Goal: Task Accomplishment & Management: Manage account settings

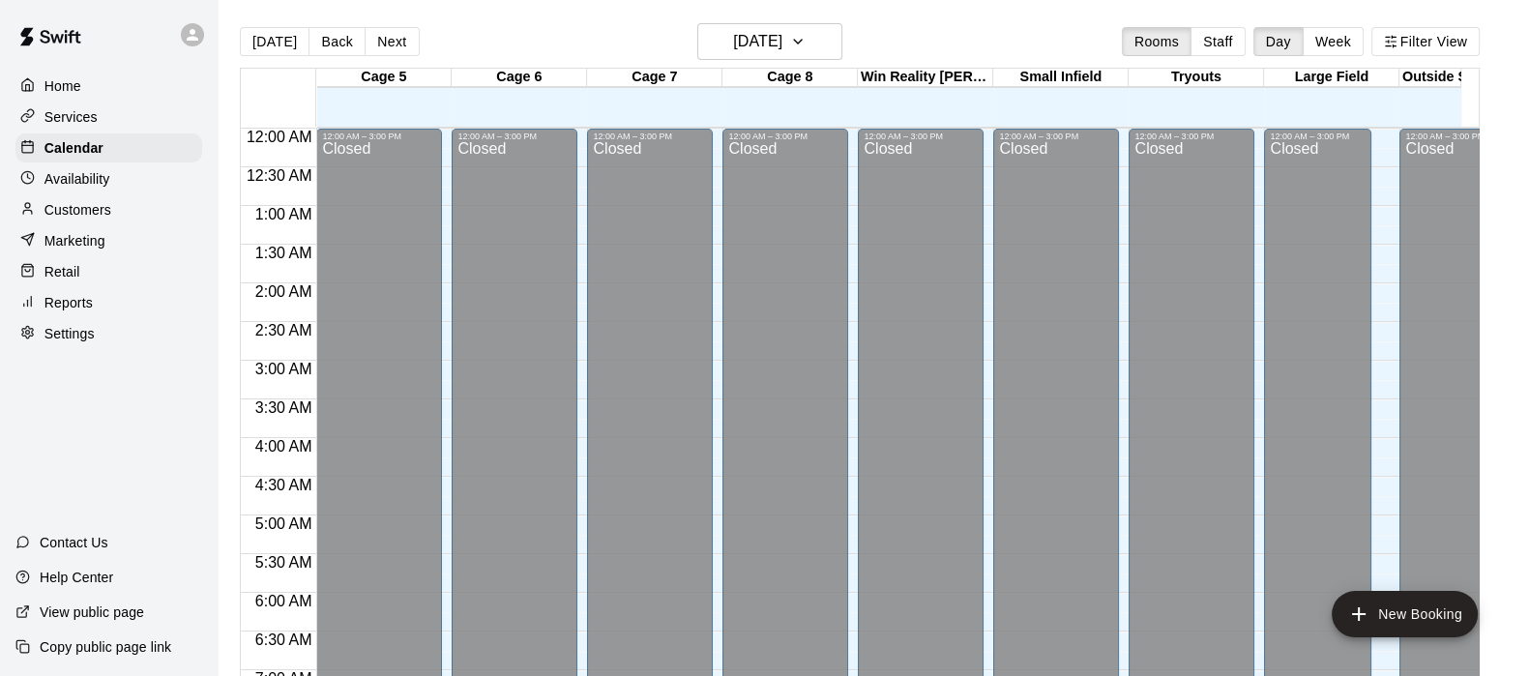
scroll to position [1079, 0]
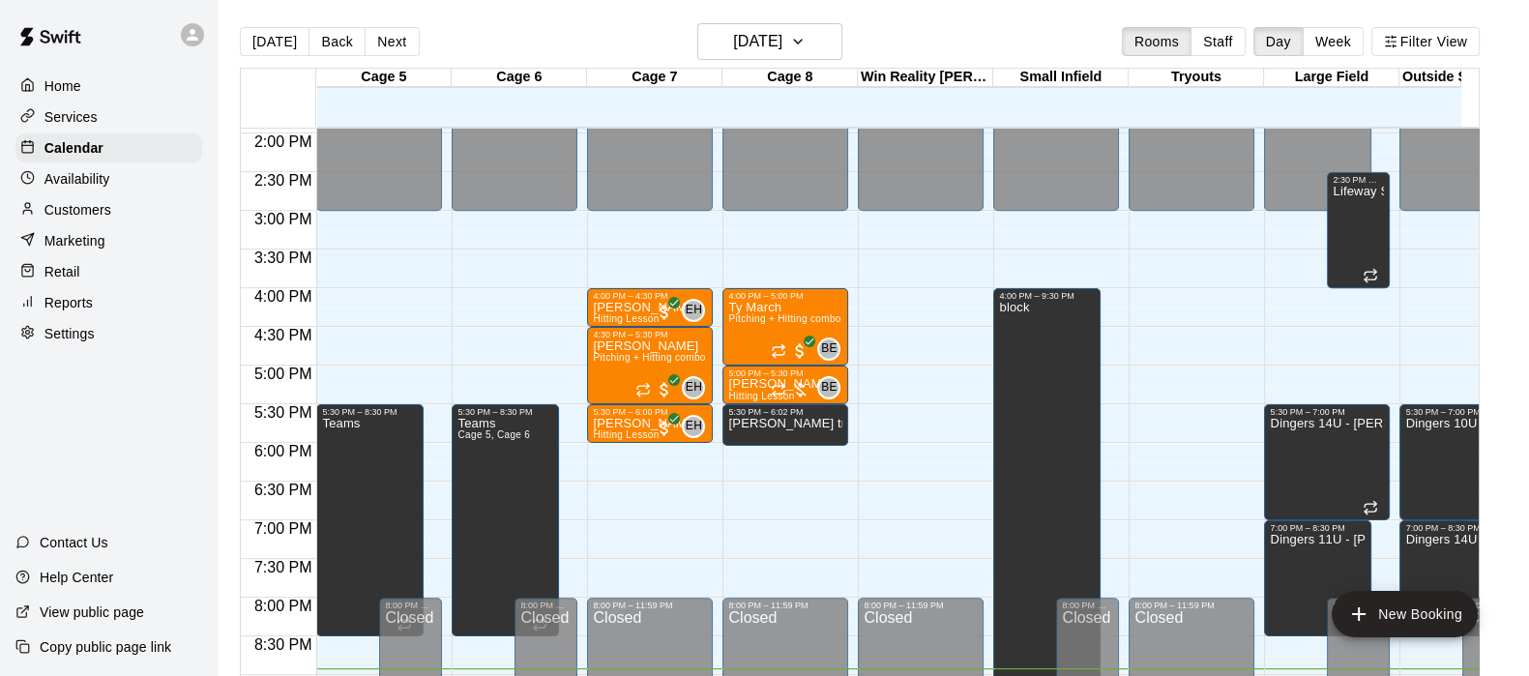
click at [101, 220] on p "Customers" at bounding box center [77, 209] width 67 height 19
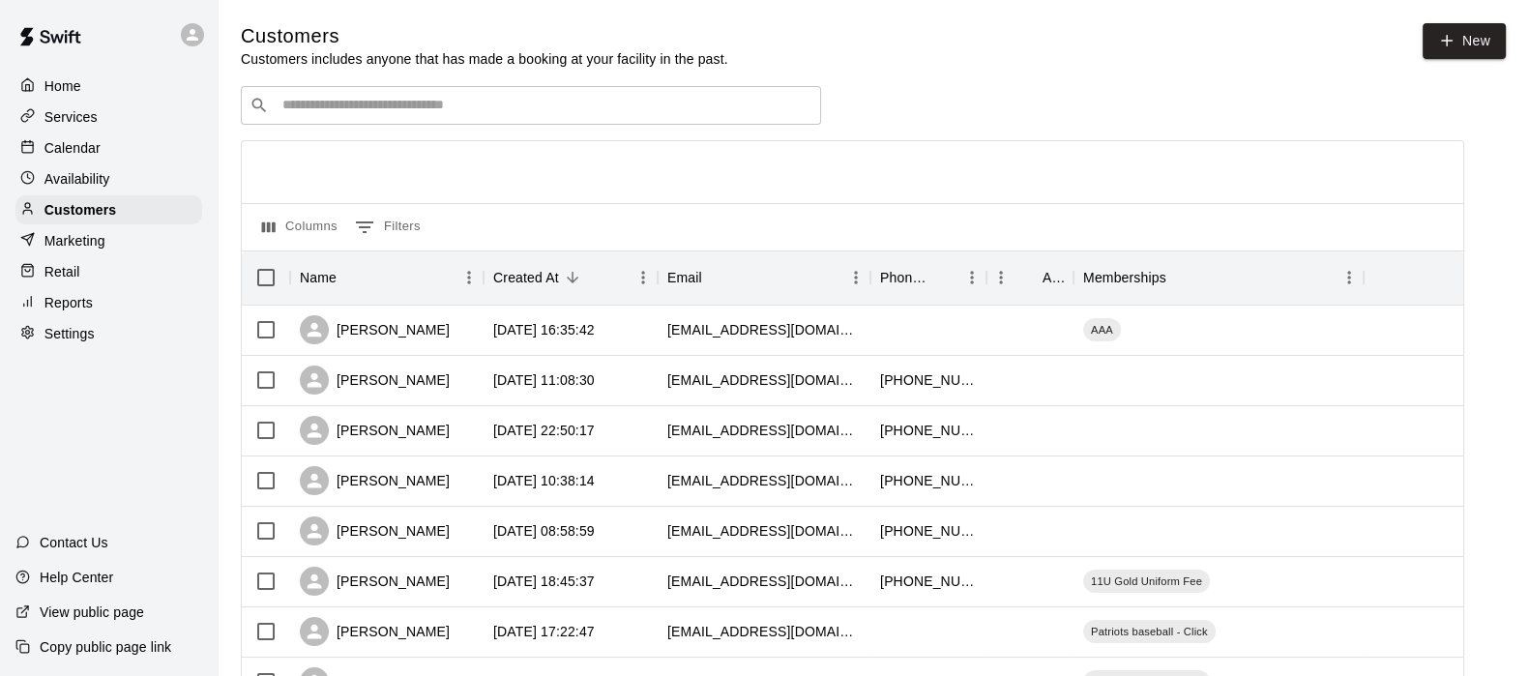
click at [406, 115] on input "Search customers by name or email" at bounding box center [545, 105] width 536 height 19
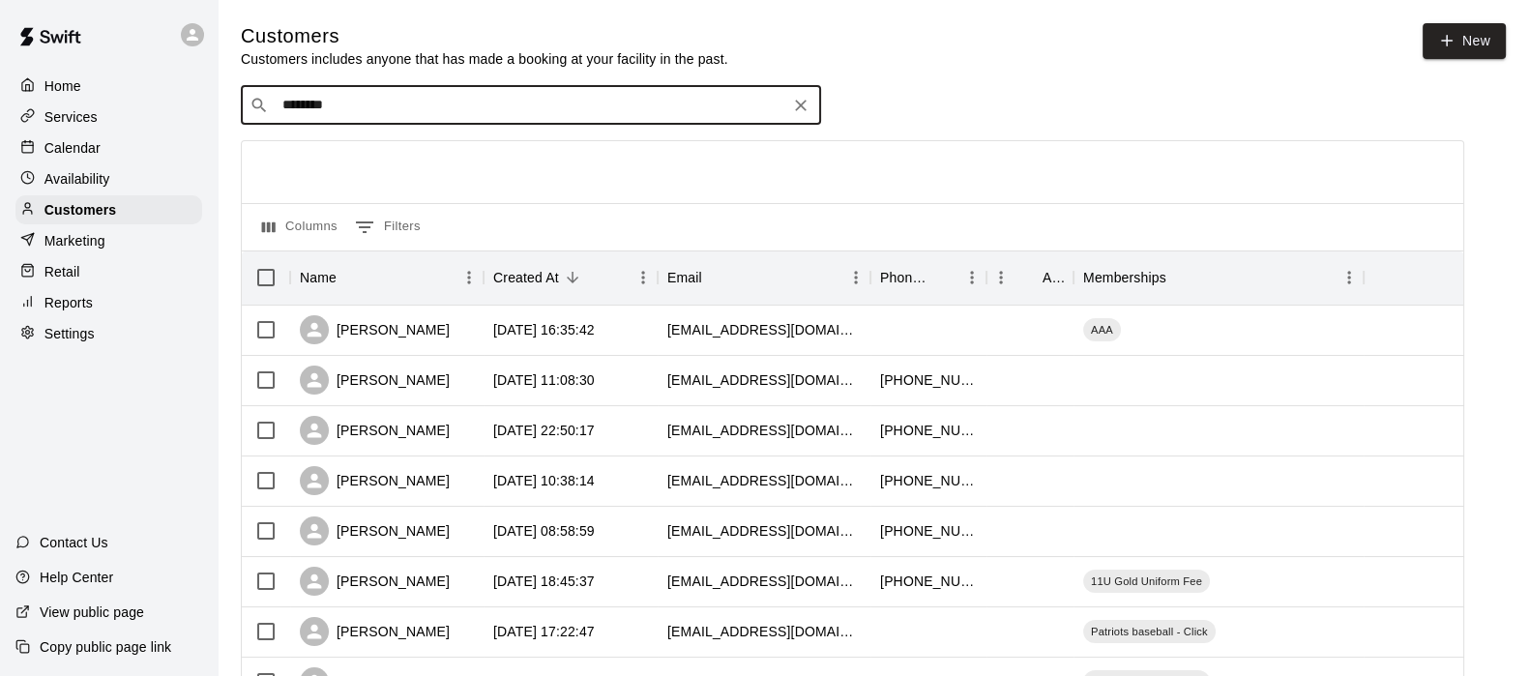
type input "*********"
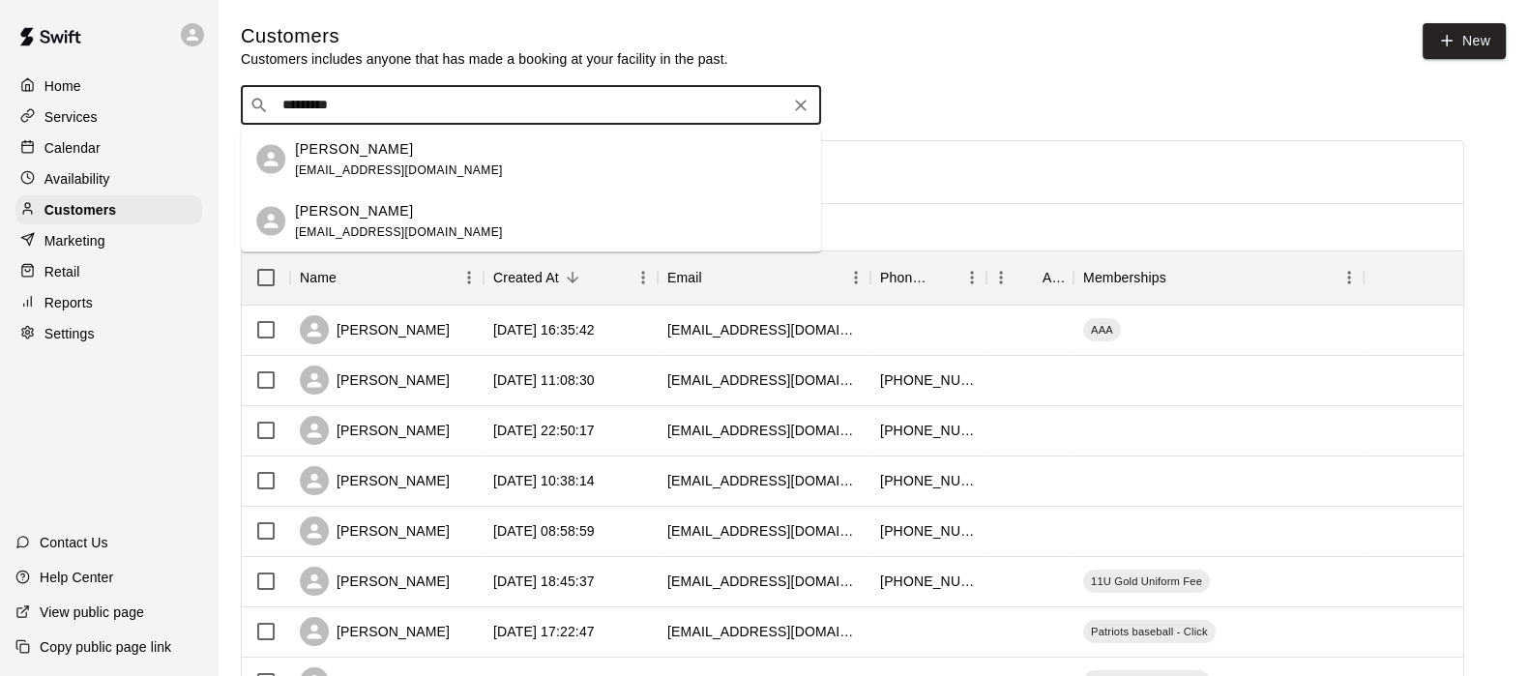
click at [395, 147] on p "Lindsay Southwick" at bounding box center [354, 148] width 118 height 20
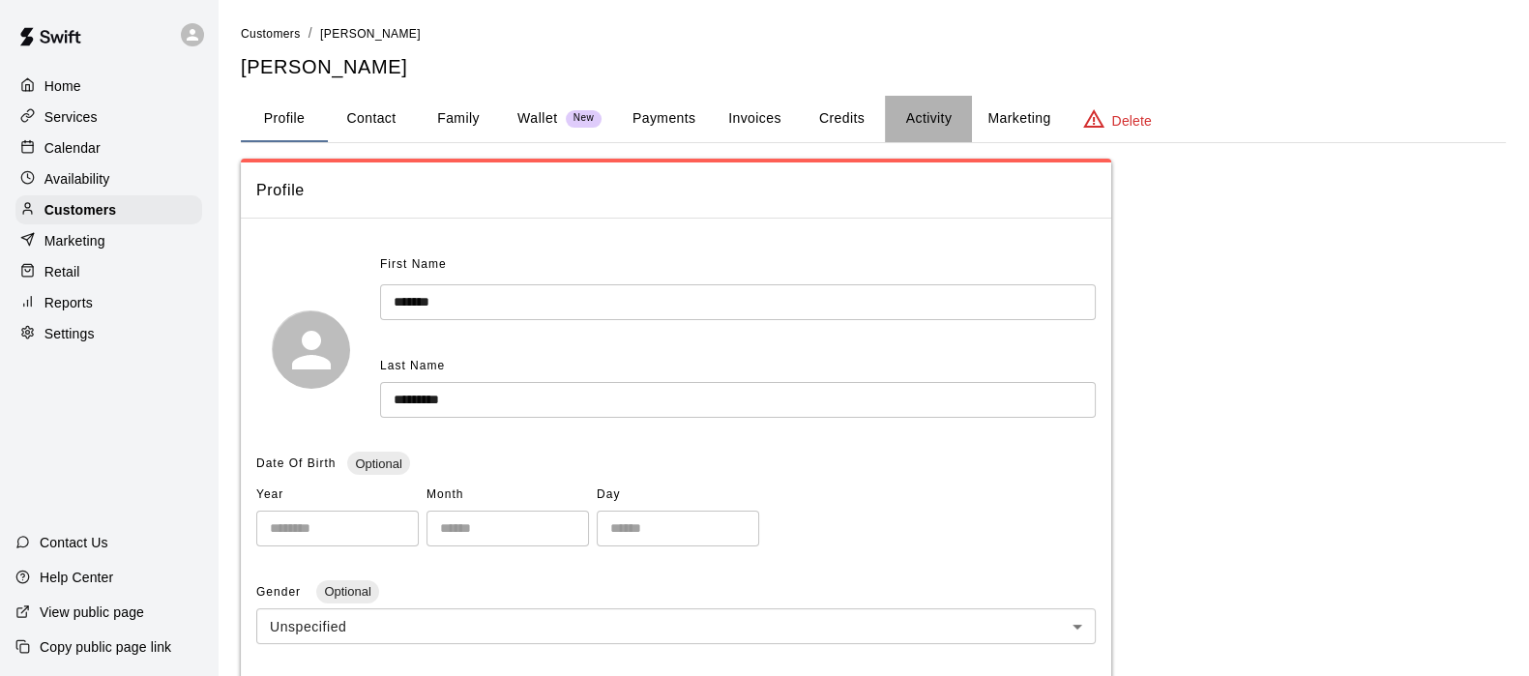
click at [924, 117] on button "Activity" at bounding box center [928, 119] width 87 height 46
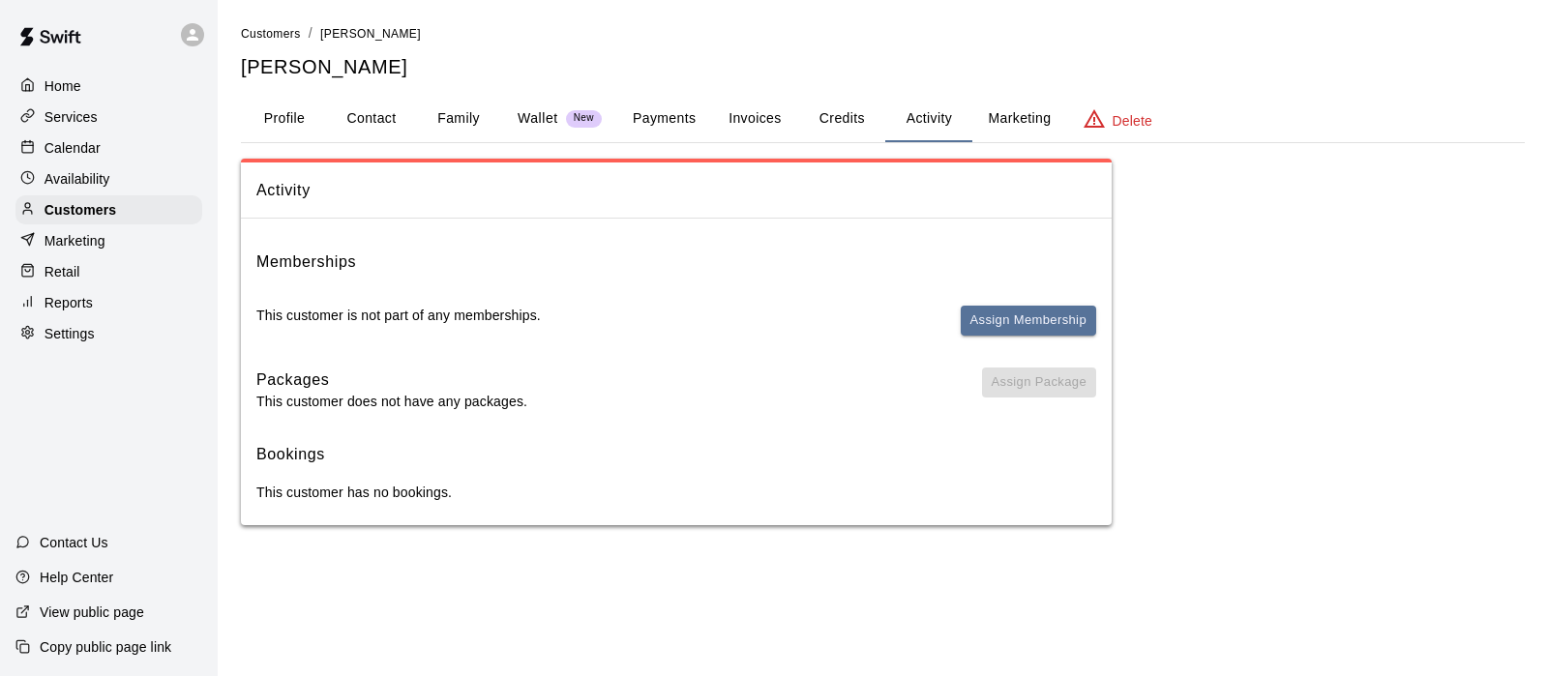
click at [872, 128] on button "Credits" at bounding box center [841, 119] width 87 height 46
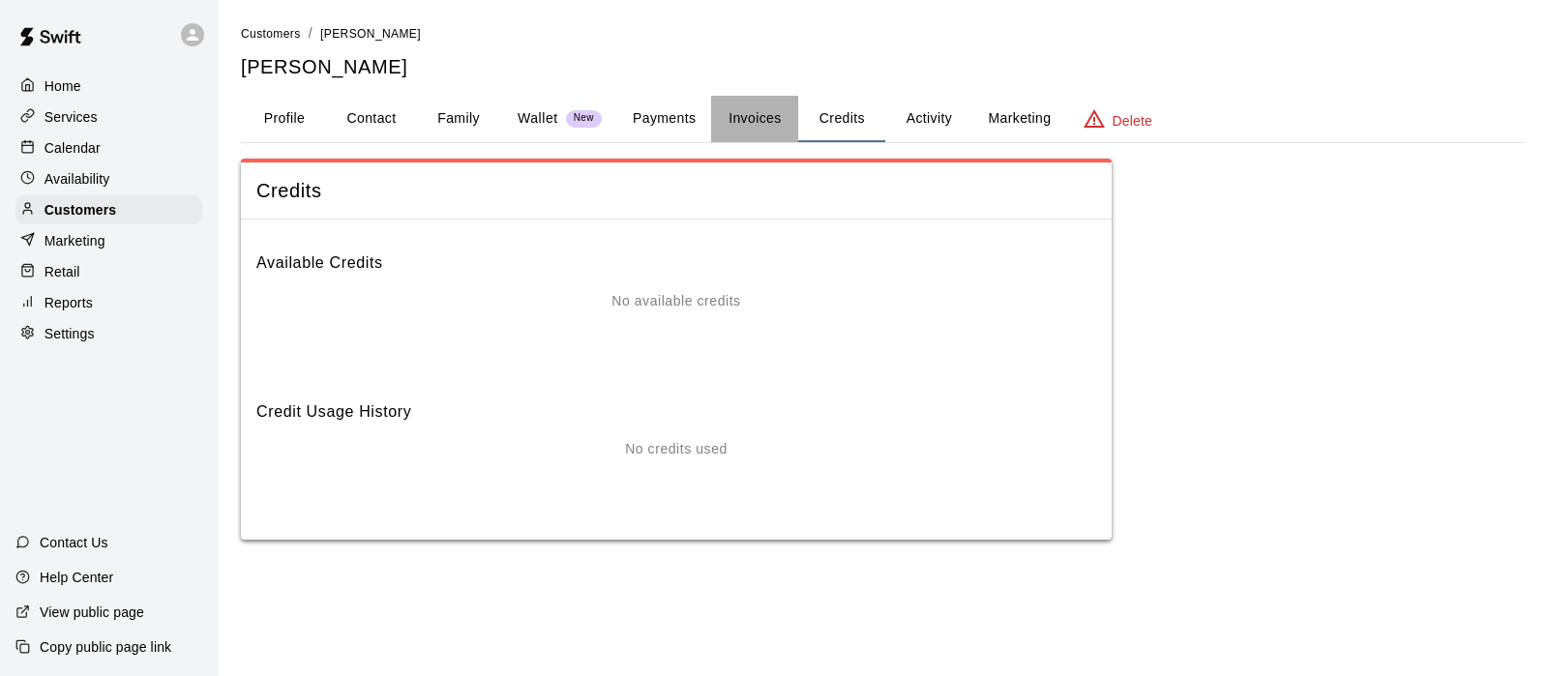
click at [741, 133] on button "Invoices" at bounding box center [754, 119] width 87 height 46
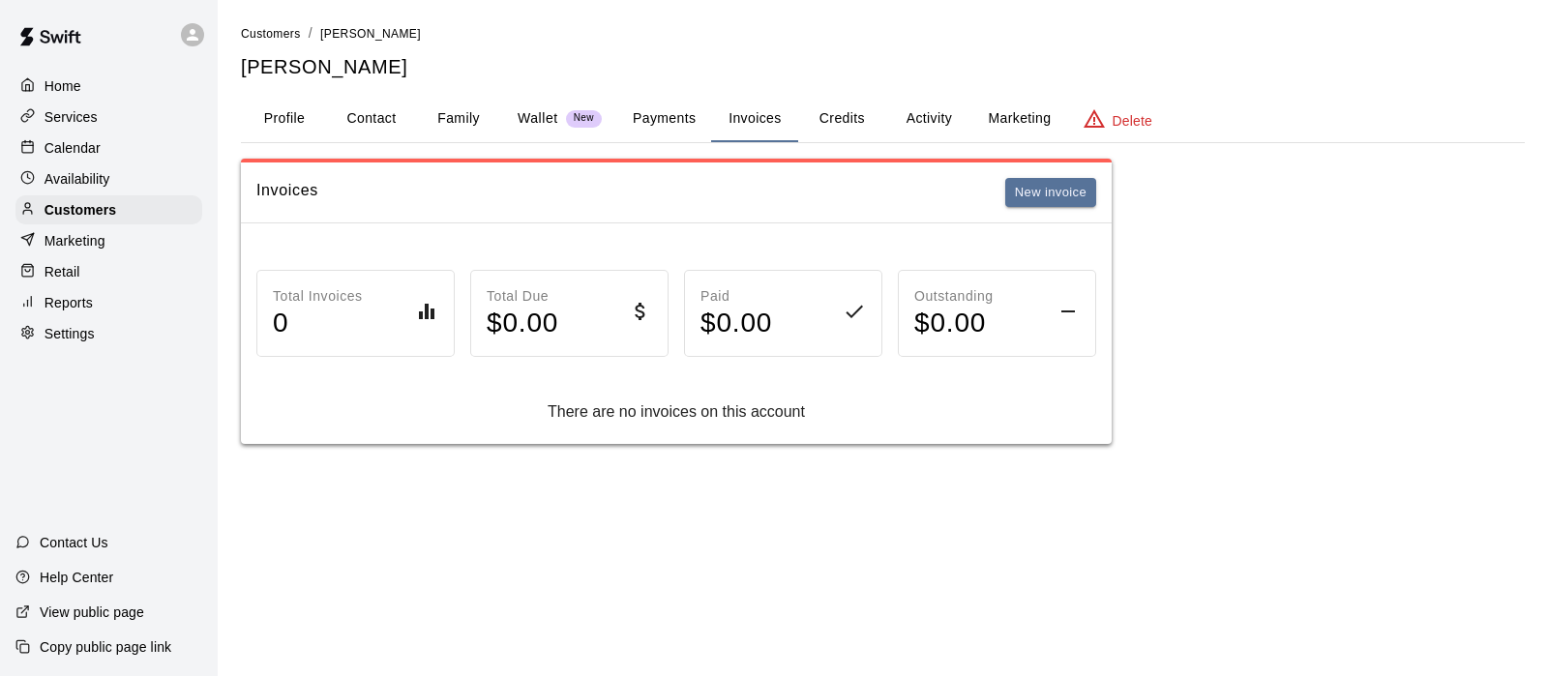
click at [675, 124] on button "Payments" at bounding box center [664, 119] width 94 height 46
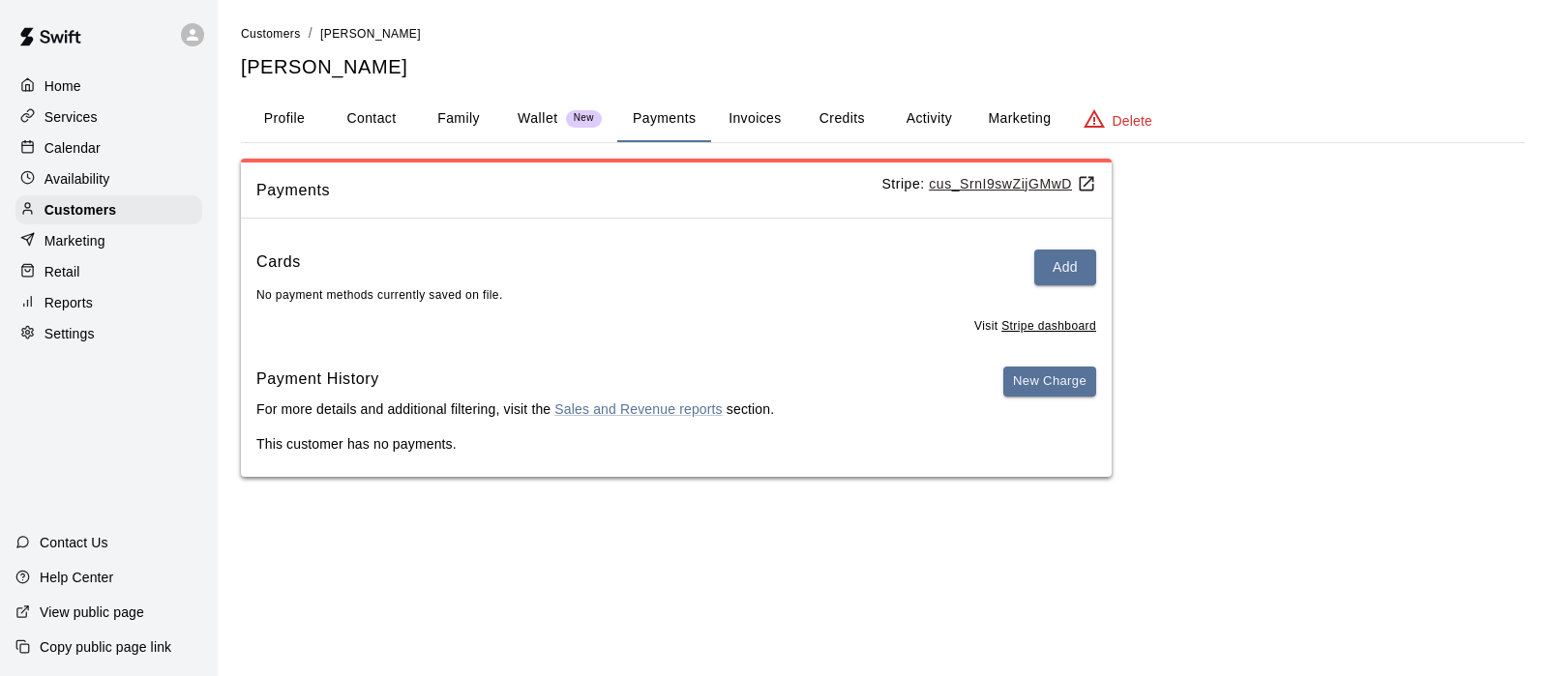
click at [544, 120] on p "Wallet" at bounding box center [538, 118] width 41 height 20
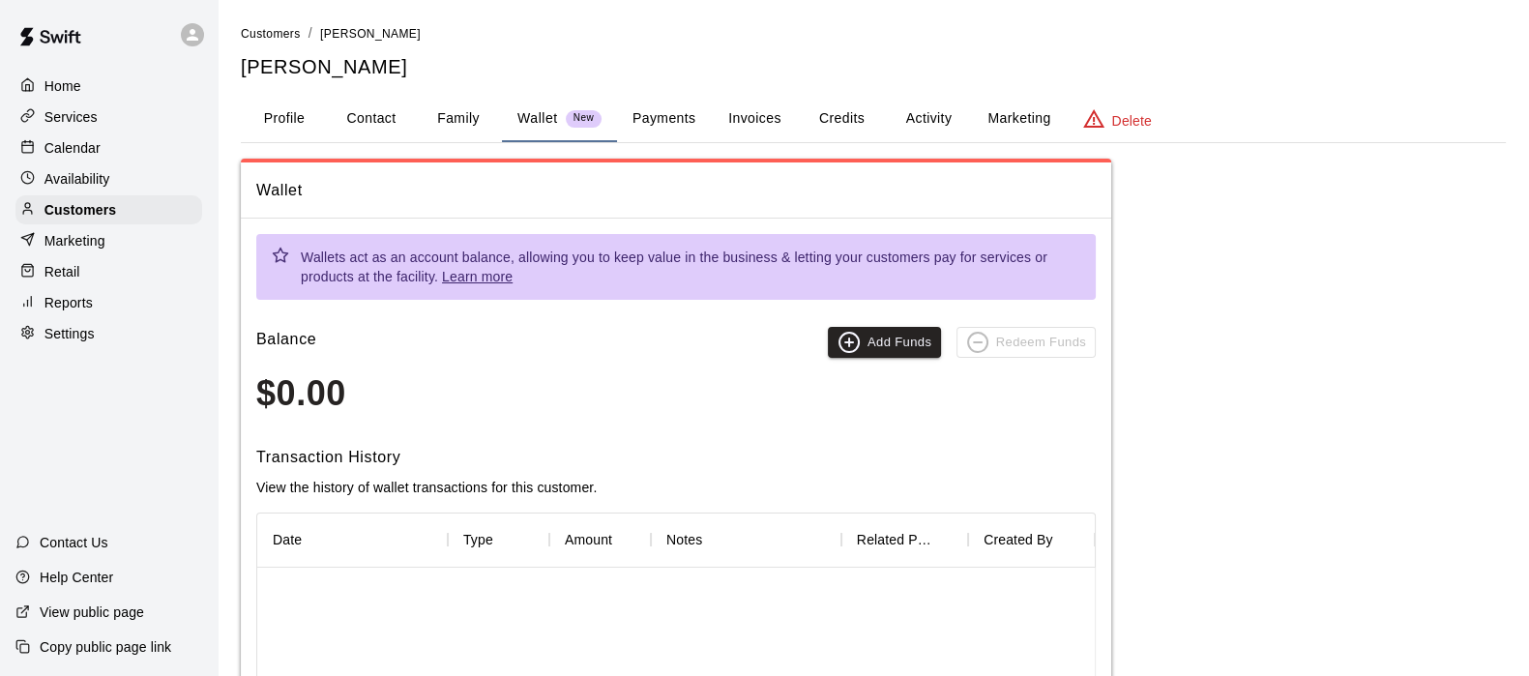
click at [663, 118] on button "Payments" at bounding box center [664, 119] width 94 height 46
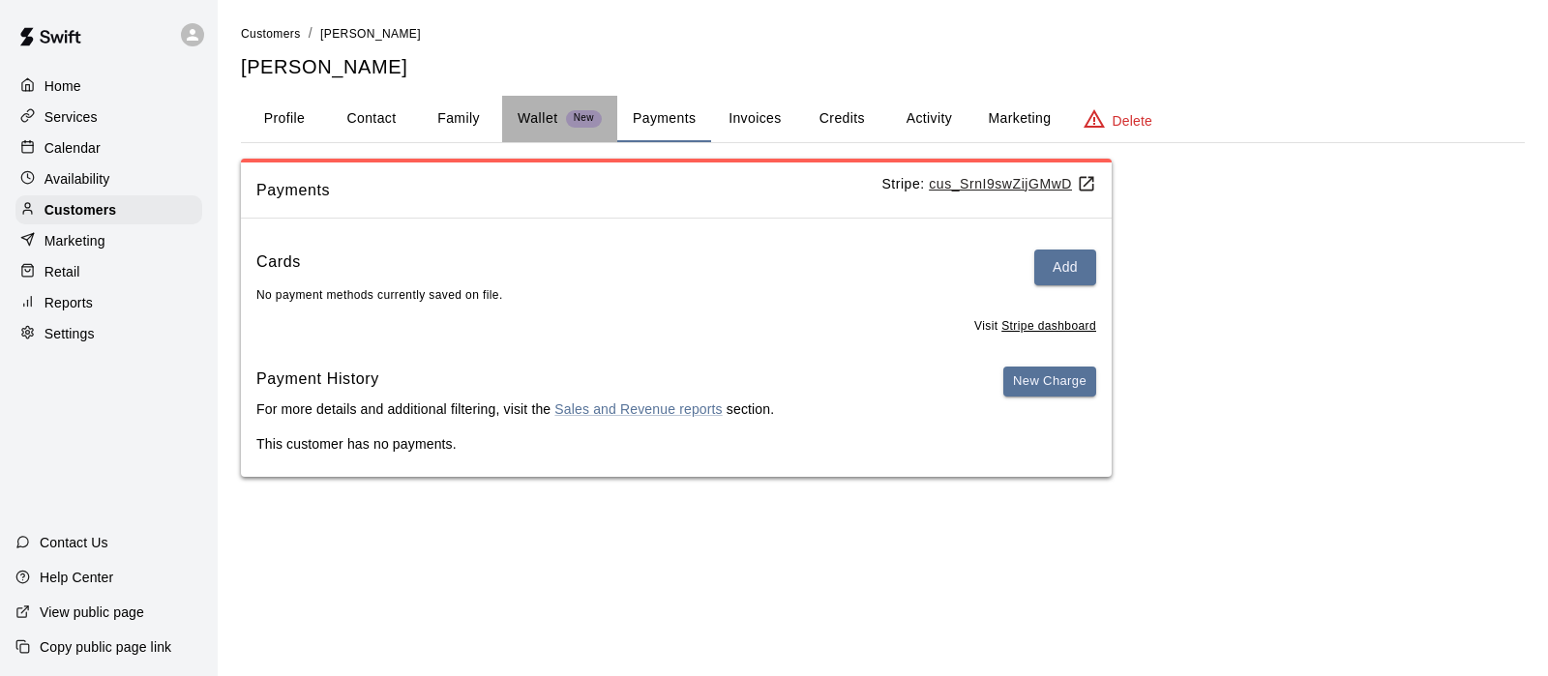
click at [542, 108] on p "Wallet" at bounding box center [538, 118] width 41 height 20
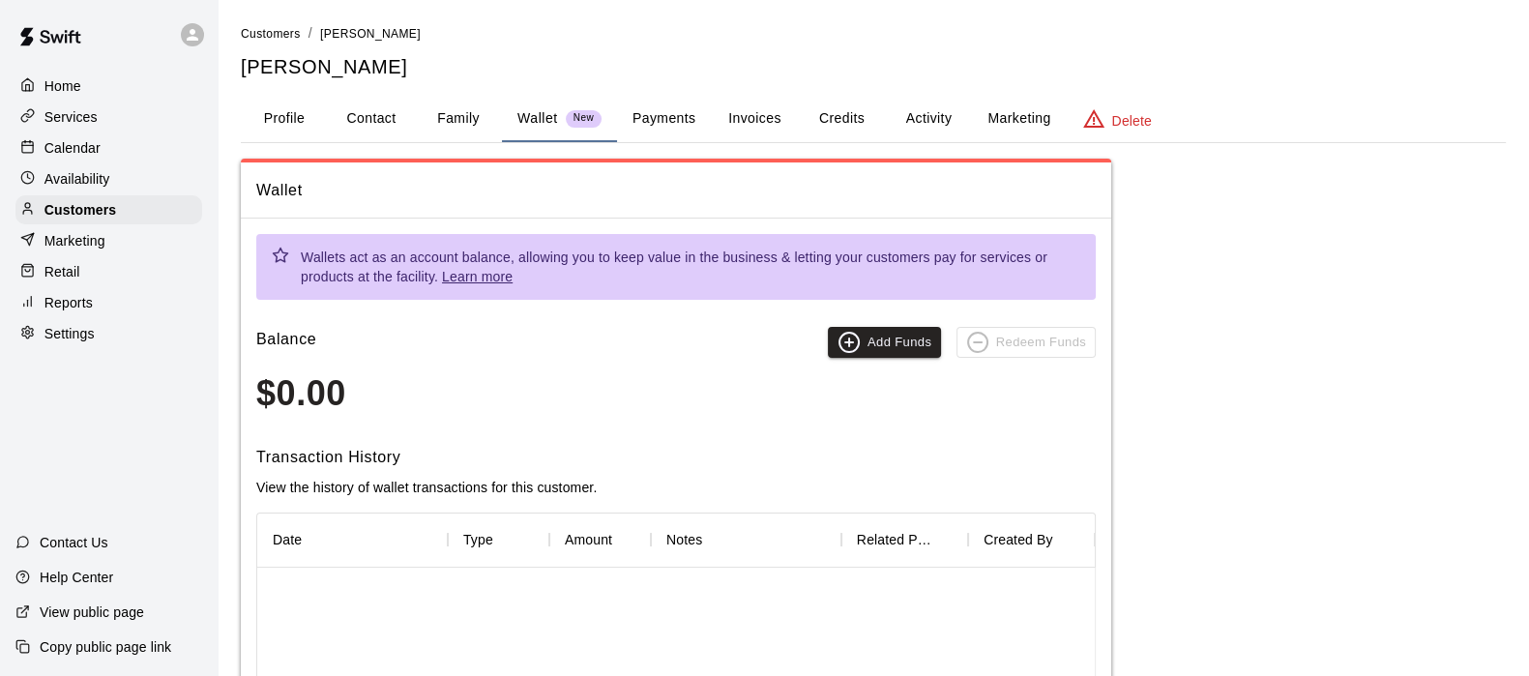
click at [442, 125] on button "Family" at bounding box center [458, 119] width 87 height 46
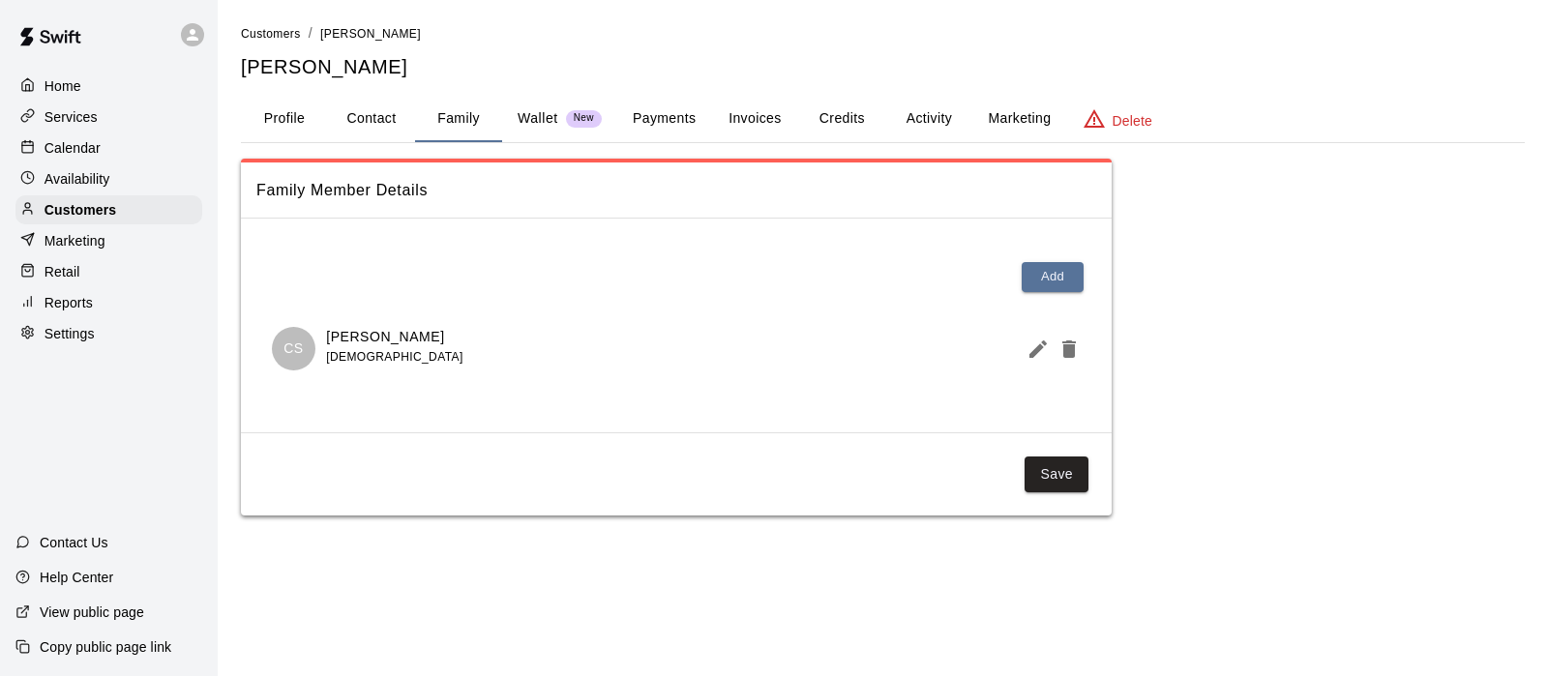
click at [310, 107] on button "Profile" at bounding box center [284, 119] width 87 height 46
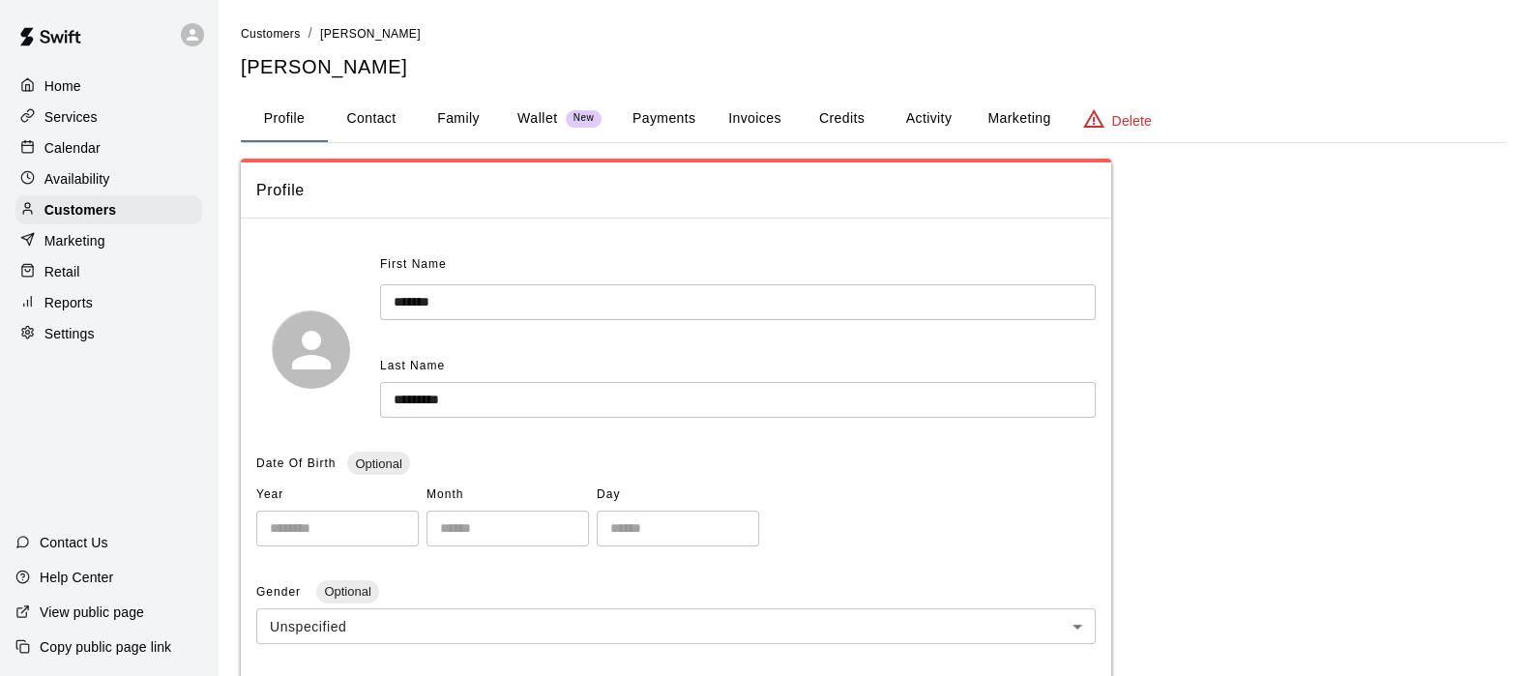
click at [77, 152] on p "Calendar" at bounding box center [72, 147] width 56 height 19
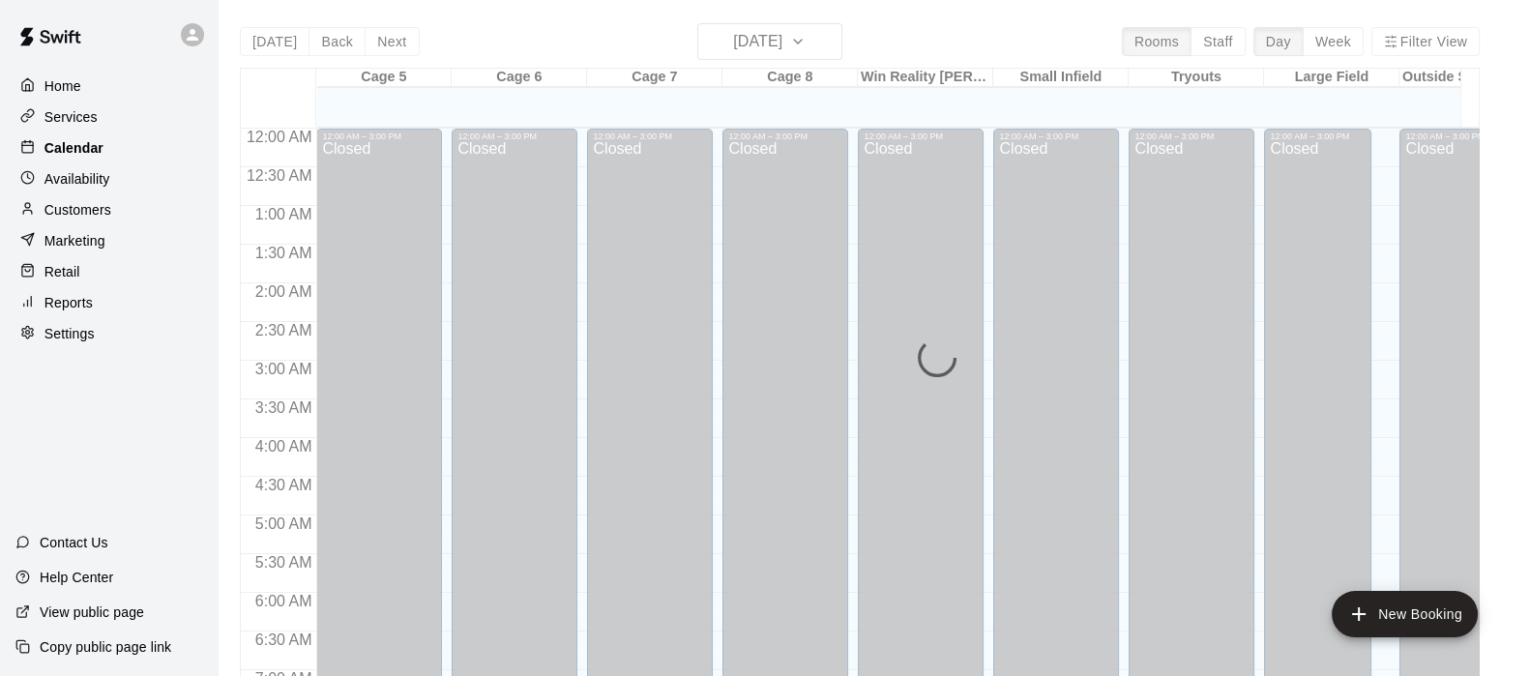
scroll to position [1229, 0]
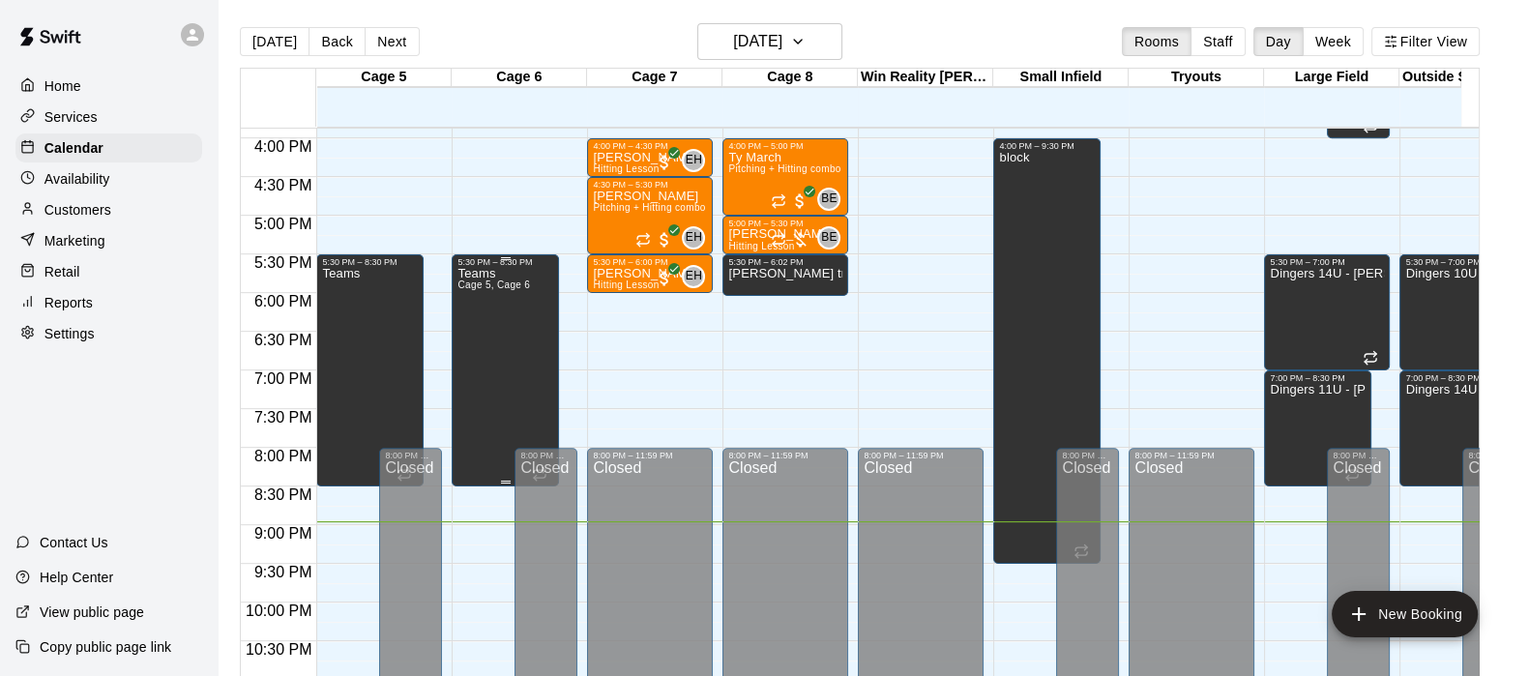
click at [477, 362] on div "Teams Cage 5, Cage 6" at bounding box center [494, 605] width 73 height 676
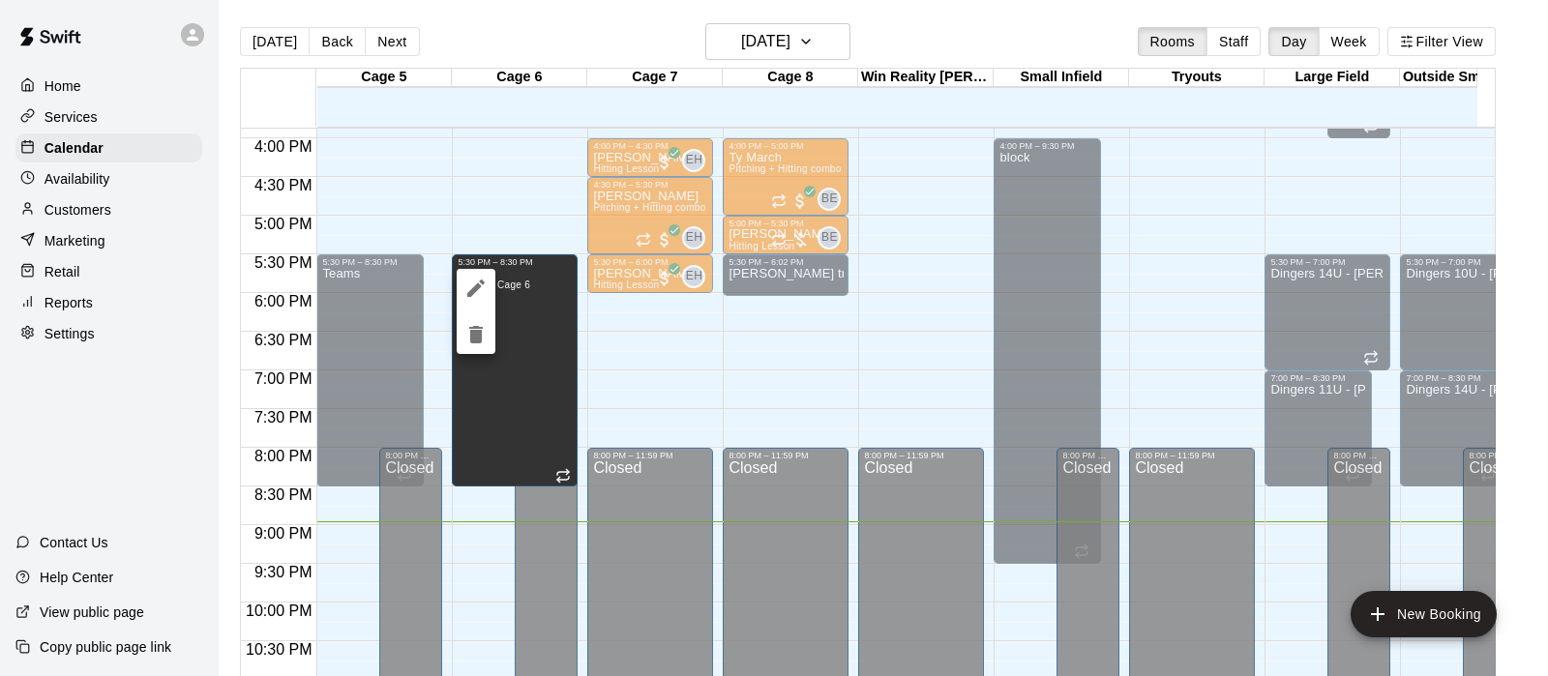
click at [670, 359] on div at bounding box center [774, 338] width 1548 height 676
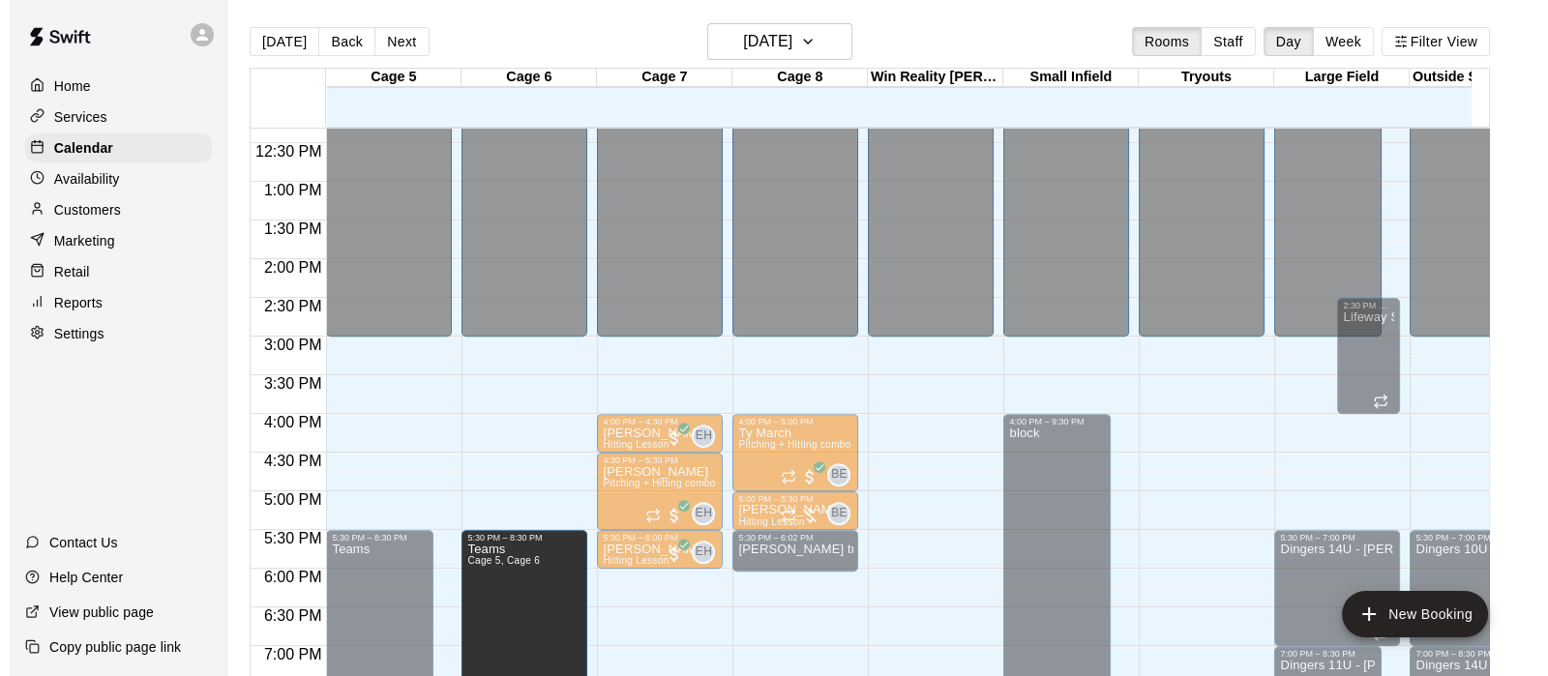
scroll to position [1036, 0]
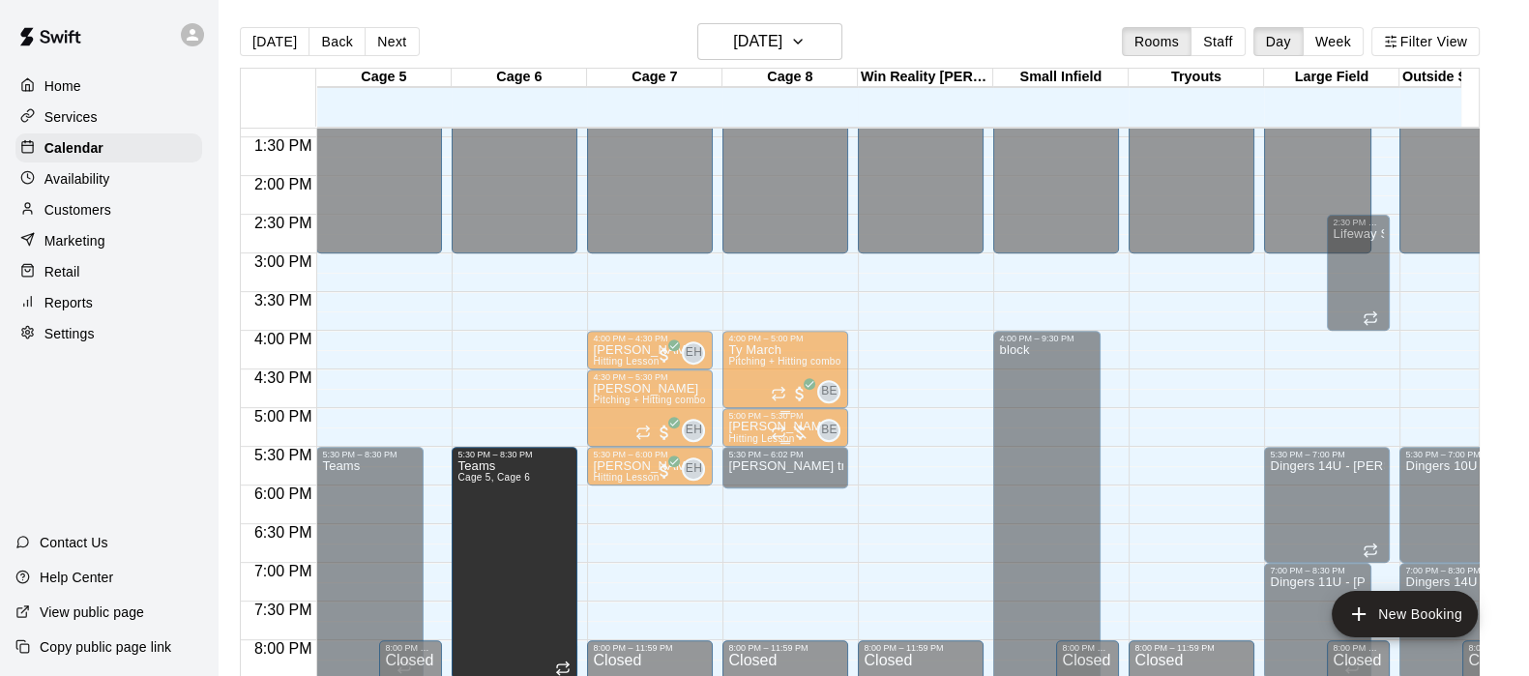
click at [735, 416] on div "5:00 PM – 5:30 PM" at bounding box center [785, 416] width 114 height 10
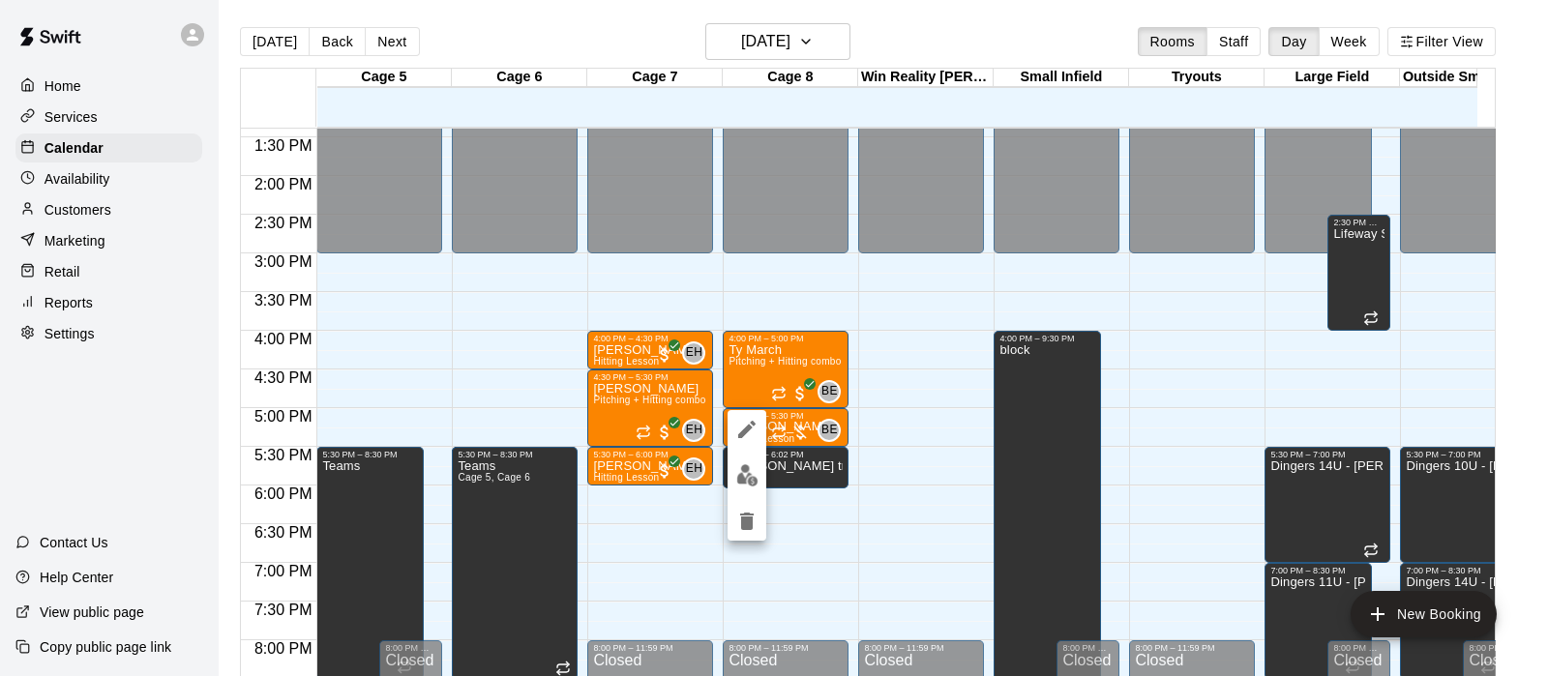
click at [912, 436] on div at bounding box center [774, 338] width 1548 height 676
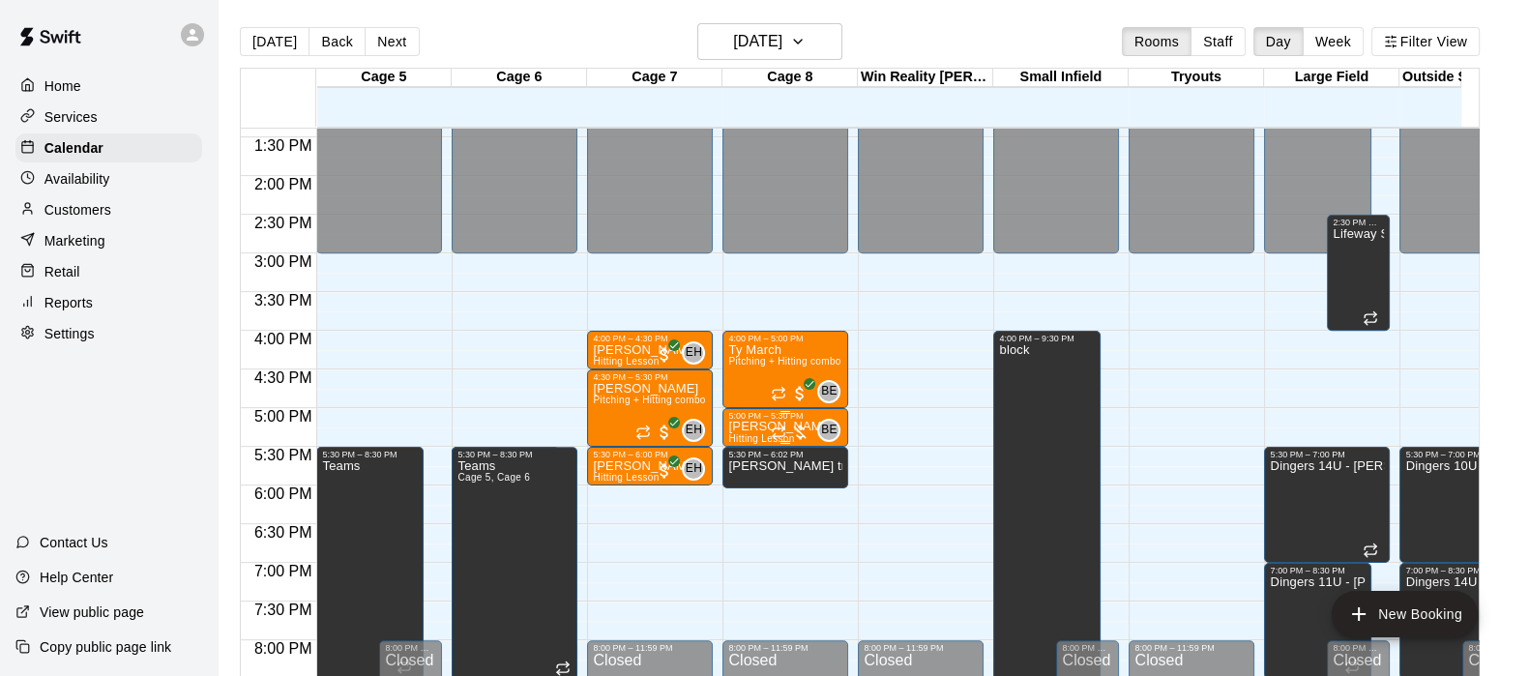
click at [793, 430] on div at bounding box center [790, 432] width 39 height 19
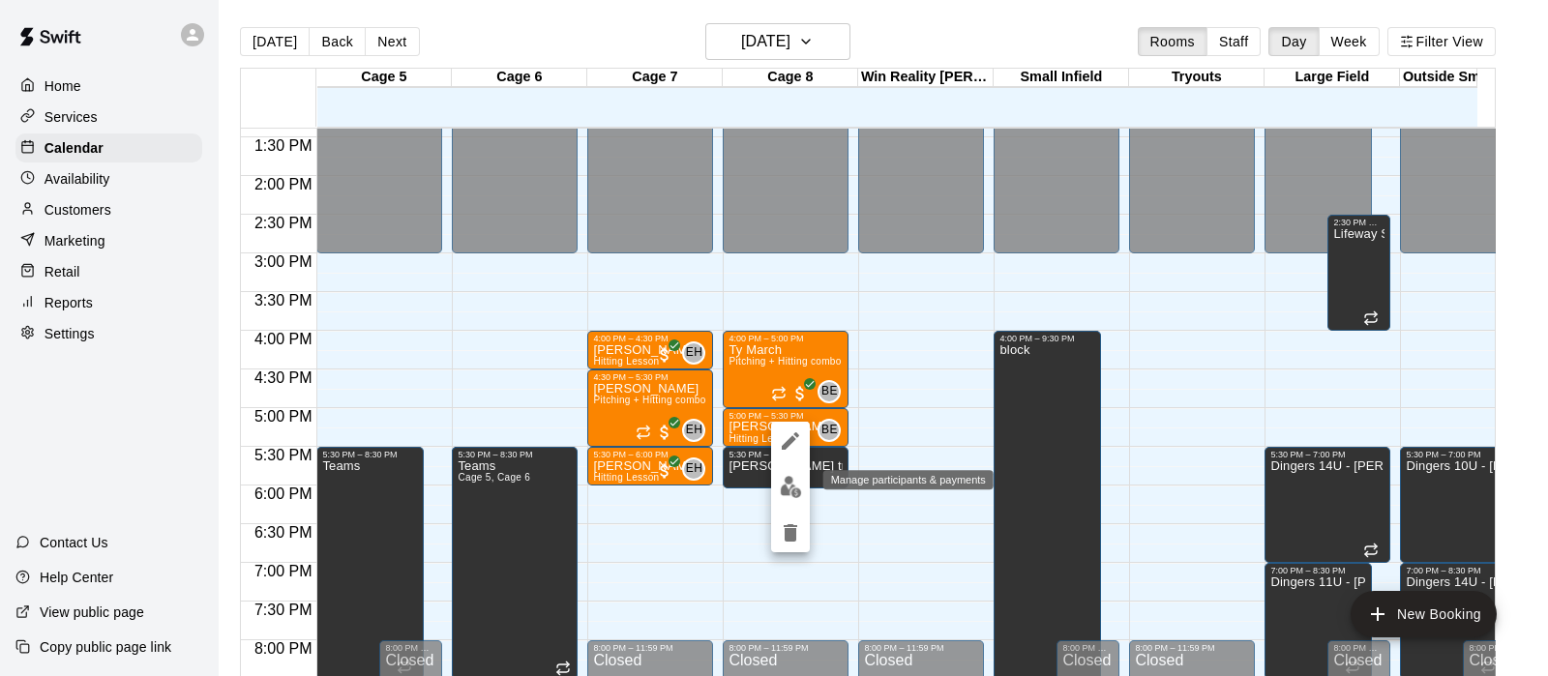
click at [787, 488] on img "edit" at bounding box center [791, 487] width 22 height 22
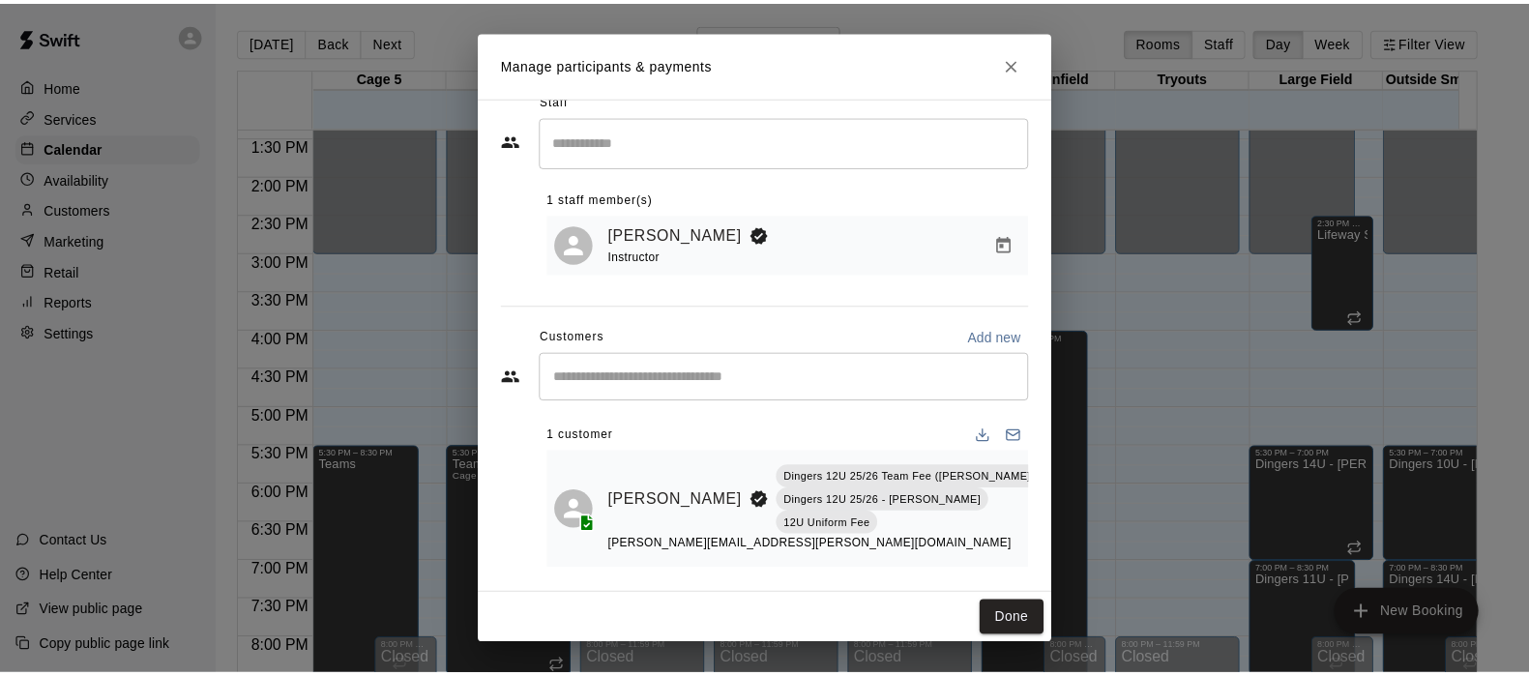
scroll to position [32, 0]
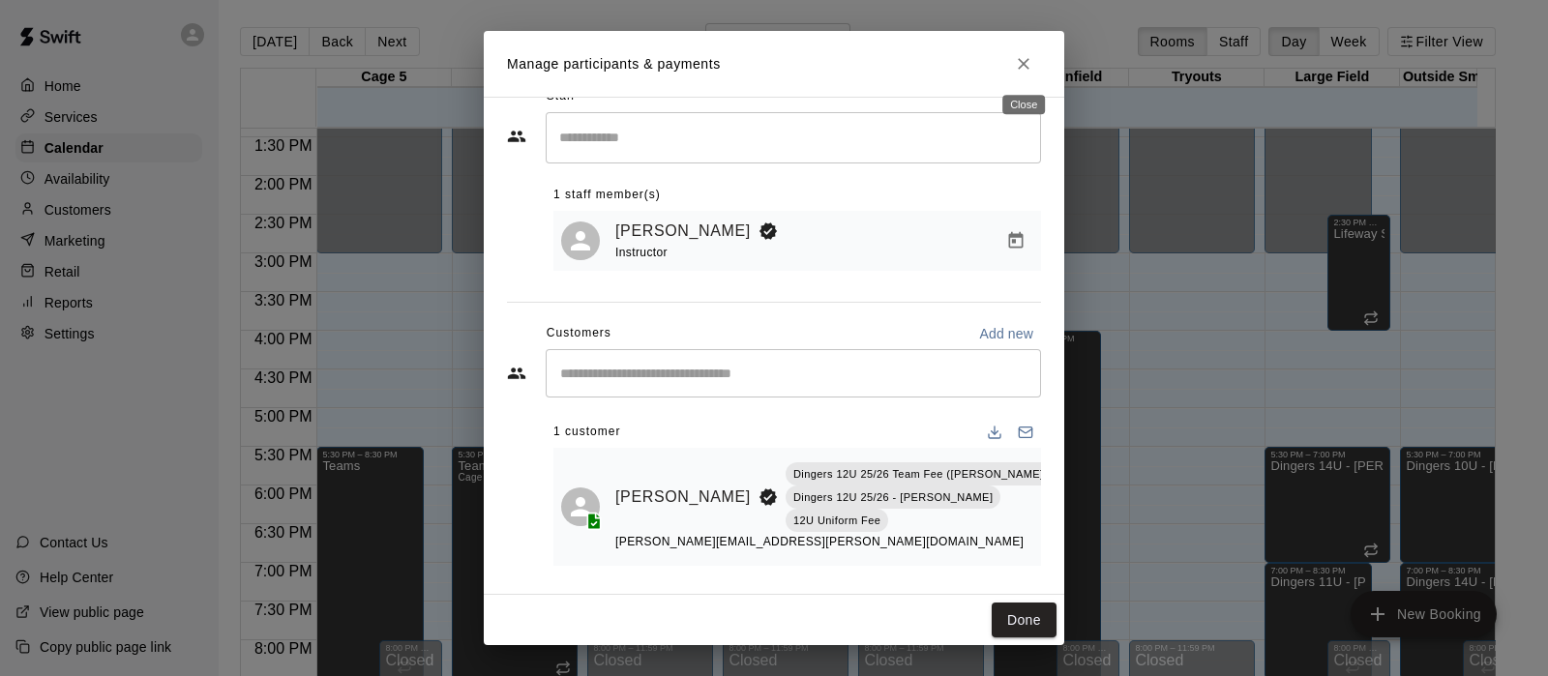
click at [1025, 61] on icon "Close" at bounding box center [1024, 64] width 12 height 12
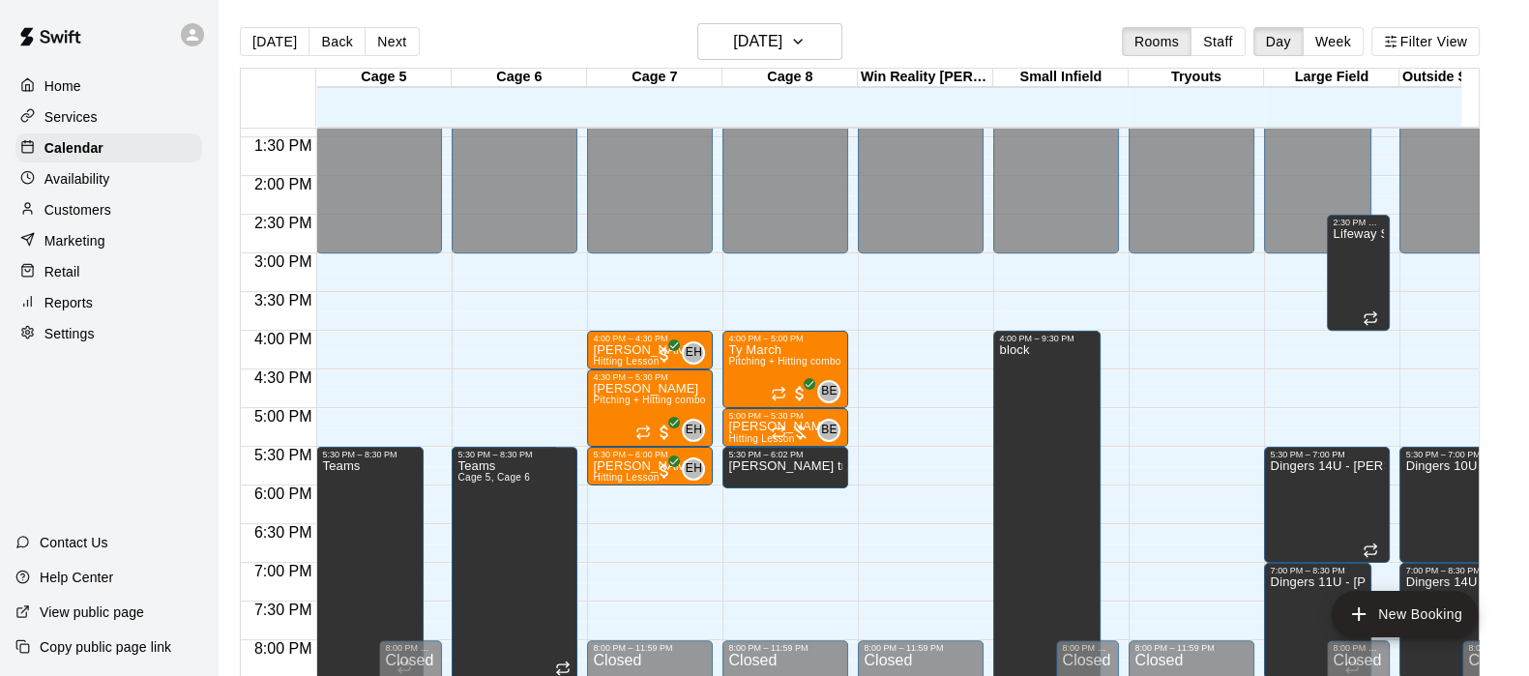
click at [92, 209] on p "Customers" at bounding box center [77, 209] width 67 height 19
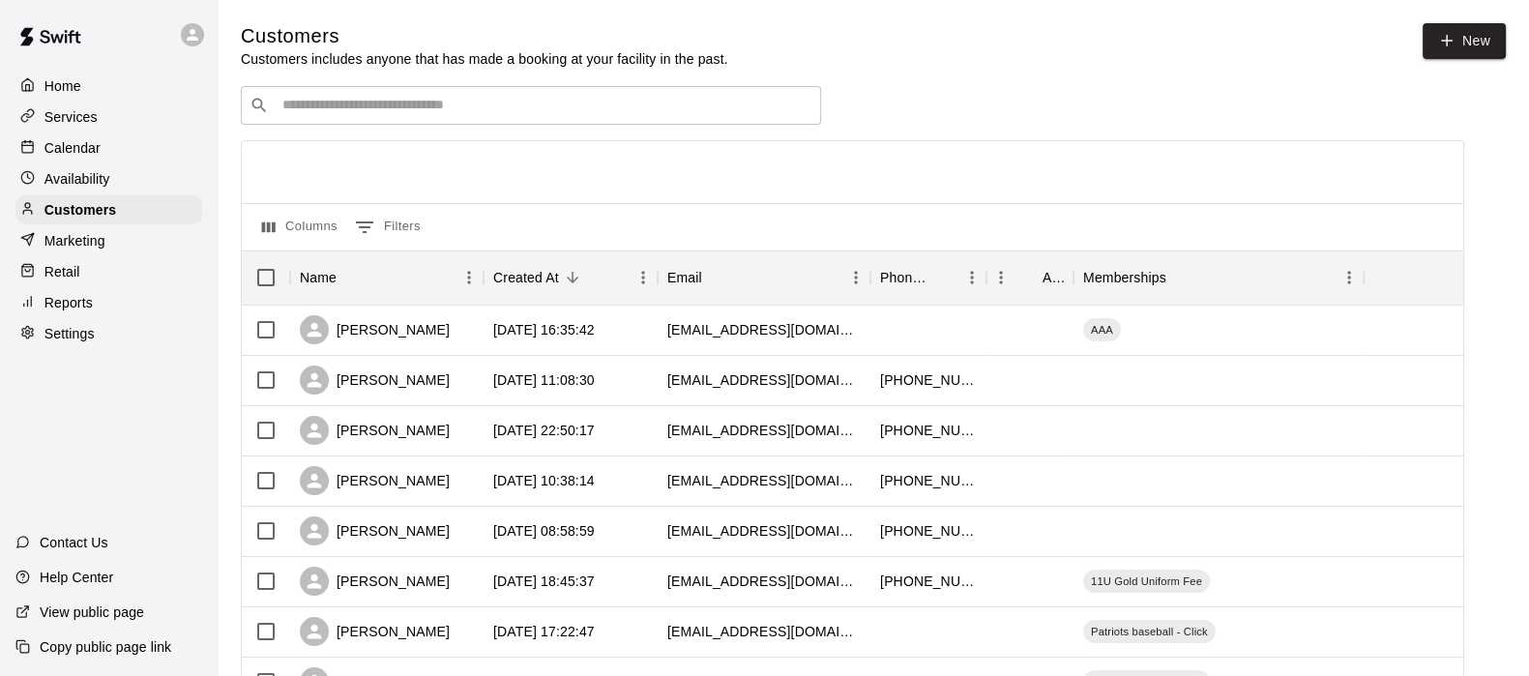
click at [347, 107] on input "Search customers by name or email" at bounding box center [545, 105] width 536 height 19
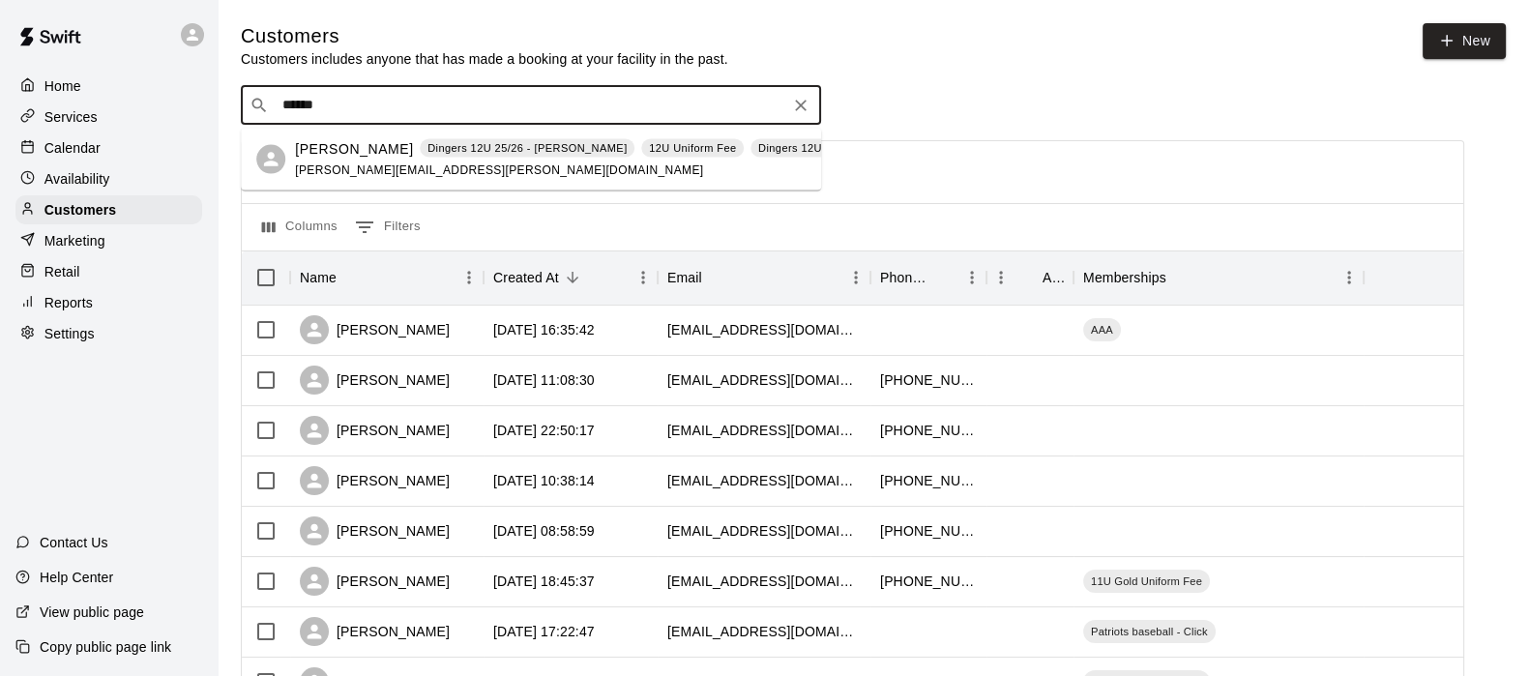
type input "*******"
click at [429, 148] on p "Dingers 12U 25/26 - [PERSON_NAME]" at bounding box center [527, 148] width 199 height 16
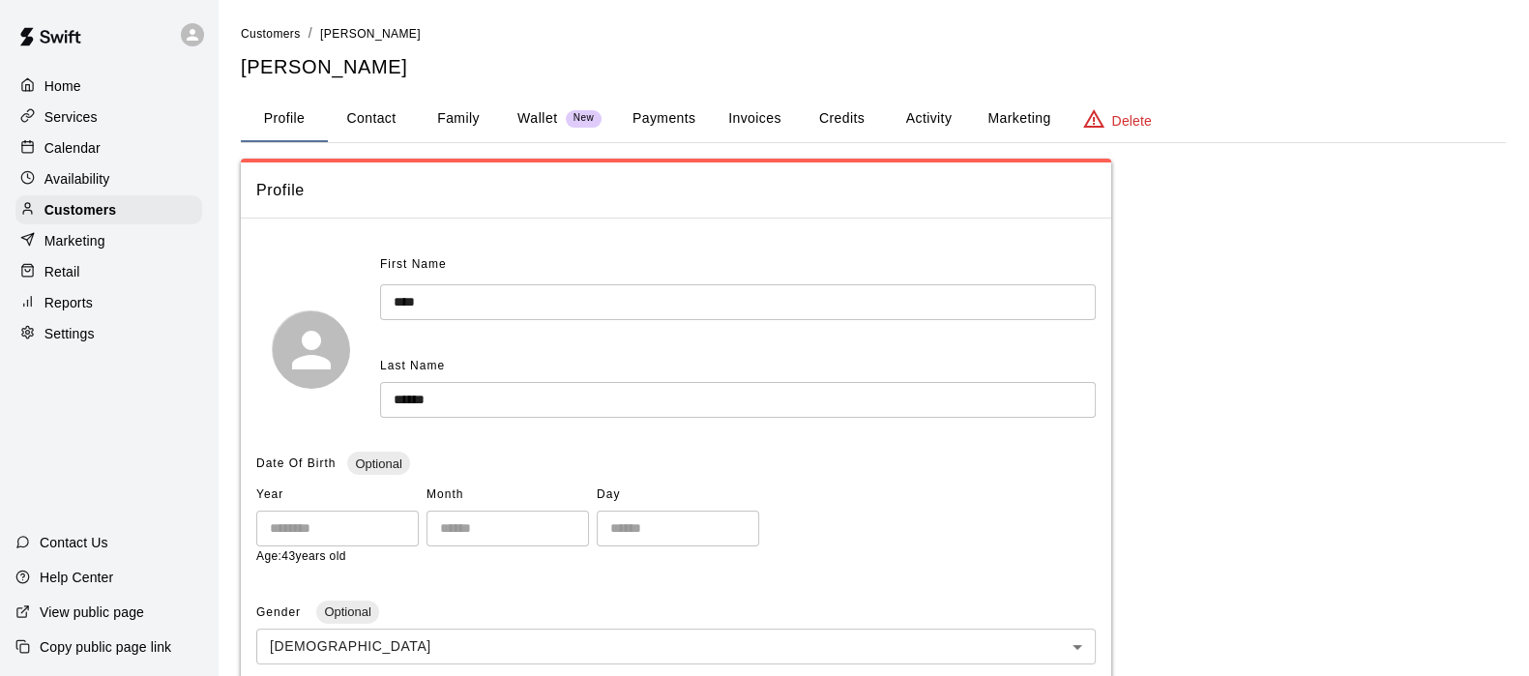
click at [654, 117] on button "Payments" at bounding box center [664, 119] width 94 height 46
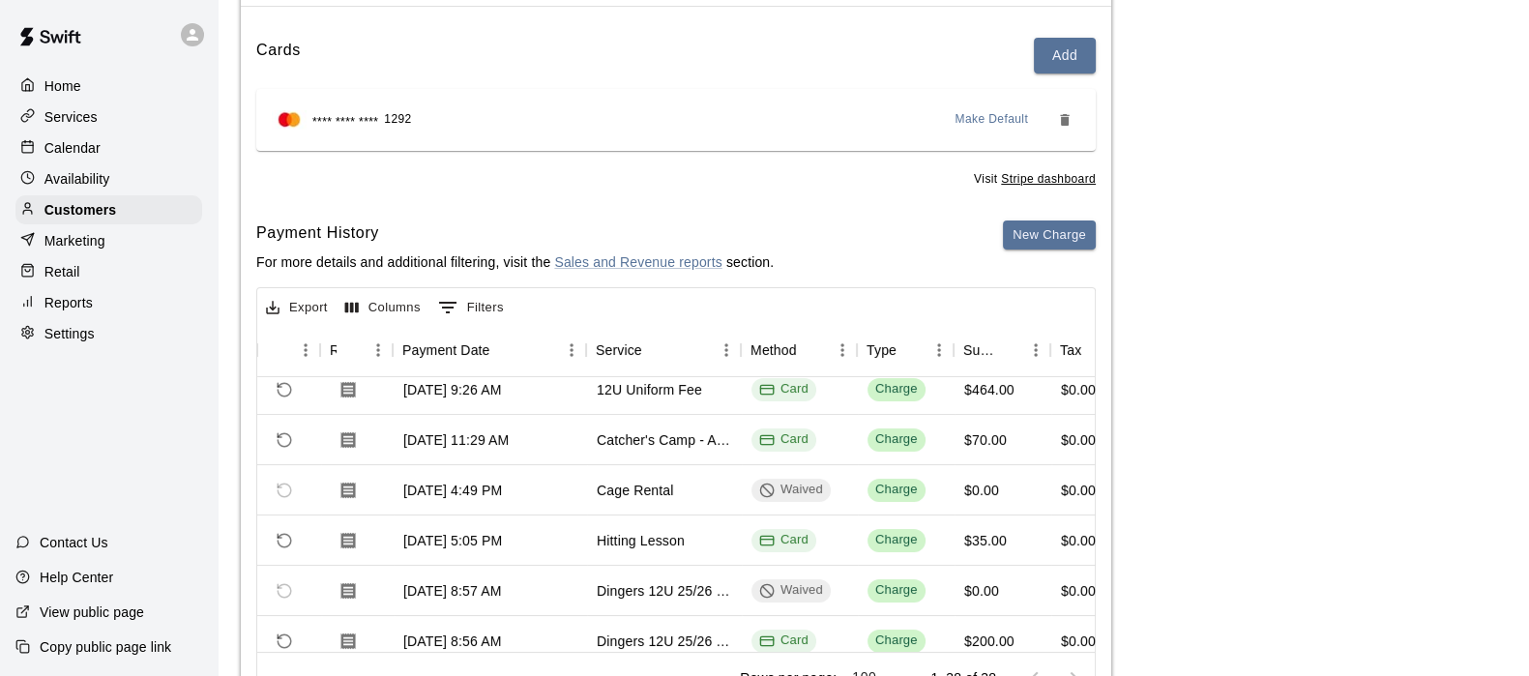
scroll to position [0, 110]
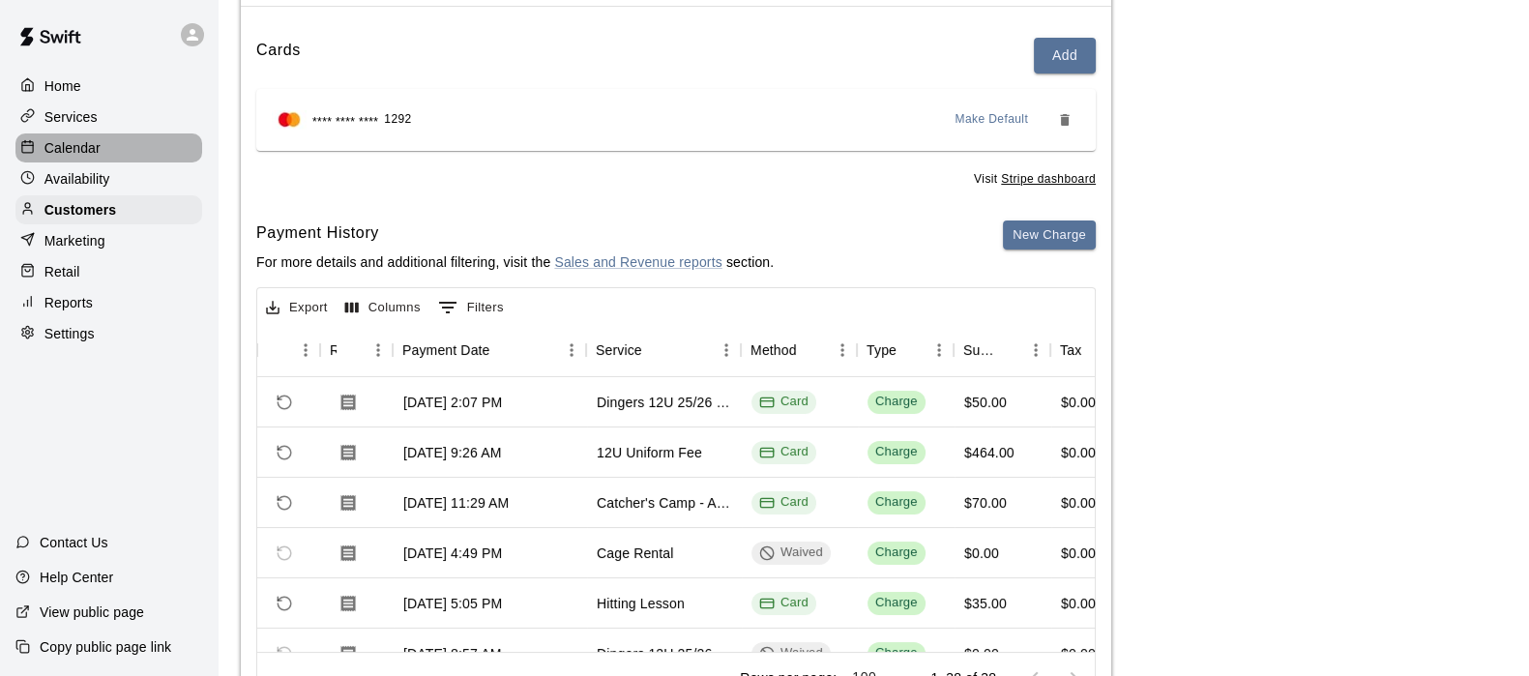
click at [73, 158] on p "Calendar" at bounding box center [72, 147] width 56 height 19
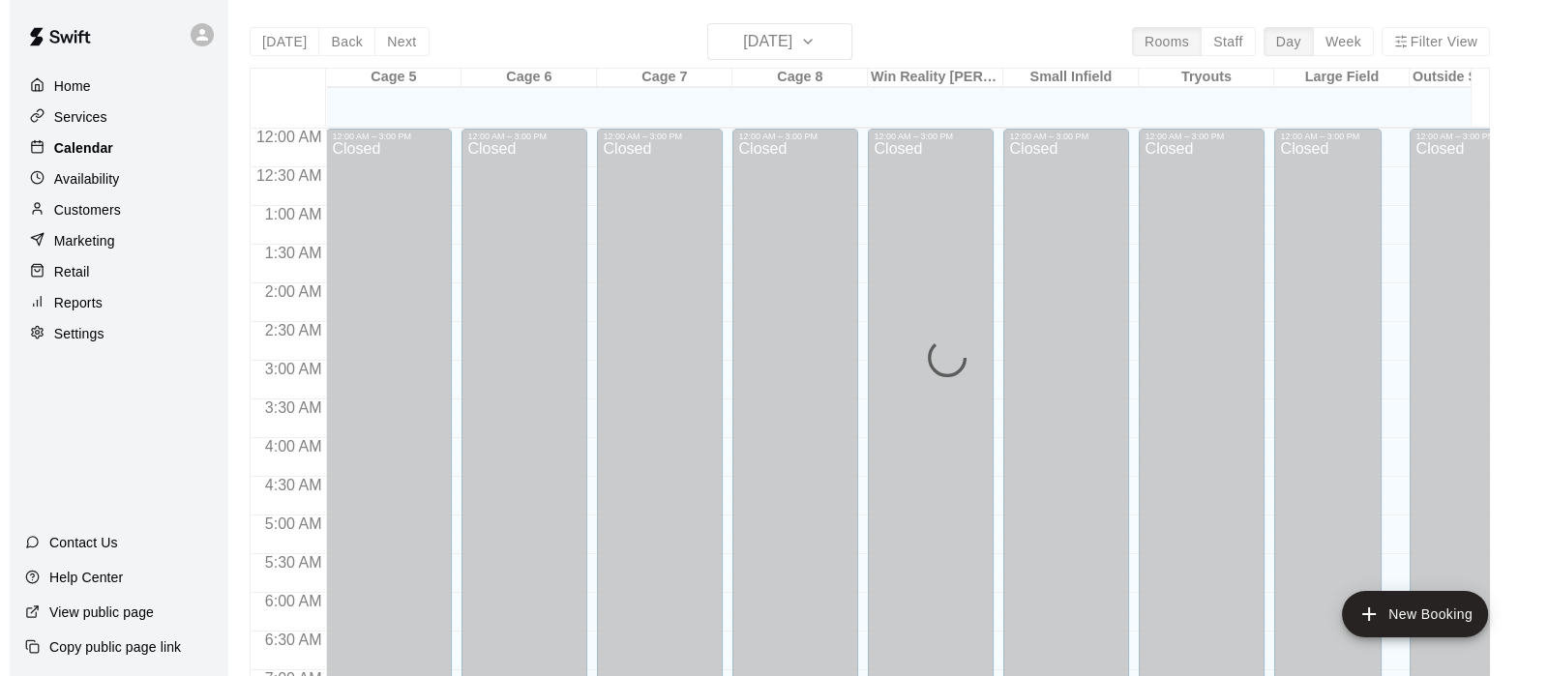
scroll to position [1229, 0]
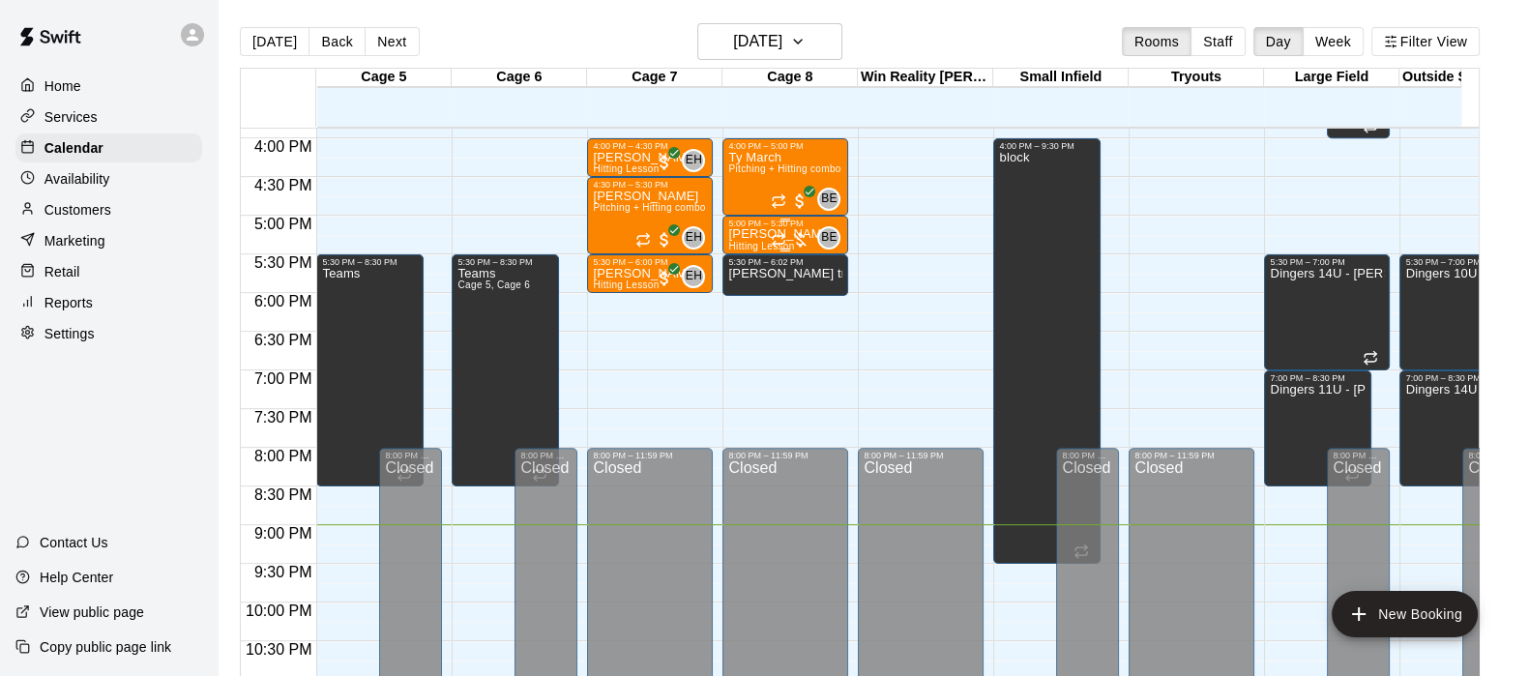
click at [796, 238] on div at bounding box center [790, 239] width 39 height 19
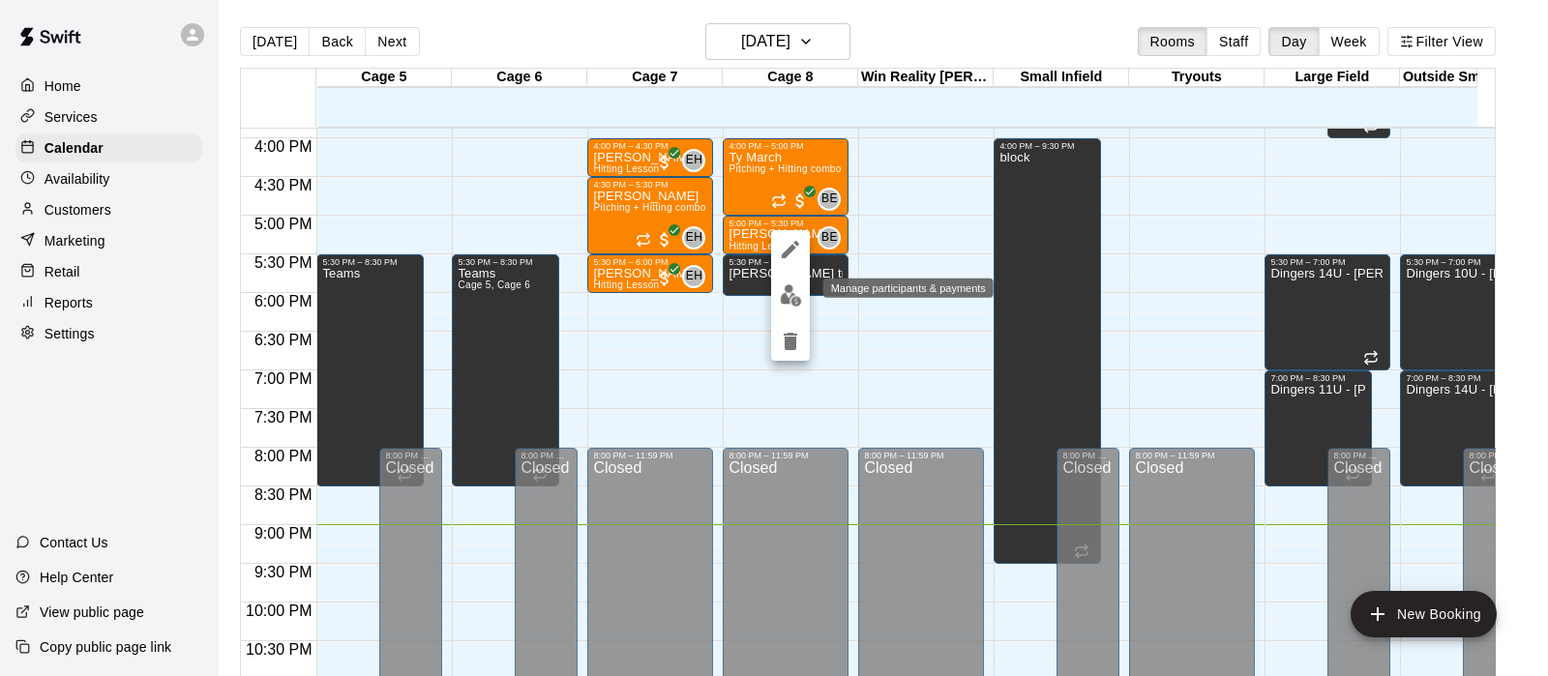
click at [790, 289] on img "edit" at bounding box center [791, 295] width 22 height 22
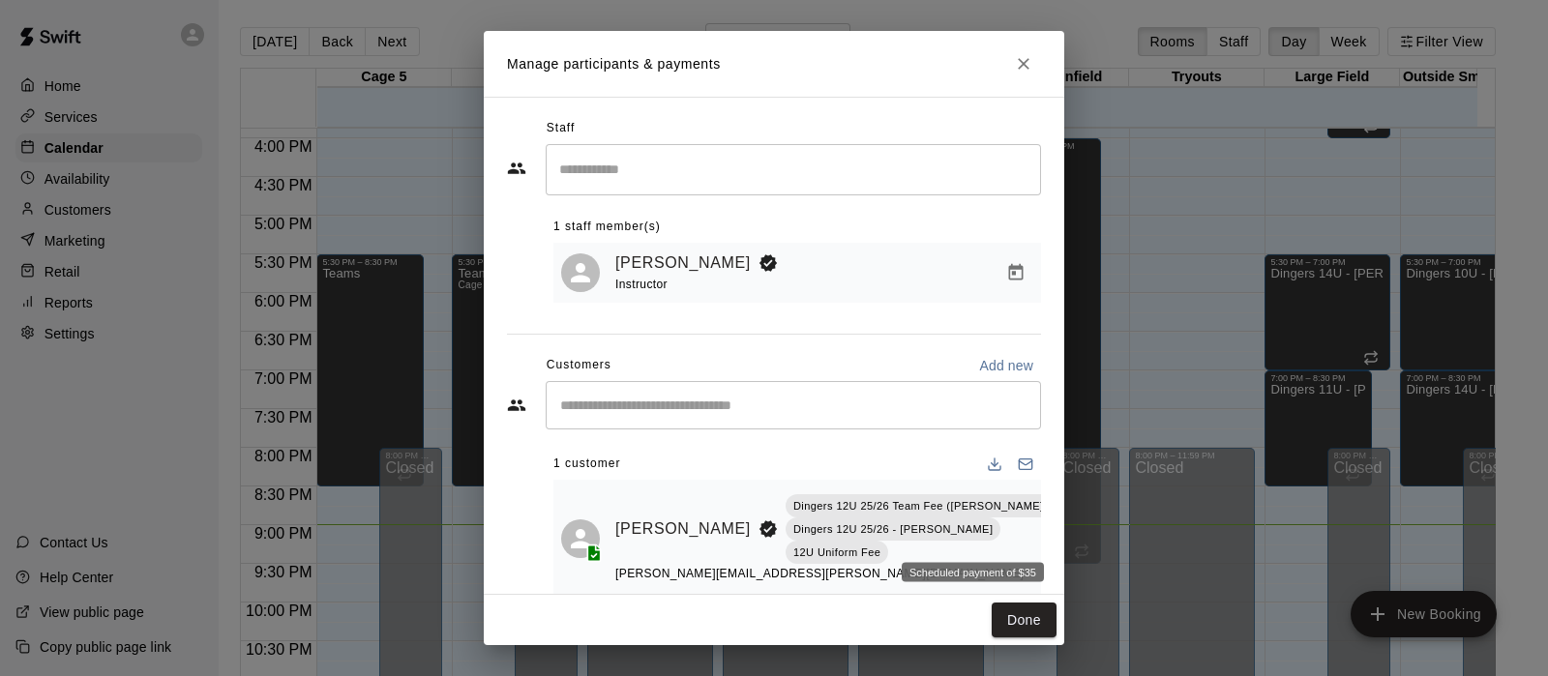
click at [1055, 543] on span "Scheduled payment of $35" at bounding box center [1072, 537] width 35 height 16
click at [1065, 571] on icon "Manage bookings & payment" at bounding box center [1072, 572] width 15 height 16
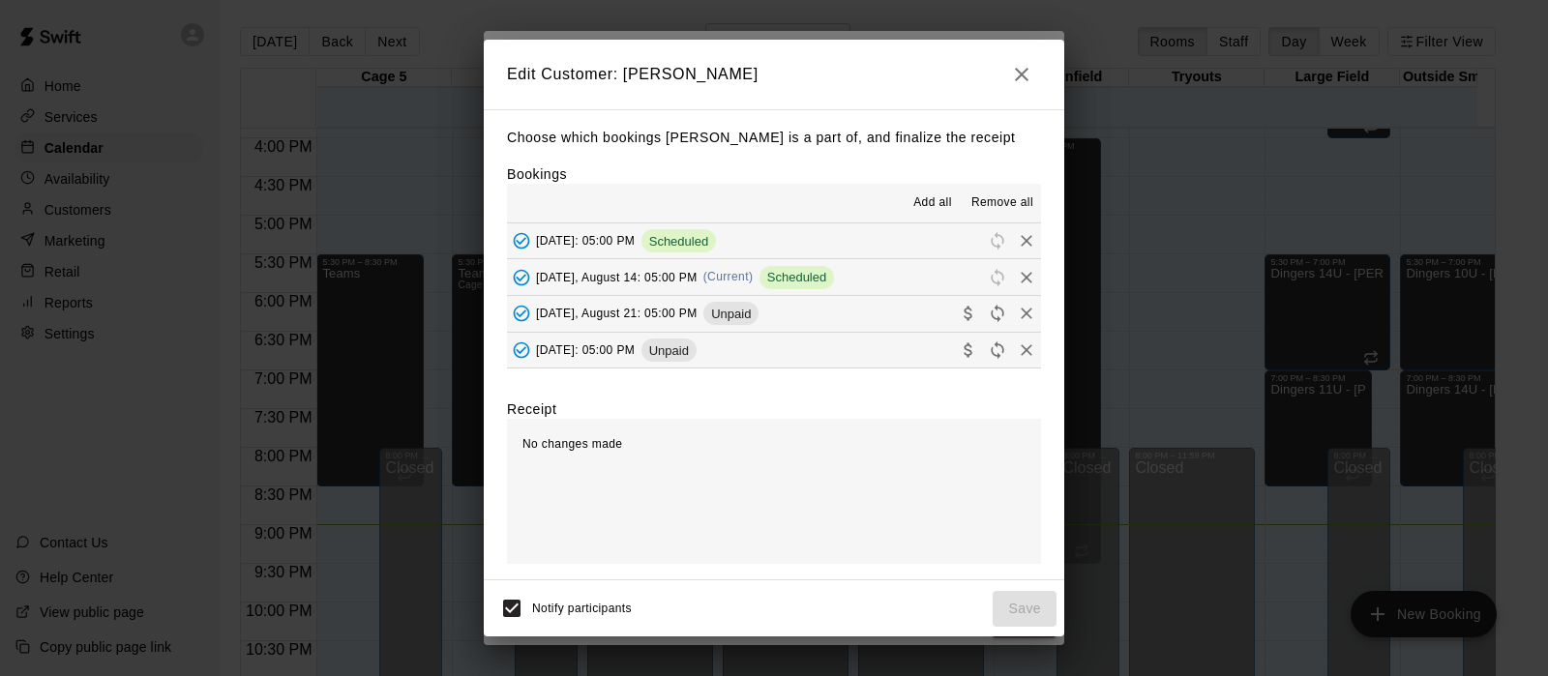
scroll to position [483, 0]
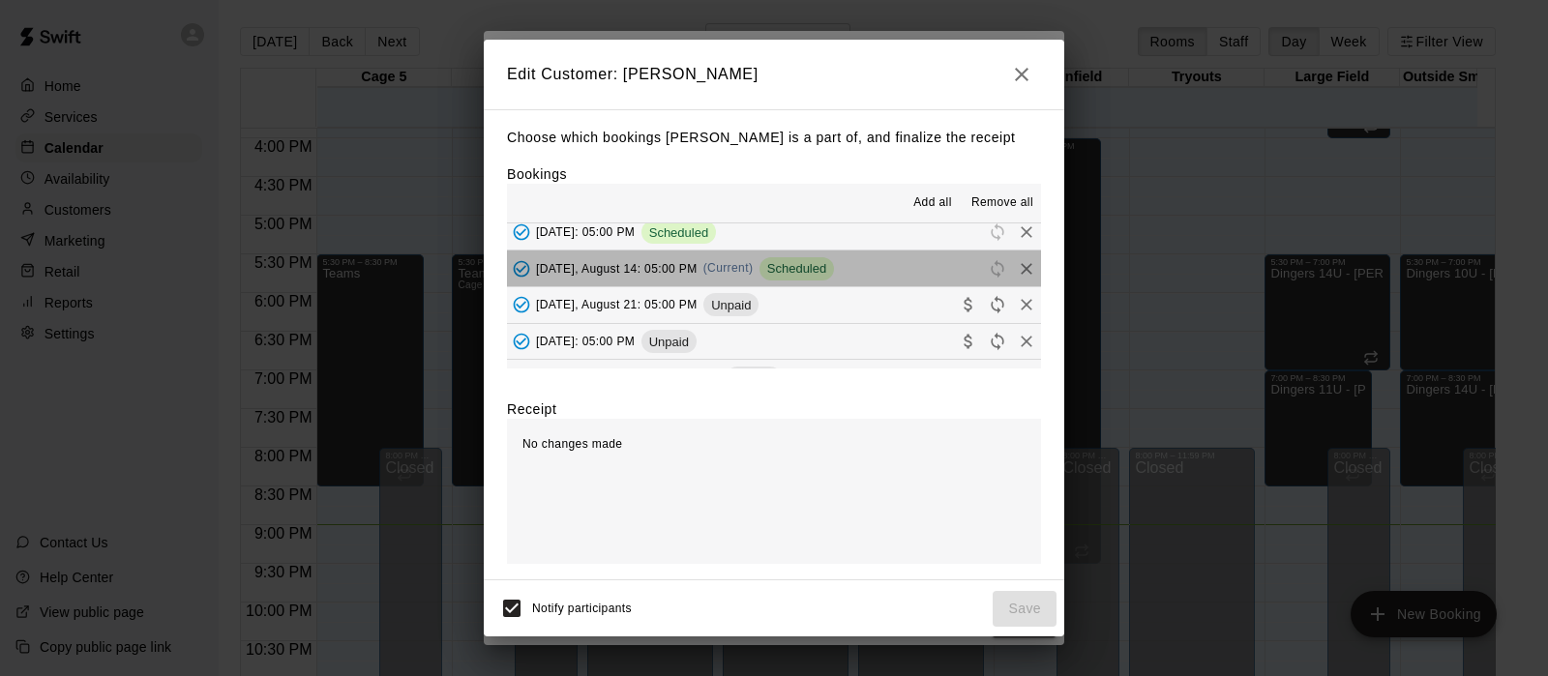
click at [809, 263] on span "Scheduled" at bounding box center [796, 268] width 74 height 15
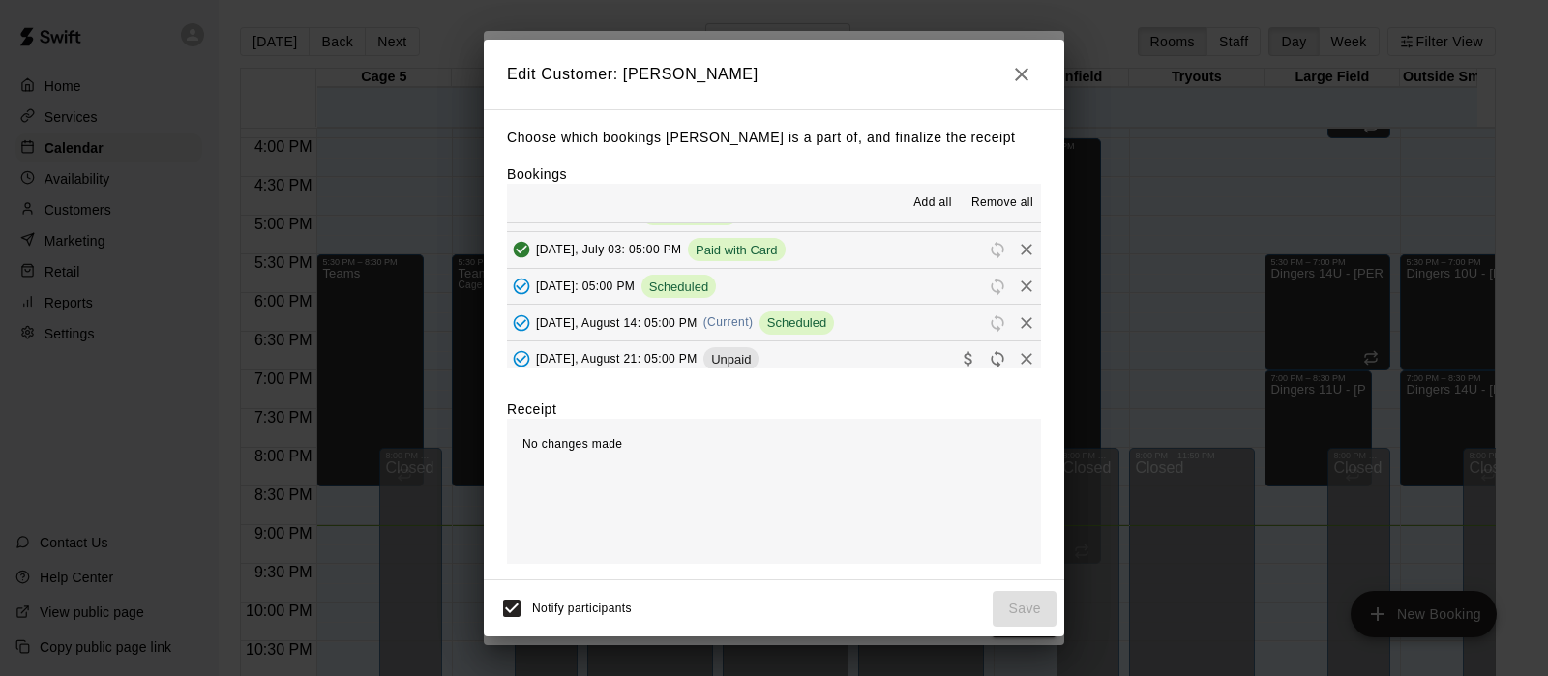
scroll to position [428, 0]
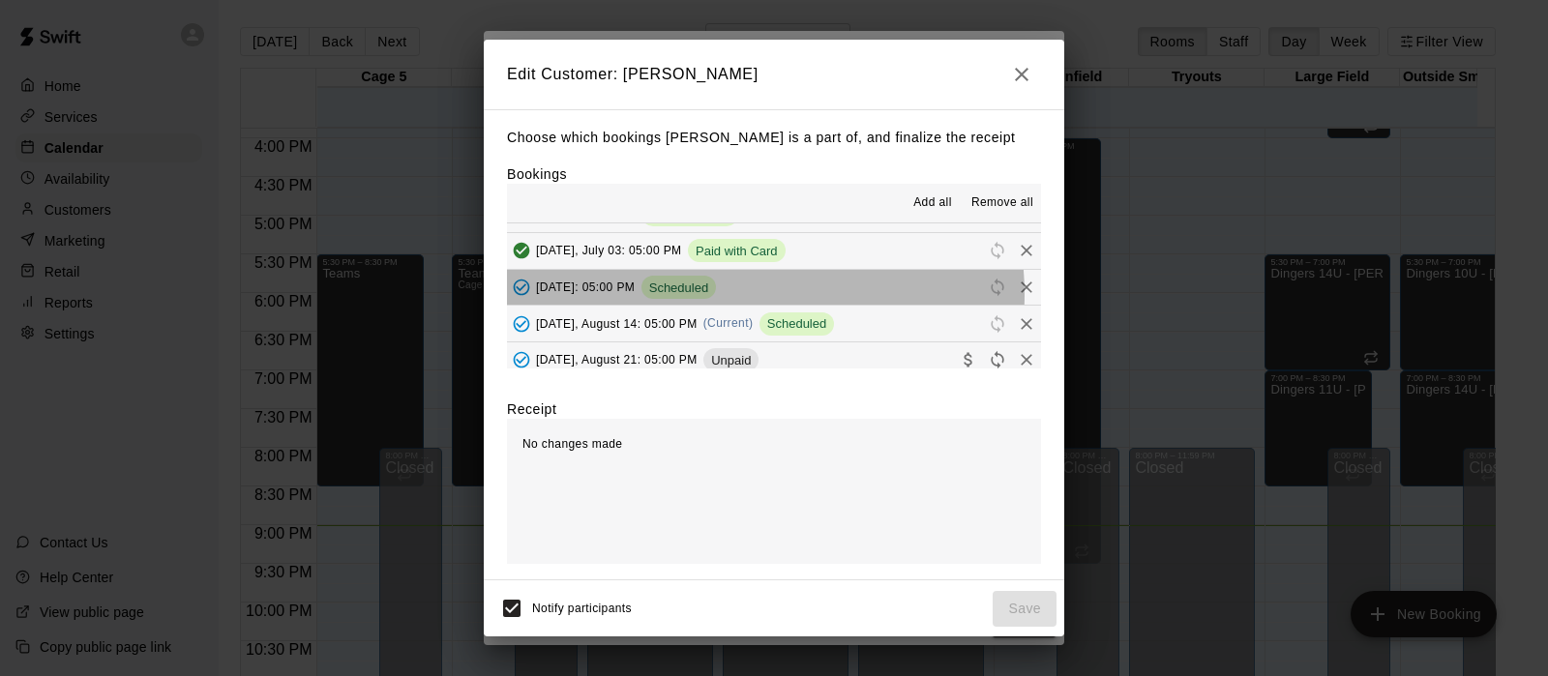
click at [716, 293] on div "Scheduled" at bounding box center [678, 287] width 74 height 23
click at [983, 285] on span "Reschedule" at bounding box center [997, 287] width 29 height 15
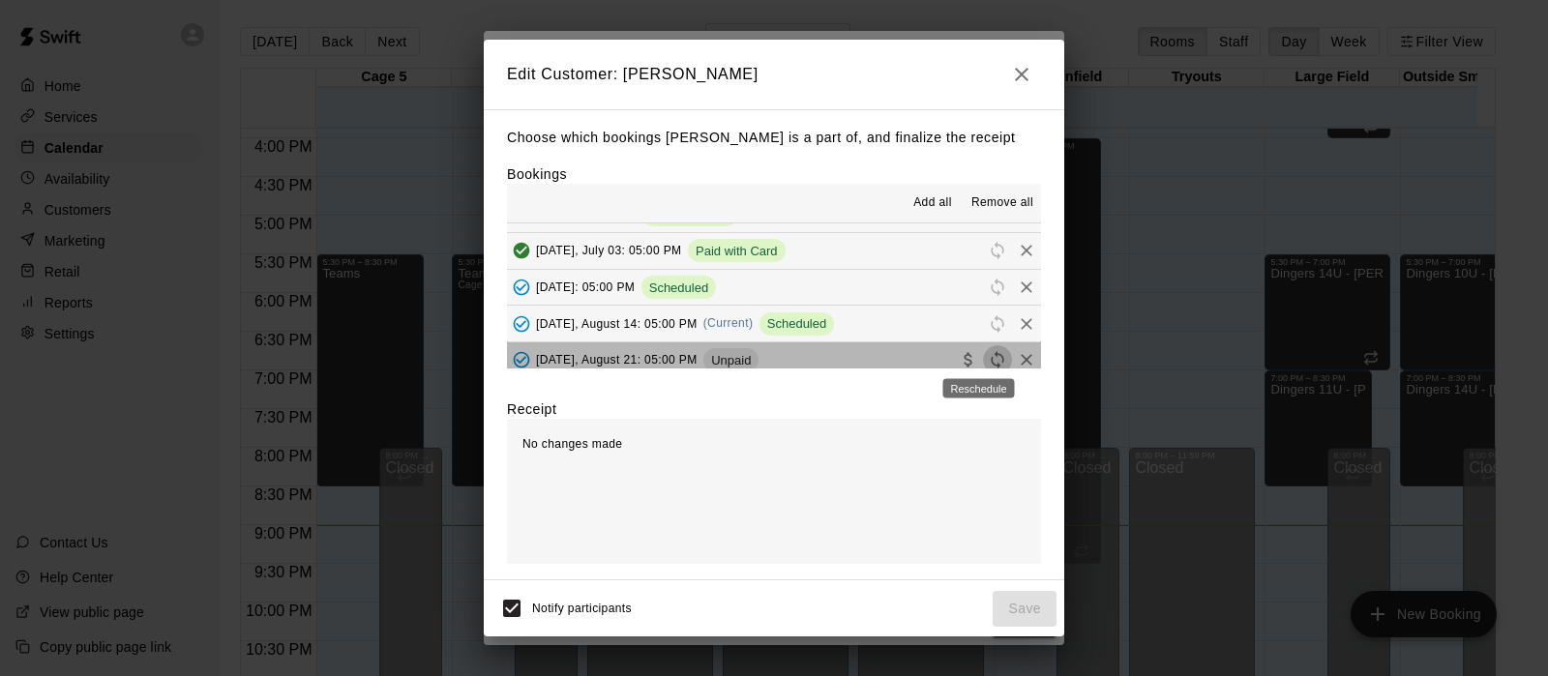
click at [988, 357] on icon "Reschedule" at bounding box center [997, 359] width 19 height 19
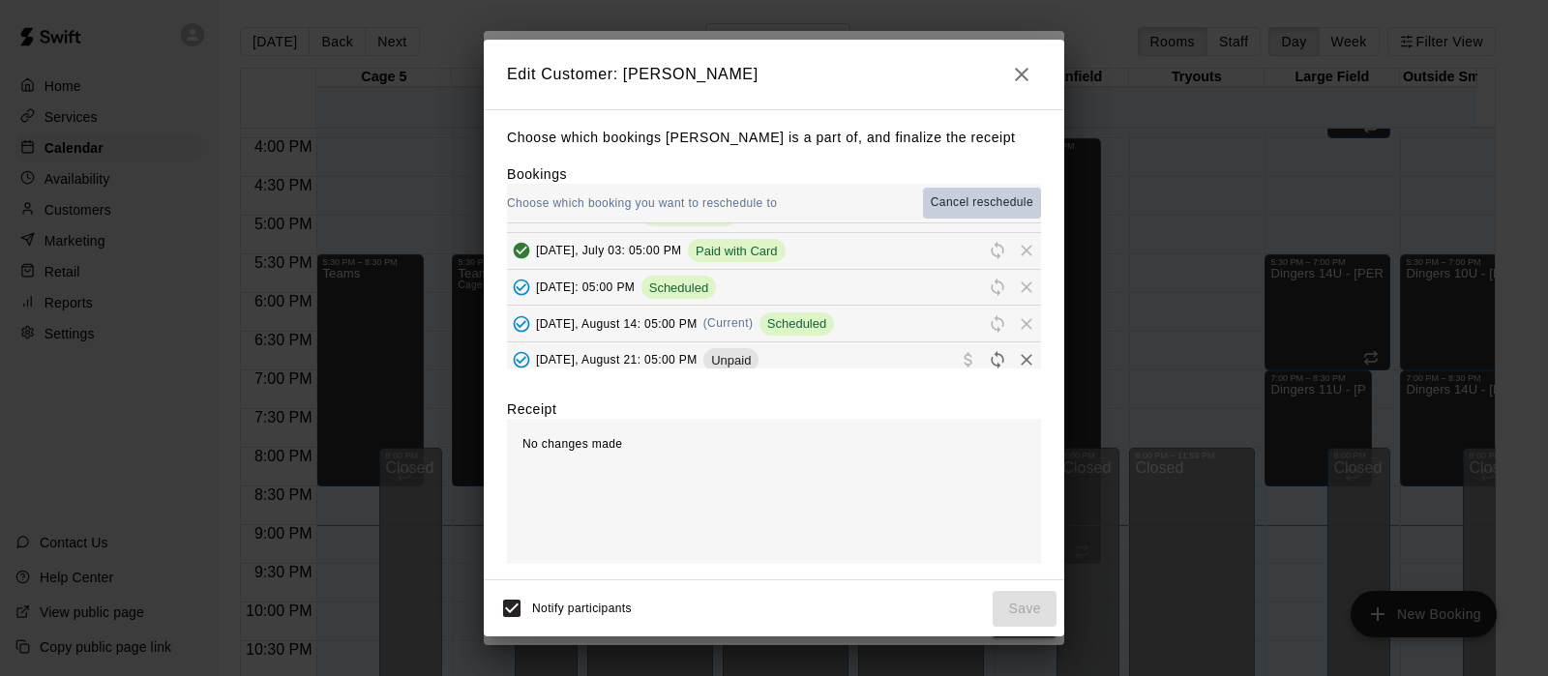
click at [998, 205] on span "Cancel reschedule" at bounding box center [982, 202] width 103 height 19
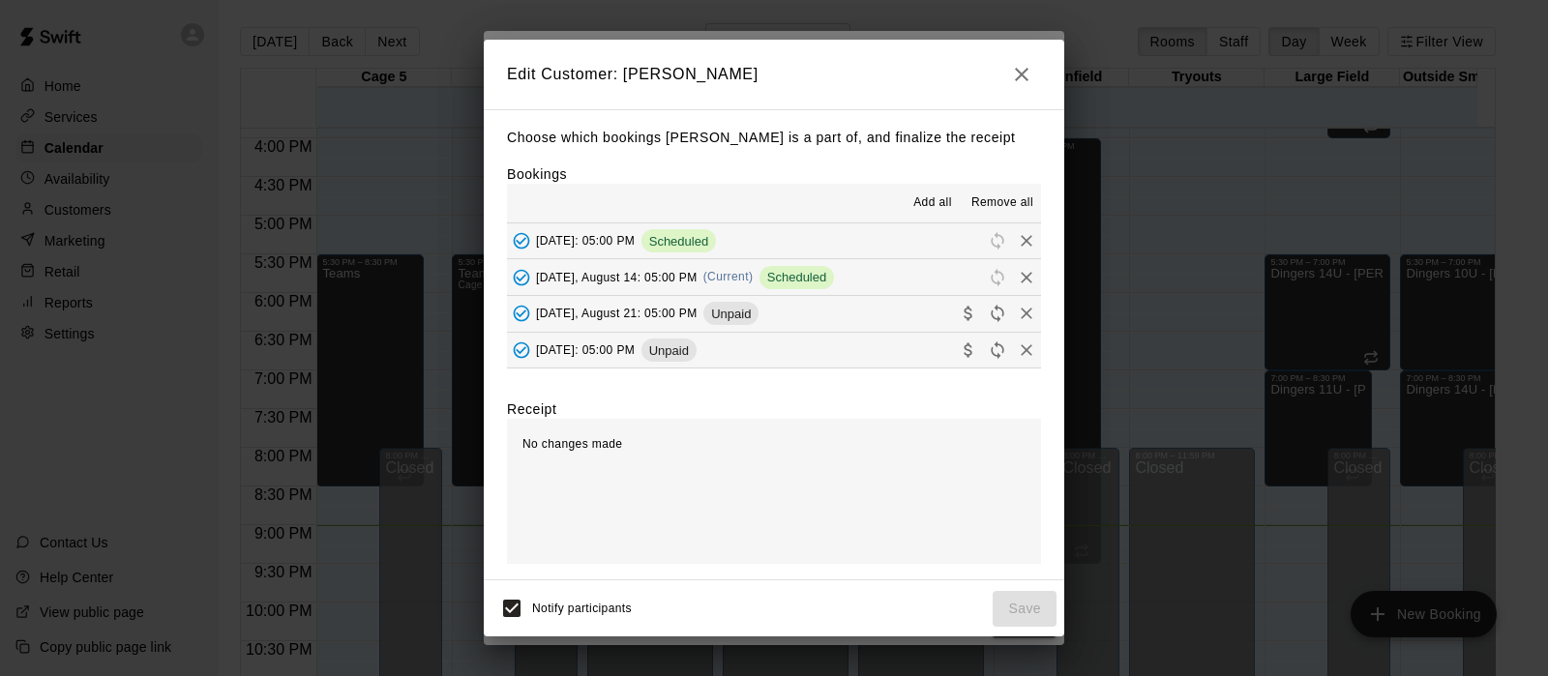
scroll to position [479, 0]
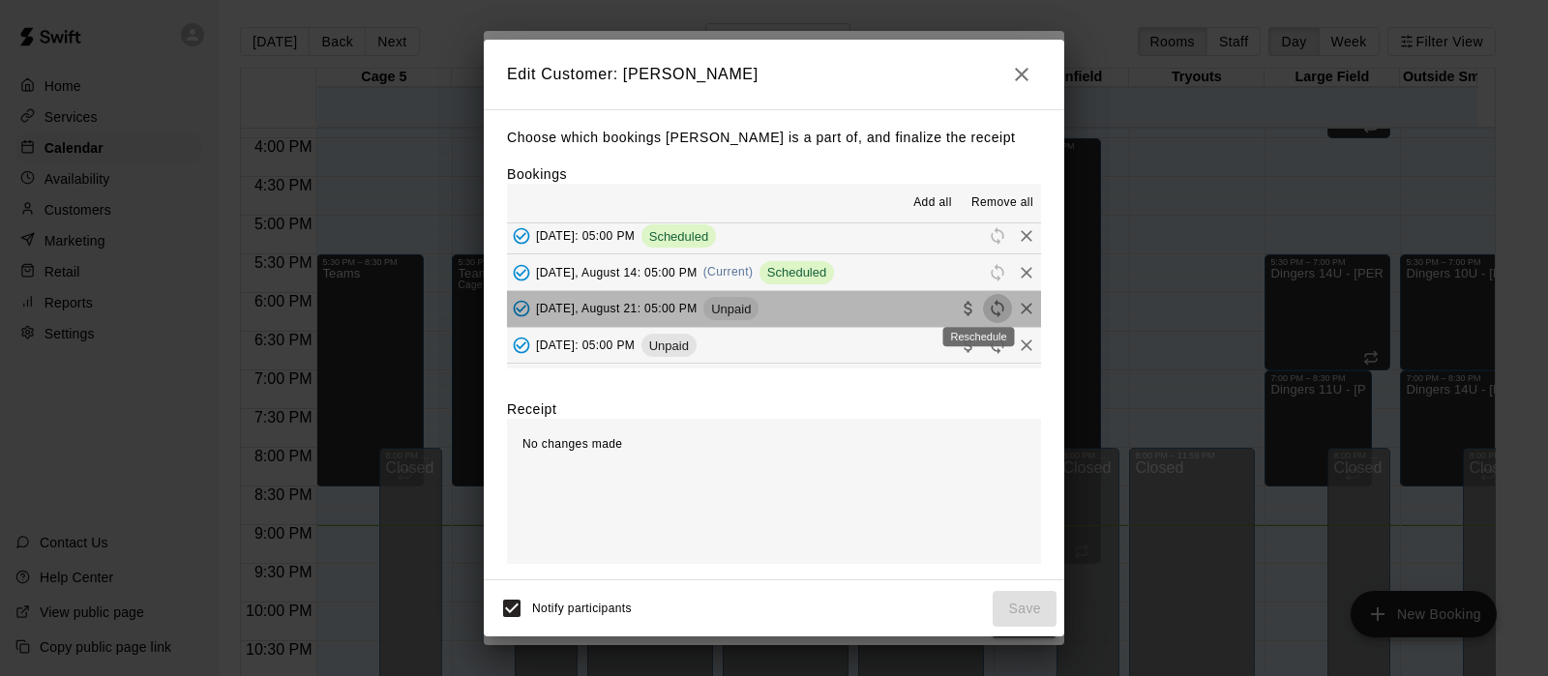
click at [991, 309] on icon "Reschedule" at bounding box center [997, 308] width 13 height 17
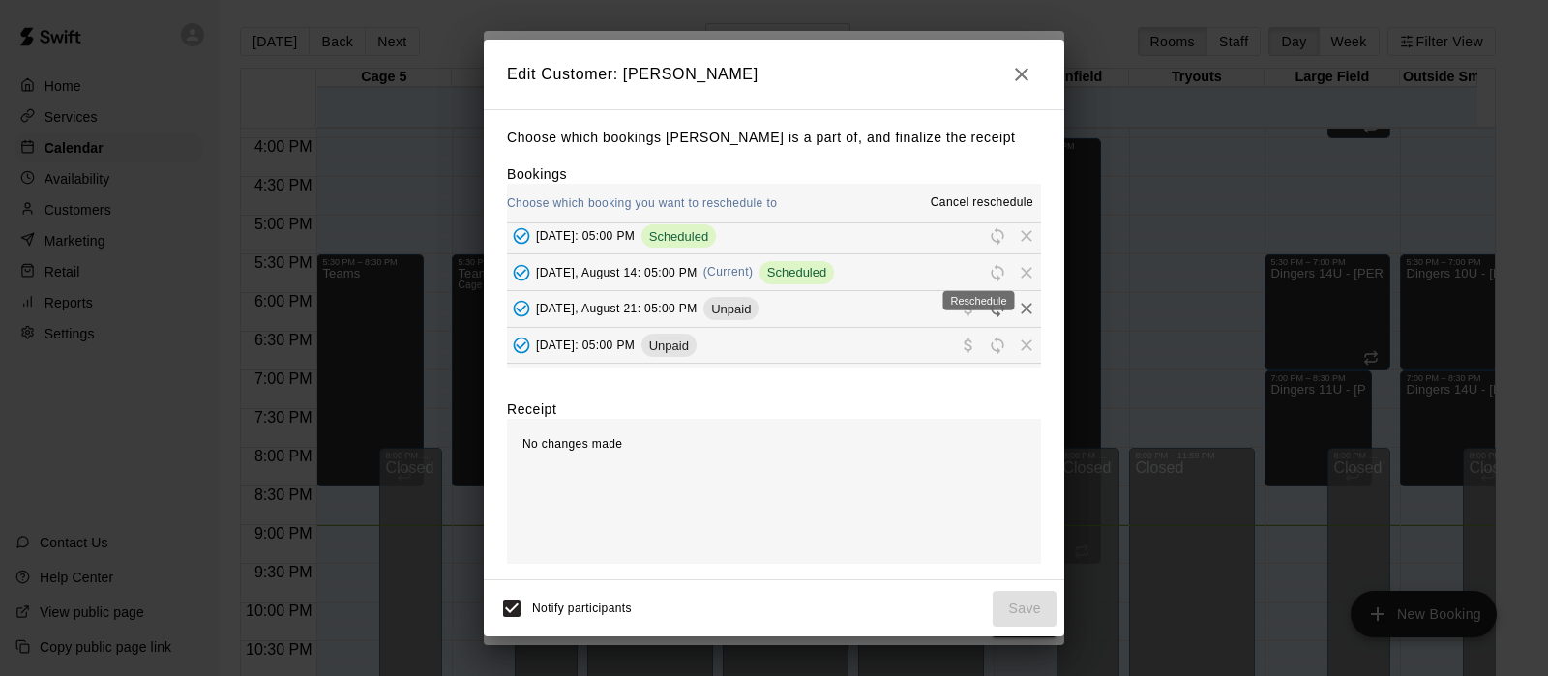
click at [983, 271] on span "Reschedule" at bounding box center [997, 271] width 29 height 15
click at [983, 229] on span "Reschedule" at bounding box center [997, 235] width 29 height 15
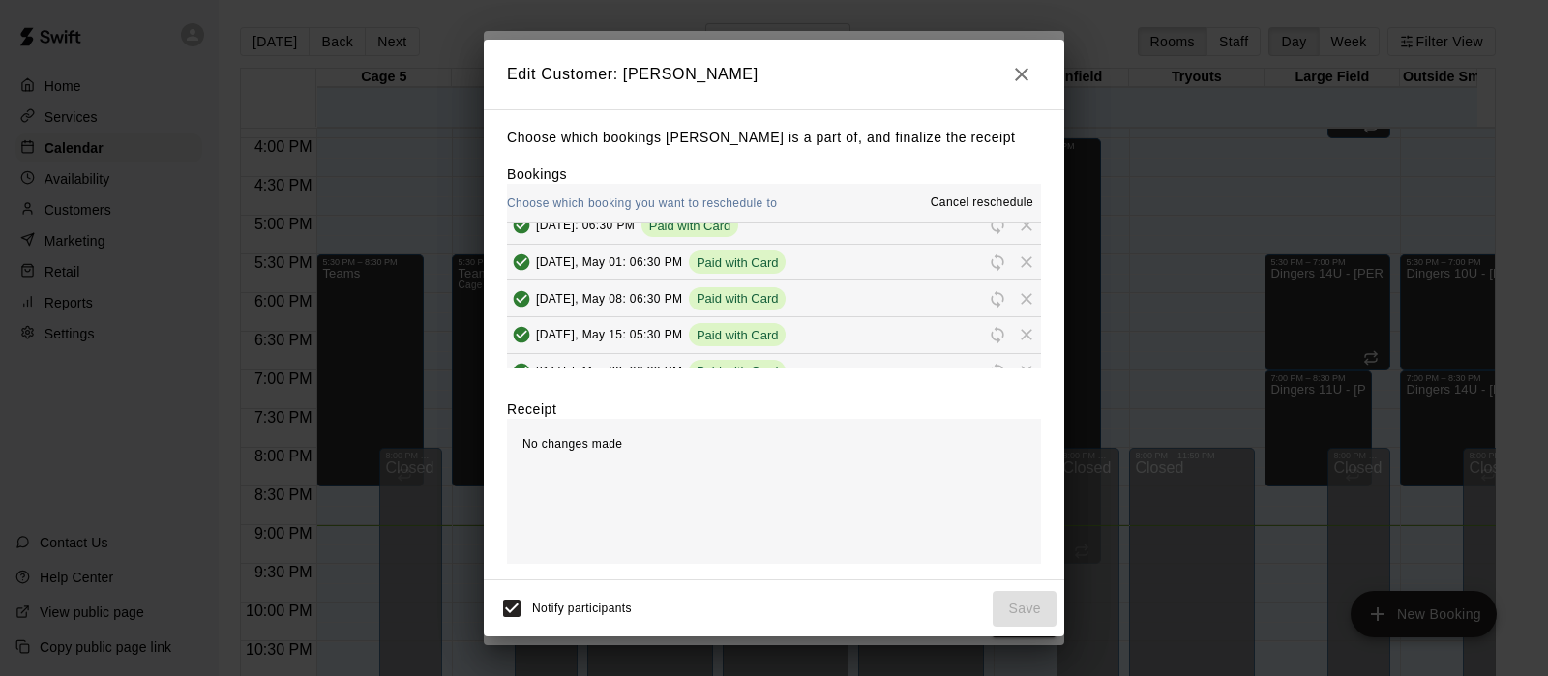
scroll to position [197, 0]
click at [996, 200] on span "Cancel reschedule" at bounding box center [982, 202] width 103 height 19
click at [1021, 68] on icon "button" at bounding box center [1021, 74] width 23 height 23
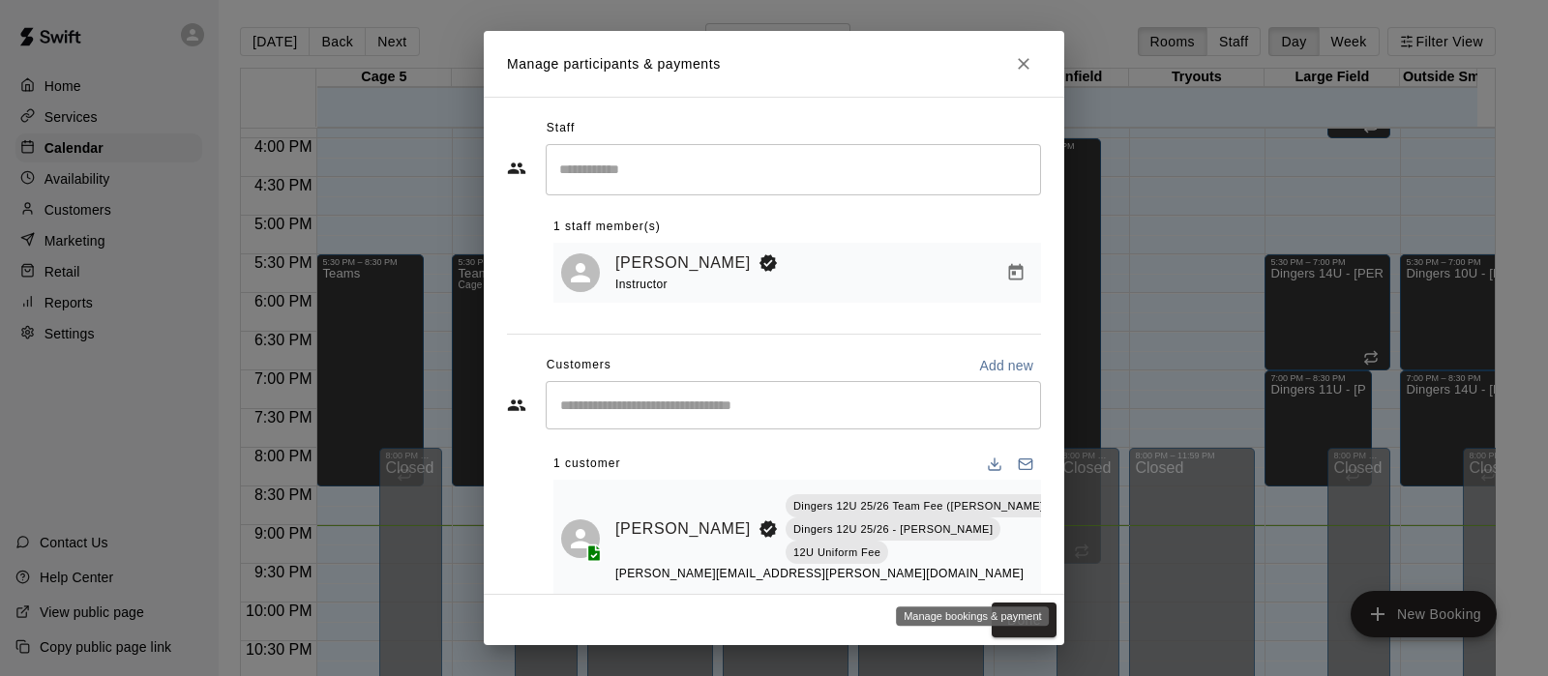
click at [1063, 568] on icon "Manage bookings & payment" at bounding box center [1072, 572] width 19 height 19
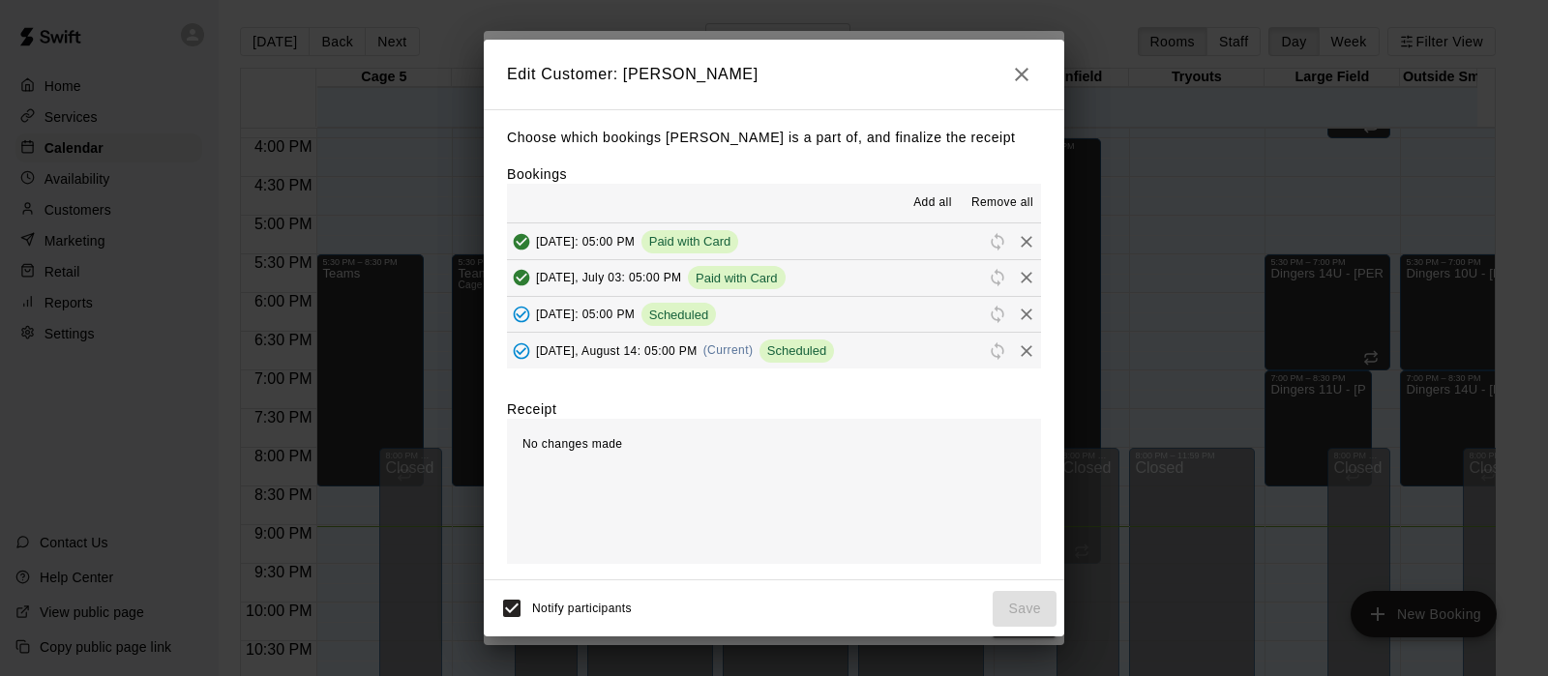
scroll to position [402, 0]
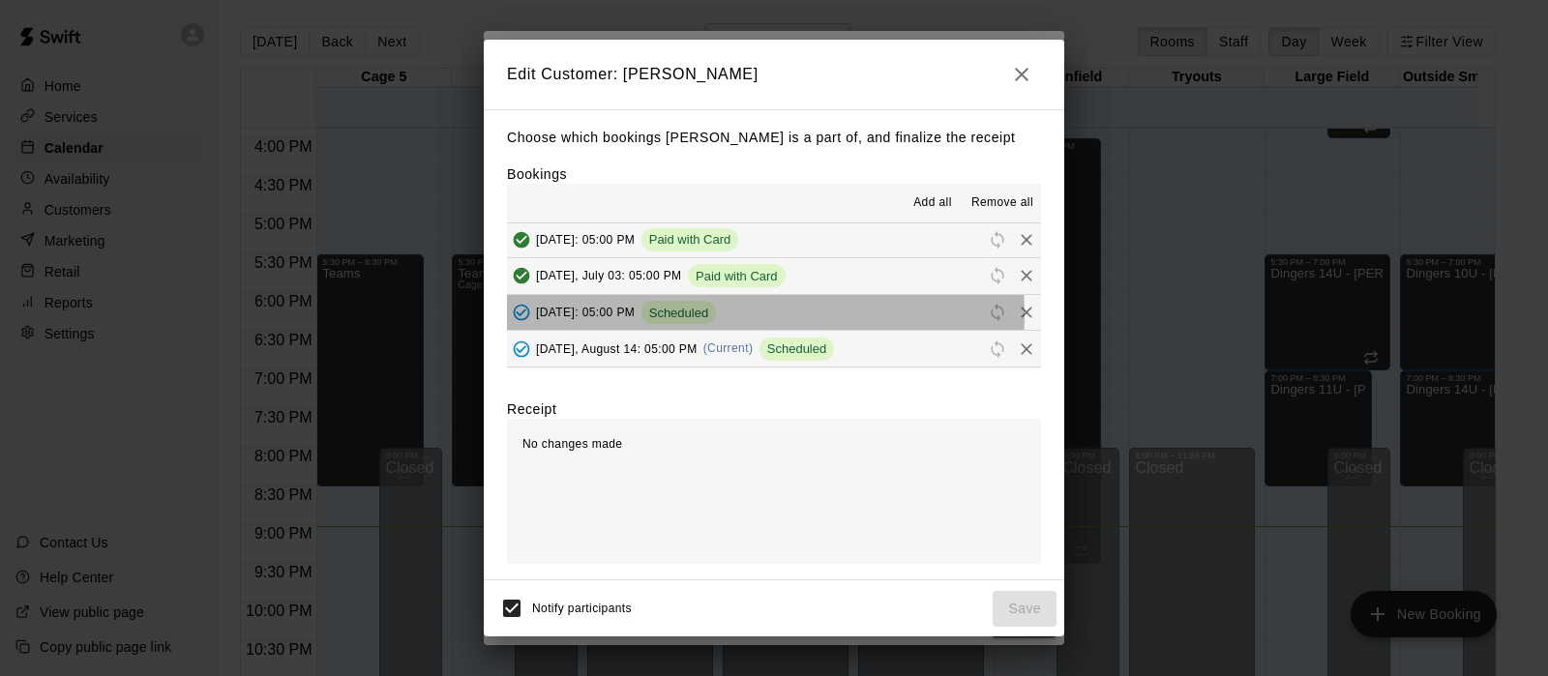
click at [706, 314] on span "Scheduled" at bounding box center [678, 313] width 74 height 15
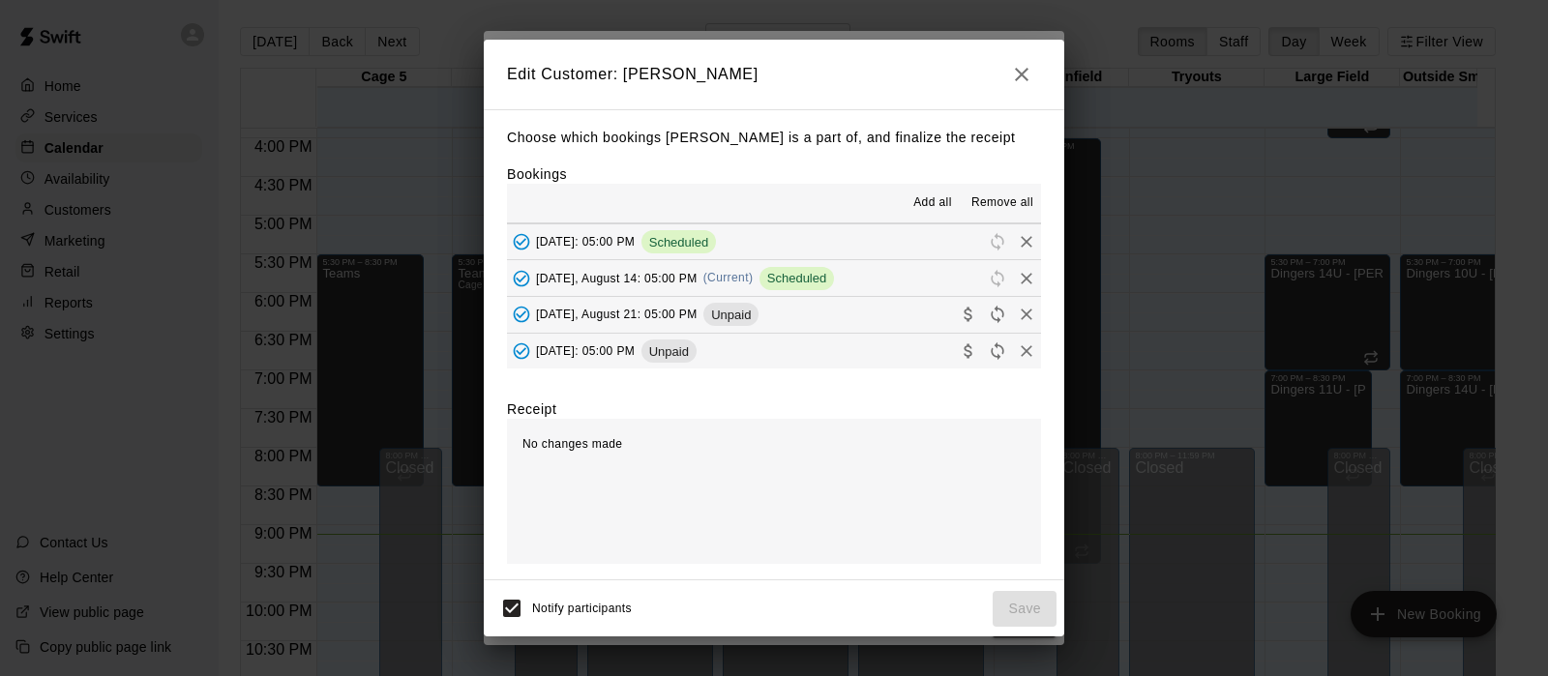
scroll to position [473, 0]
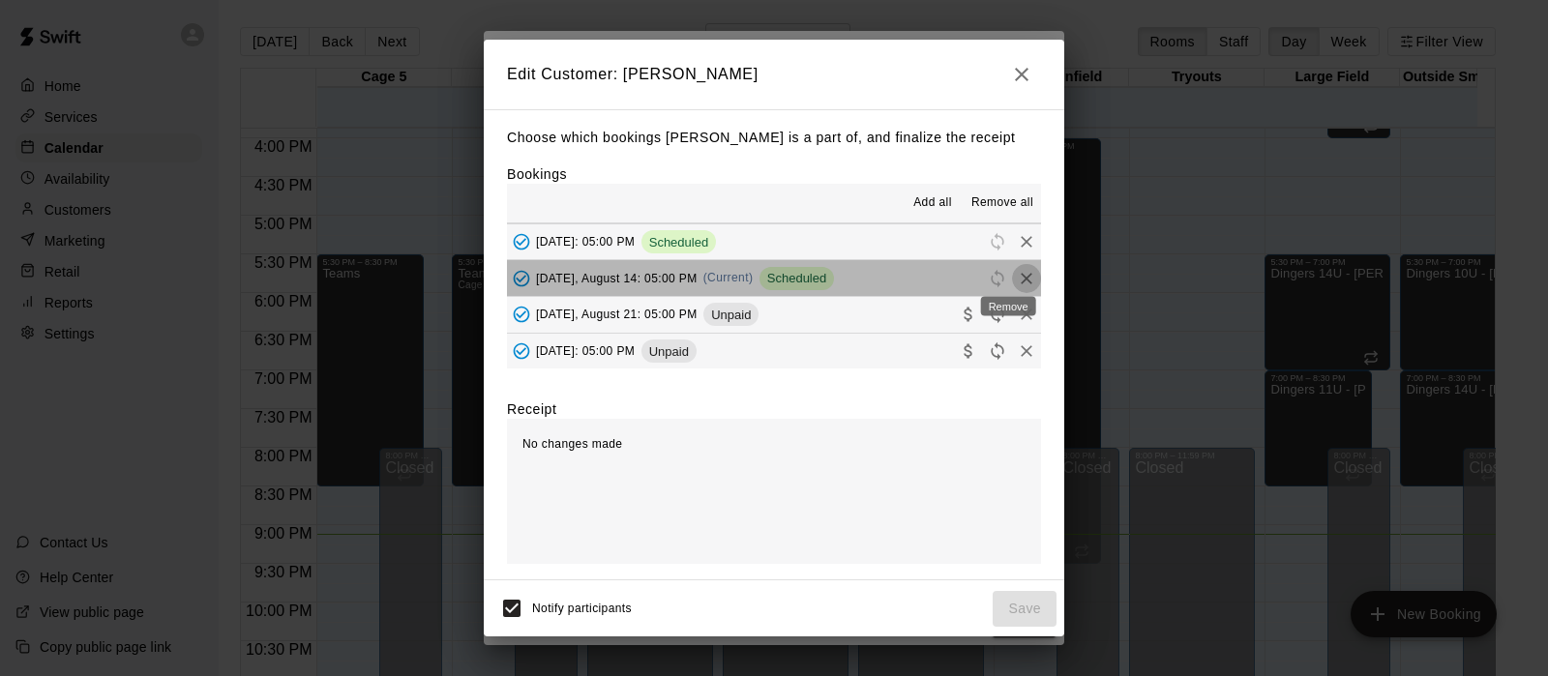
click at [1021, 273] on icon "Remove" at bounding box center [1027, 279] width 12 height 12
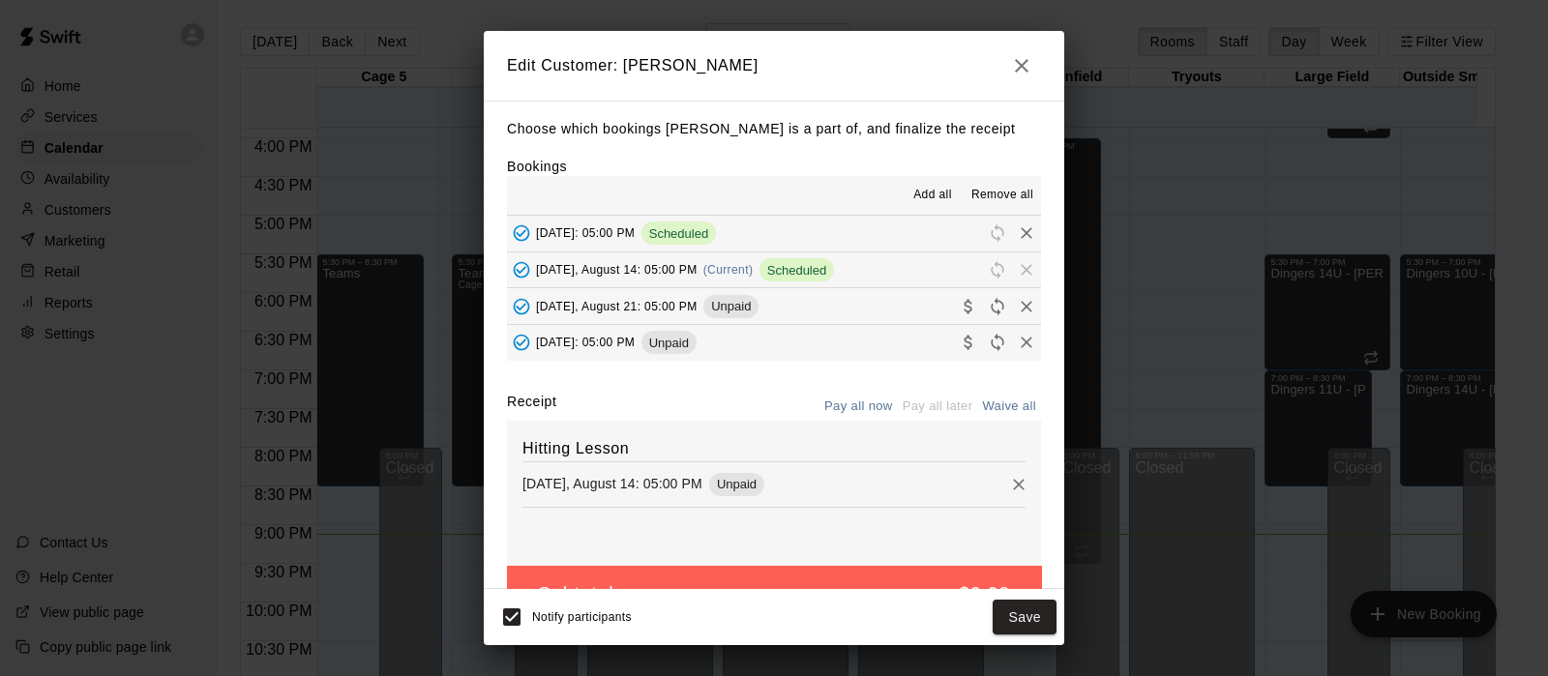
scroll to position [52, 0]
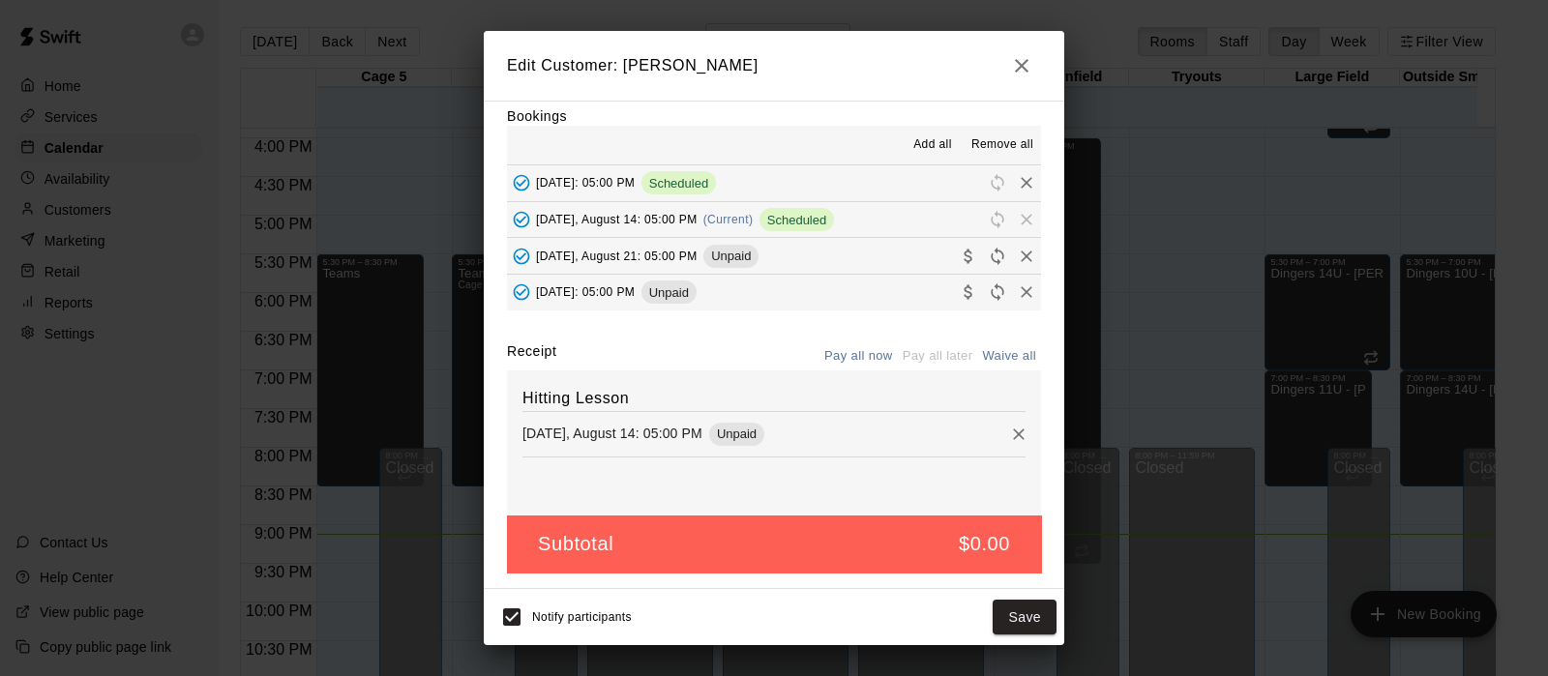
click at [835, 352] on button "Pay all now" at bounding box center [858, 356] width 78 height 30
click at [837, 352] on button "Pay all now" at bounding box center [858, 356] width 78 height 30
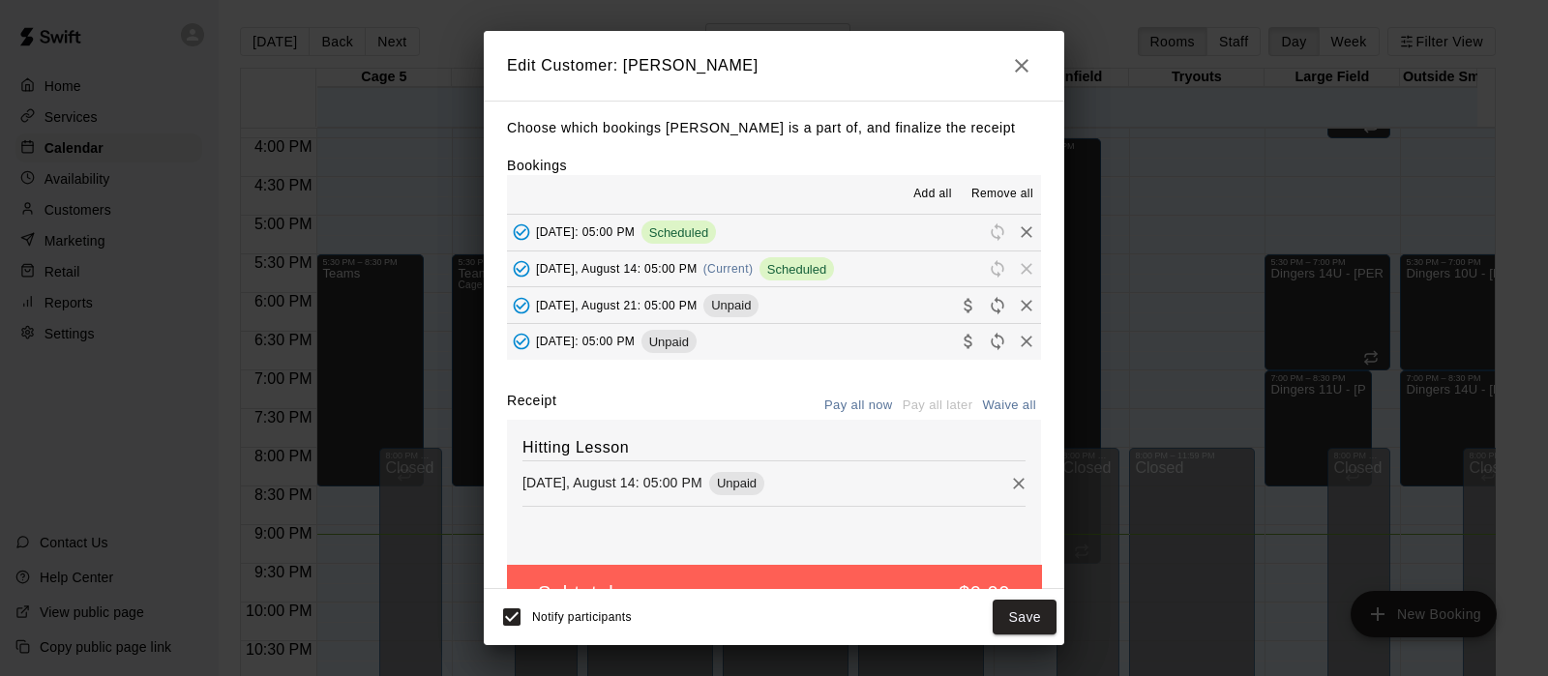
scroll to position [0, 0]
click at [846, 413] on button "Pay all now" at bounding box center [858, 407] width 78 height 30
click at [1013, 490] on icon "Remove" at bounding box center [1019, 485] width 12 height 12
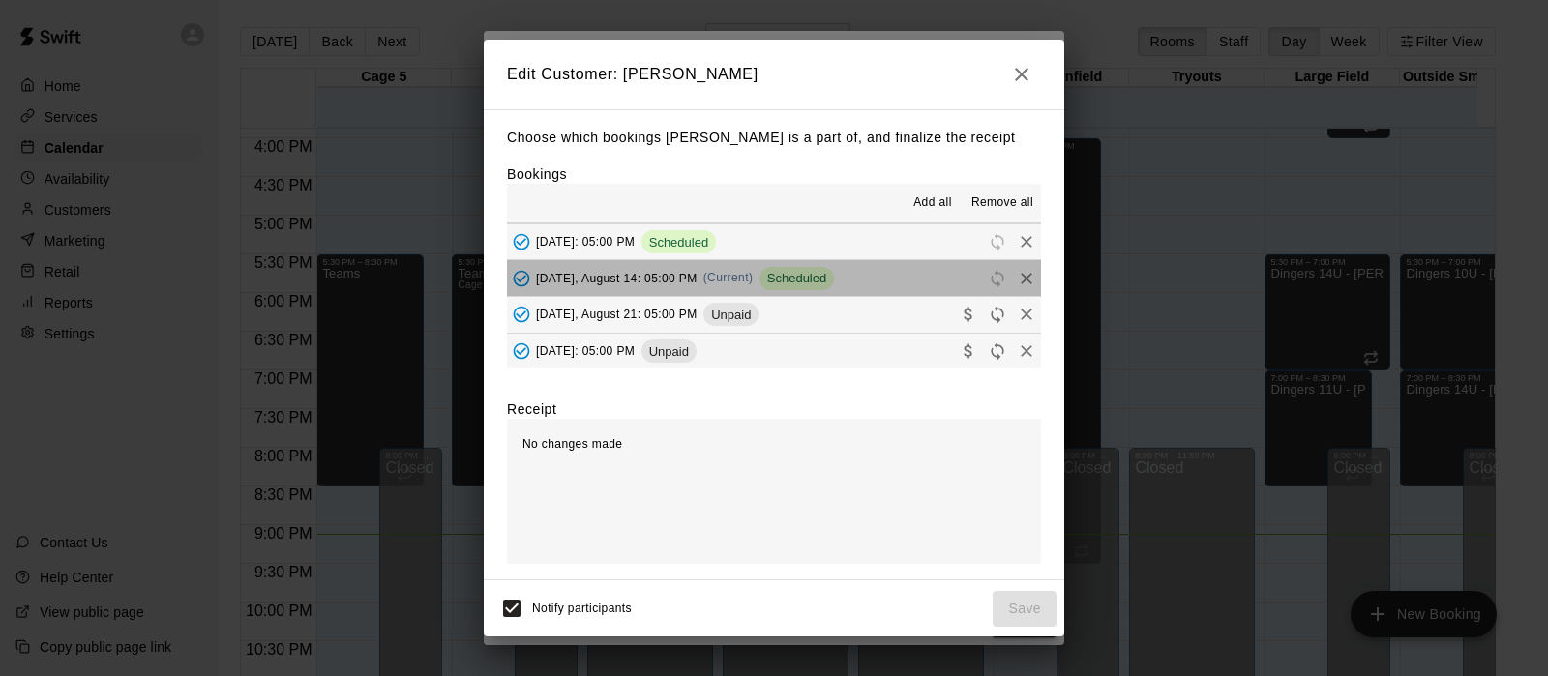
click at [864, 273] on button "Thursday, August 14: 05:00 PM (Current) Scheduled" at bounding box center [774, 278] width 534 height 36
click at [983, 270] on span "Reschedule" at bounding box center [997, 277] width 29 height 15
click at [944, 282] on button "Thursday, August 14: 05:00 PM (Current) Scheduled" at bounding box center [774, 278] width 534 height 36
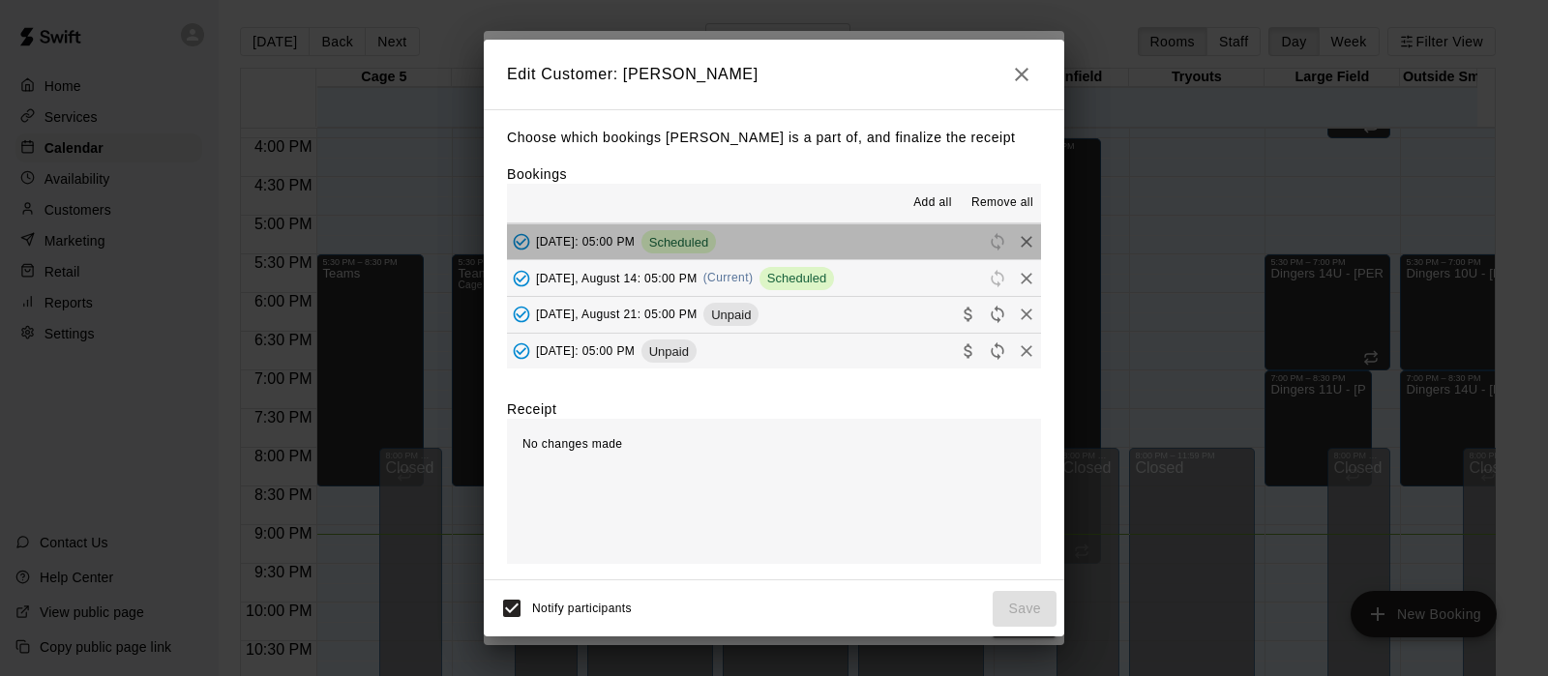
click at [938, 239] on button "[DATE]: 05:00 PM Scheduled" at bounding box center [774, 242] width 534 height 36
click at [716, 236] on span "Scheduled" at bounding box center [678, 242] width 74 height 15
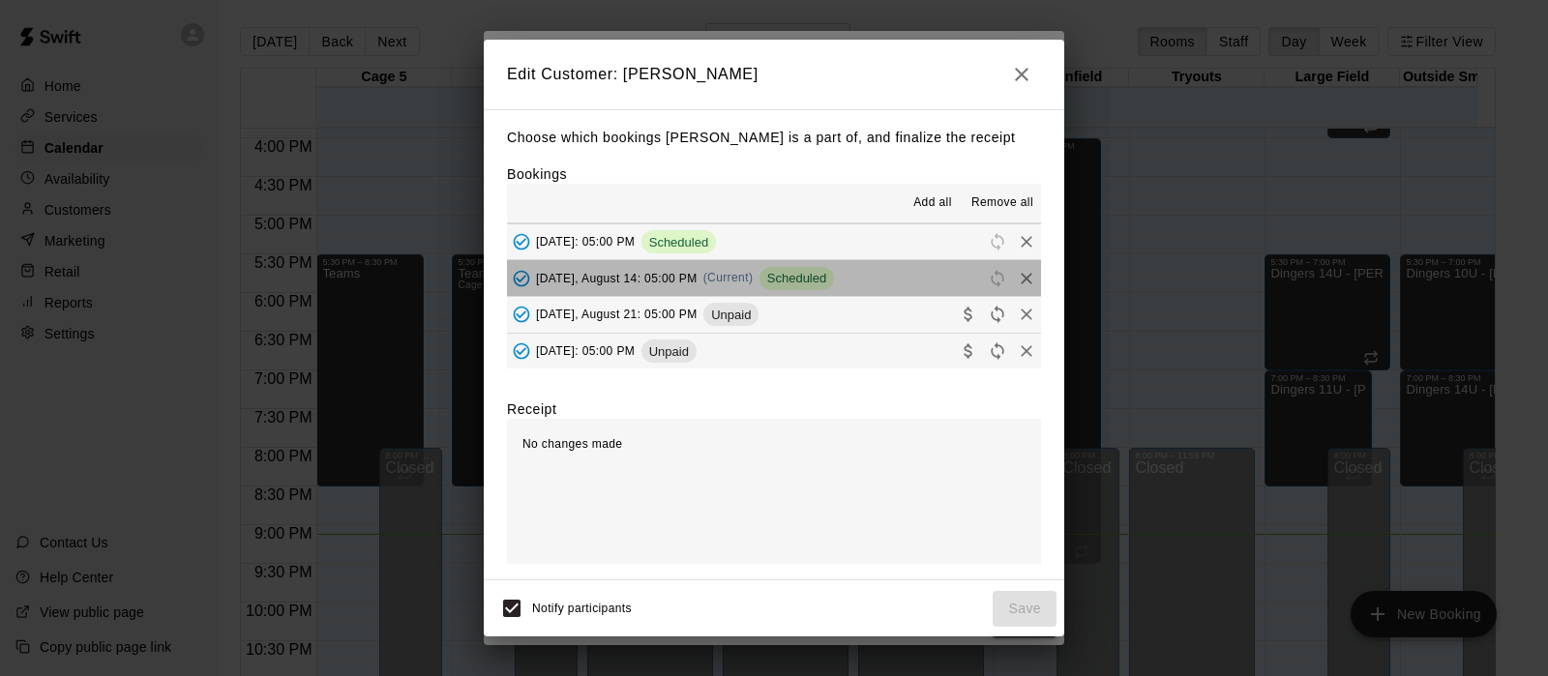
click at [803, 281] on span "Scheduled" at bounding box center [796, 278] width 74 height 15
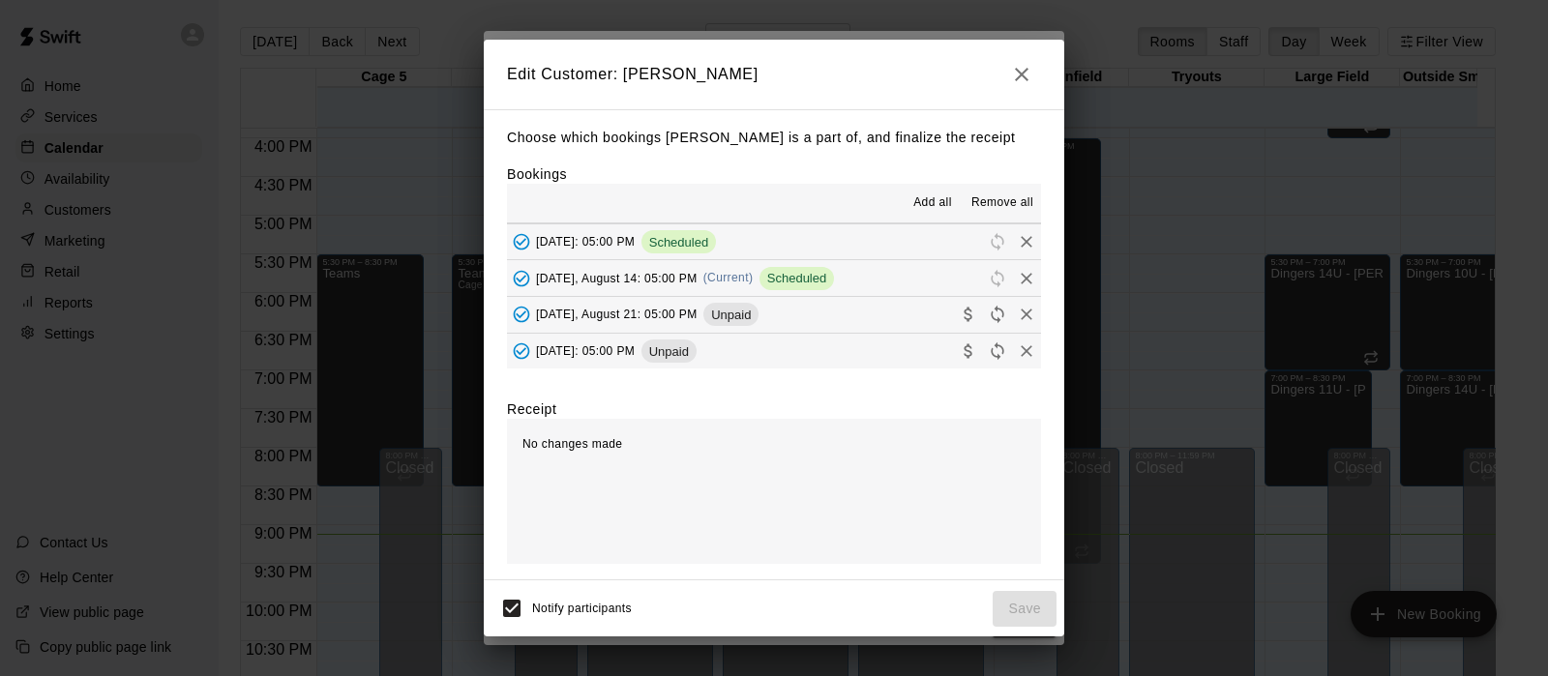
click at [1031, 63] on icon "button" at bounding box center [1021, 74] width 23 height 23
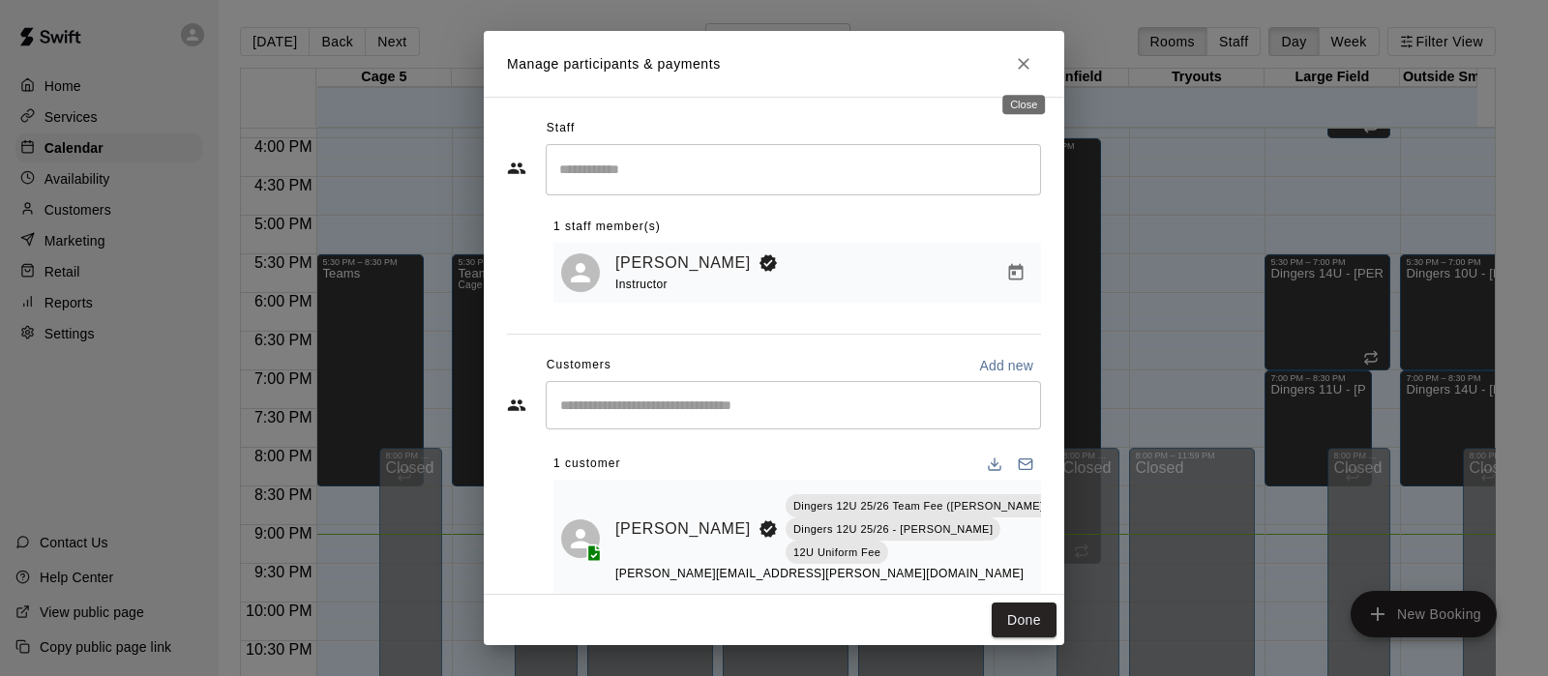
click at [1031, 61] on icon "Close" at bounding box center [1023, 63] width 19 height 19
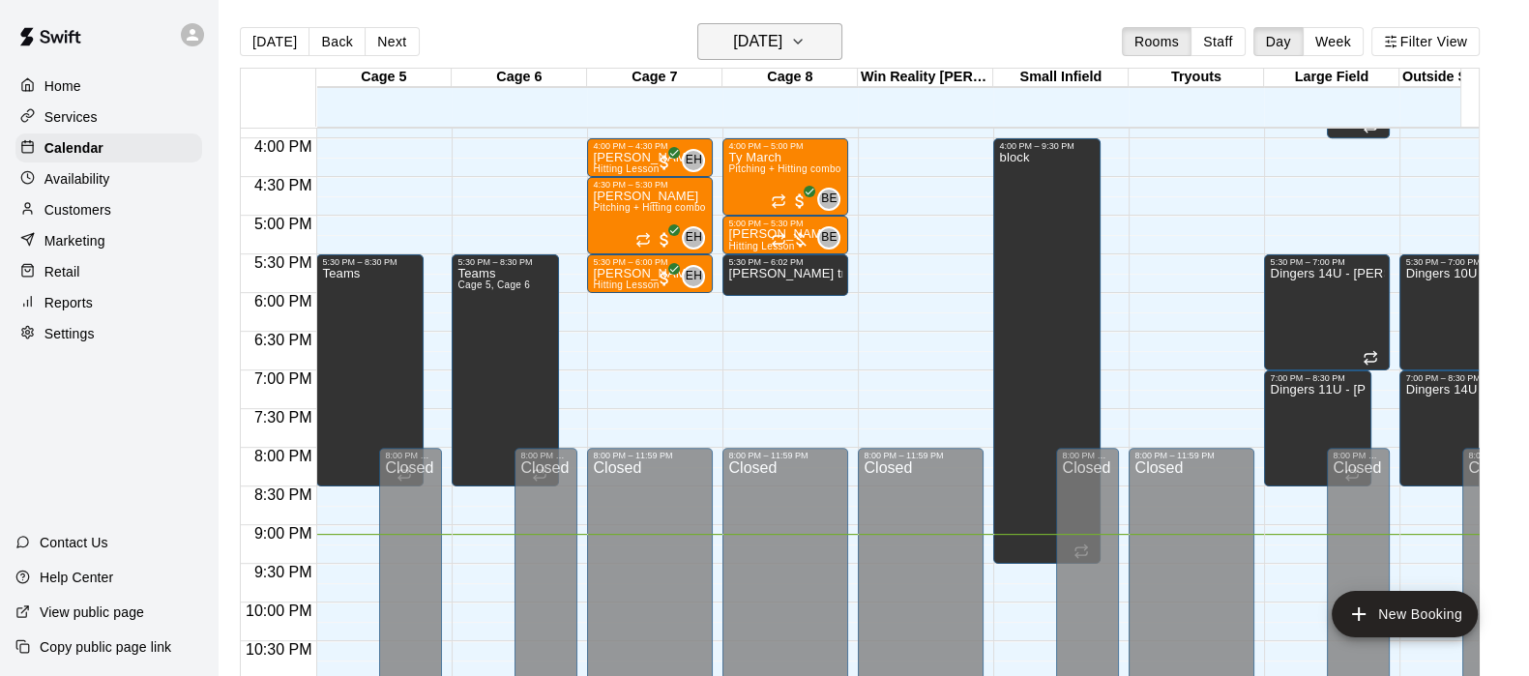
click at [755, 36] on h6 "[DATE]" at bounding box center [757, 41] width 49 height 27
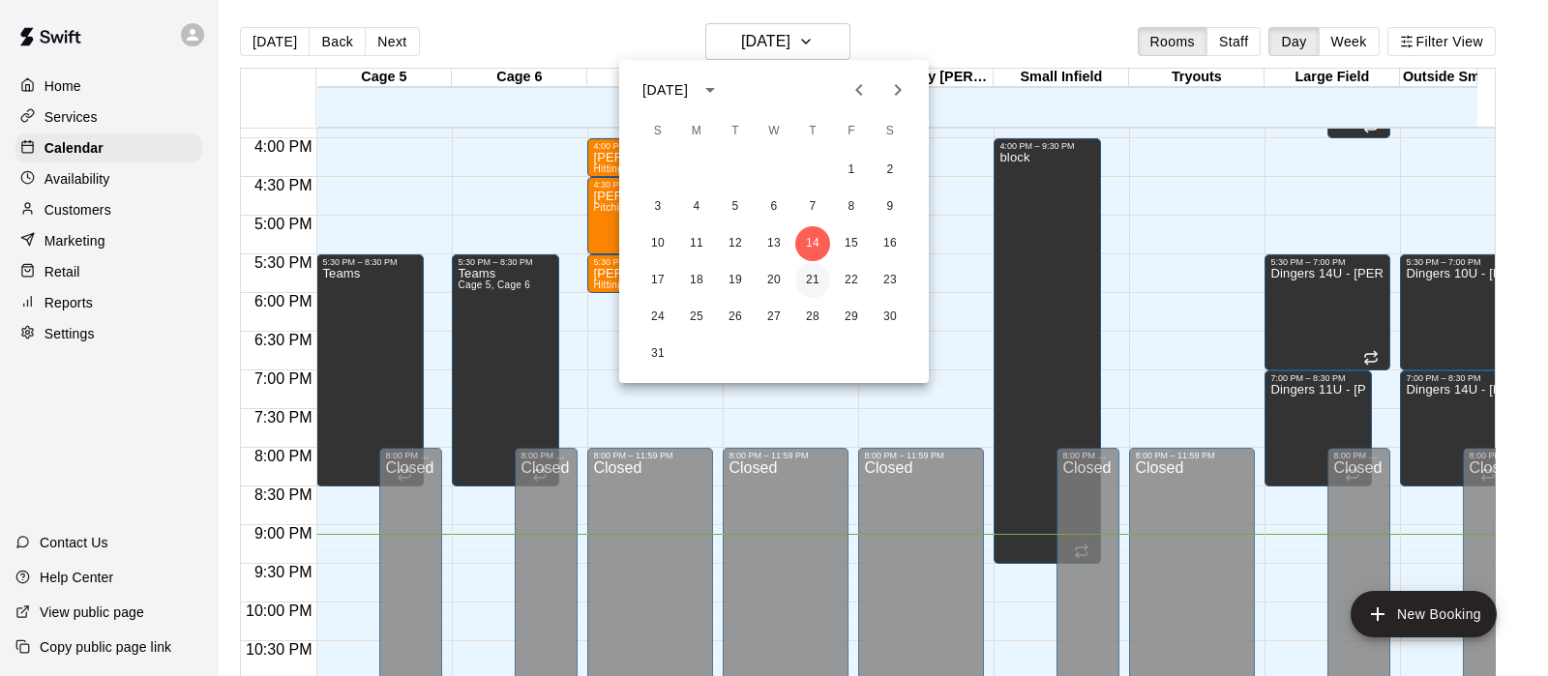
click at [808, 265] on button "21" at bounding box center [812, 280] width 35 height 35
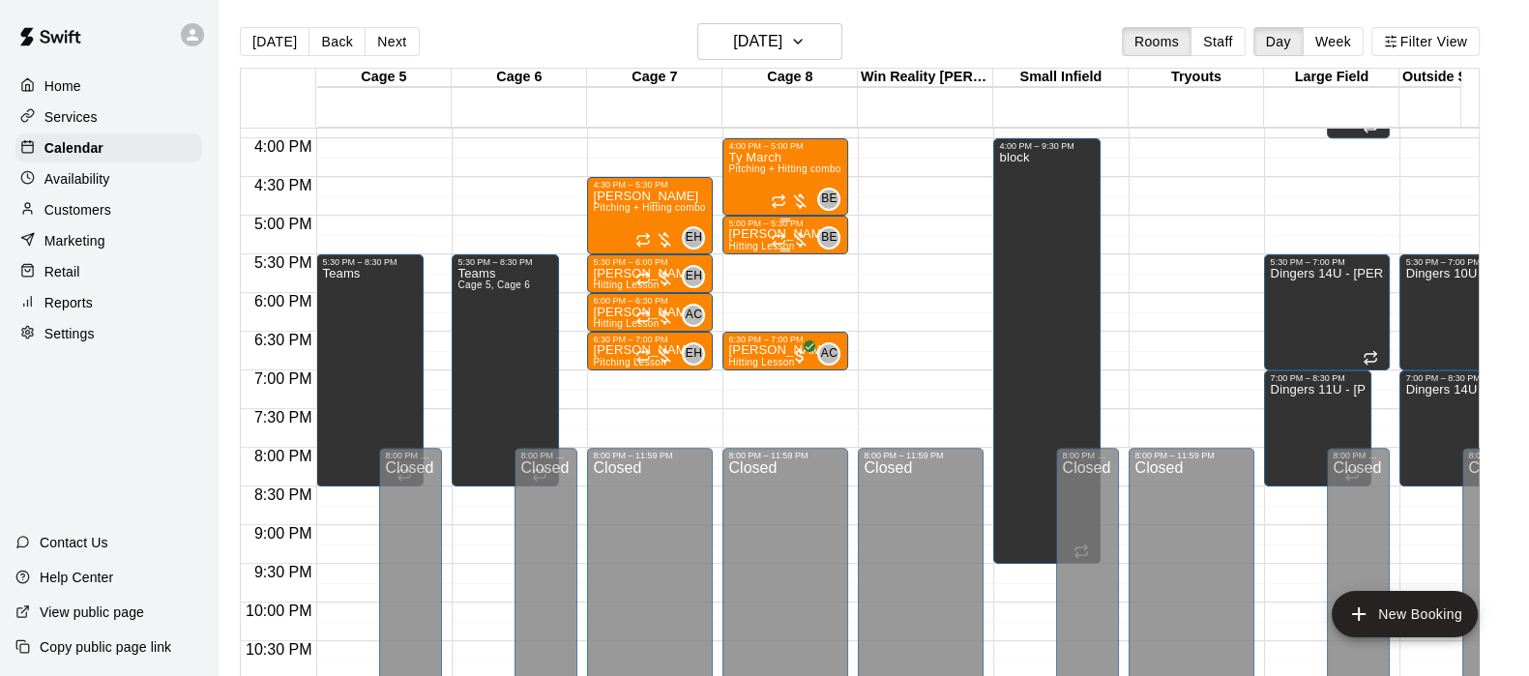
click at [796, 243] on div at bounding box center [790, 239] width 39 height 19
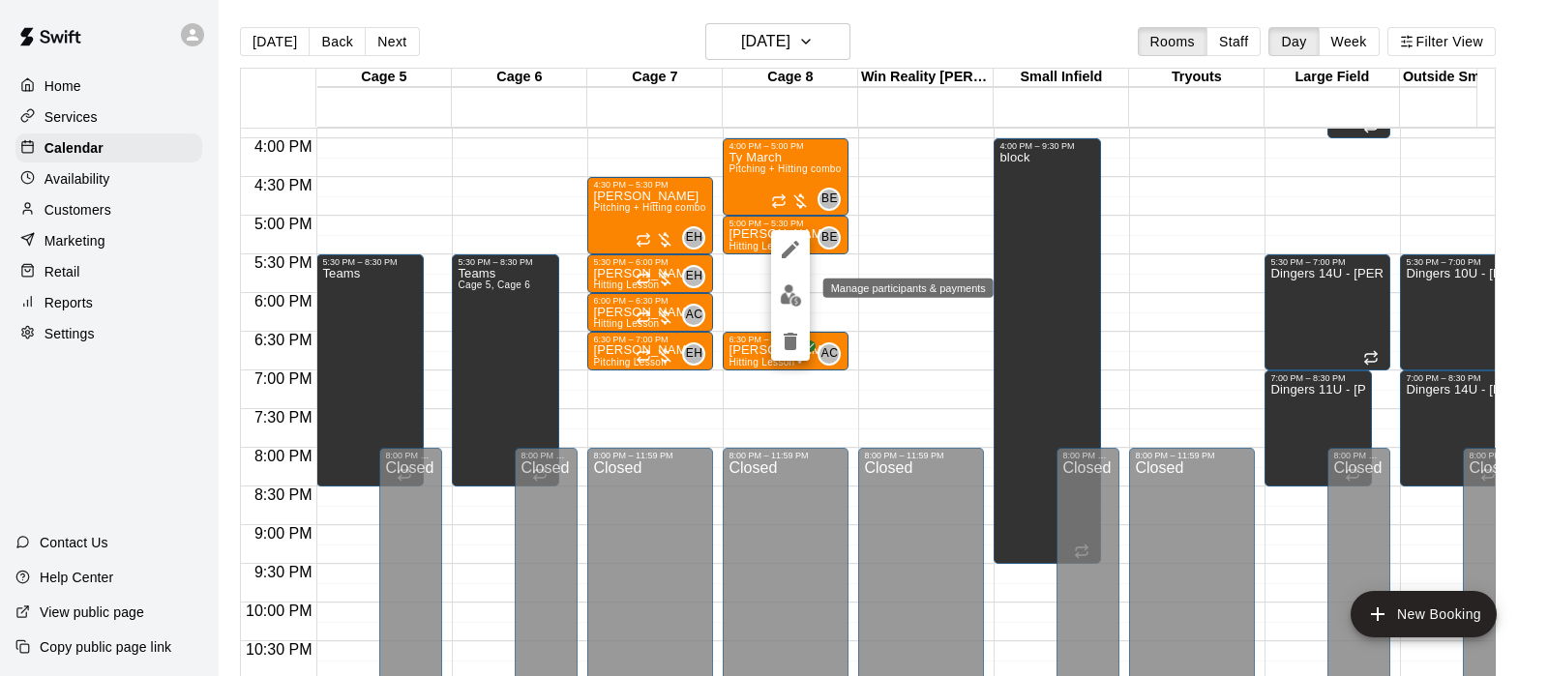
click at [787, 302] on img "edit" at bounding box center [791, 295] width 22 height 22
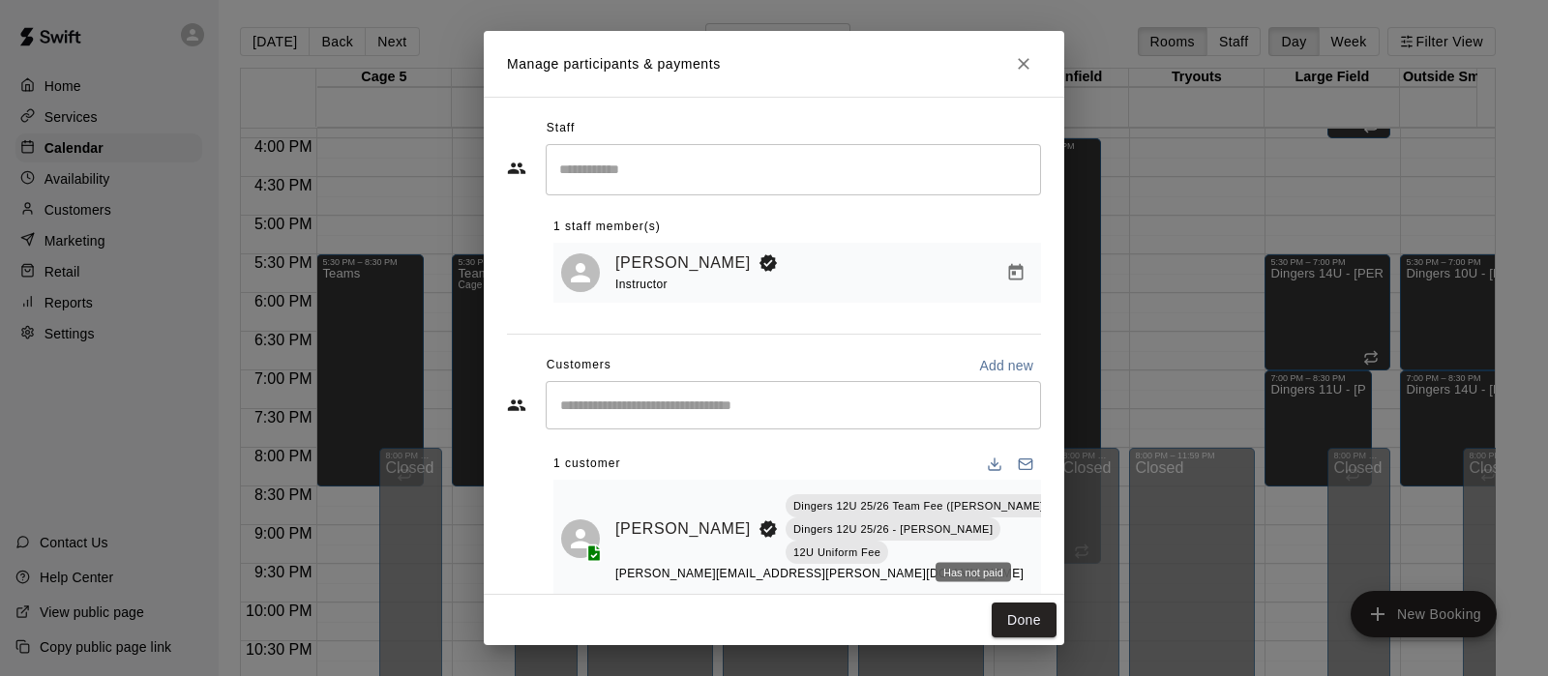
click at [1055, 543] on span "Has not paid" at bounding box center [1072, 537] width 35 height 16
click at [1063, 579] on icon "Manage bookings & payment" at bounding box center [1072, 572] width 19 height 19
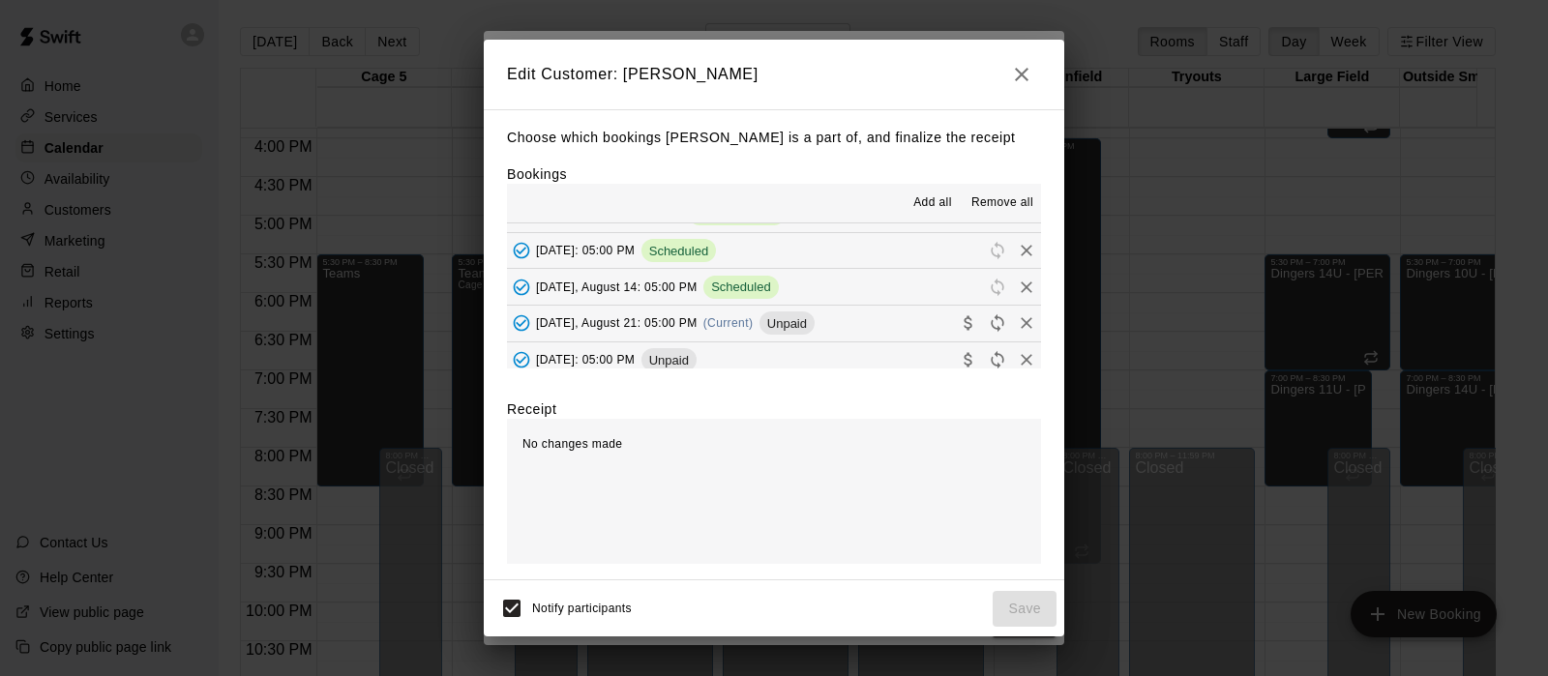
scroll to position [466, 0]
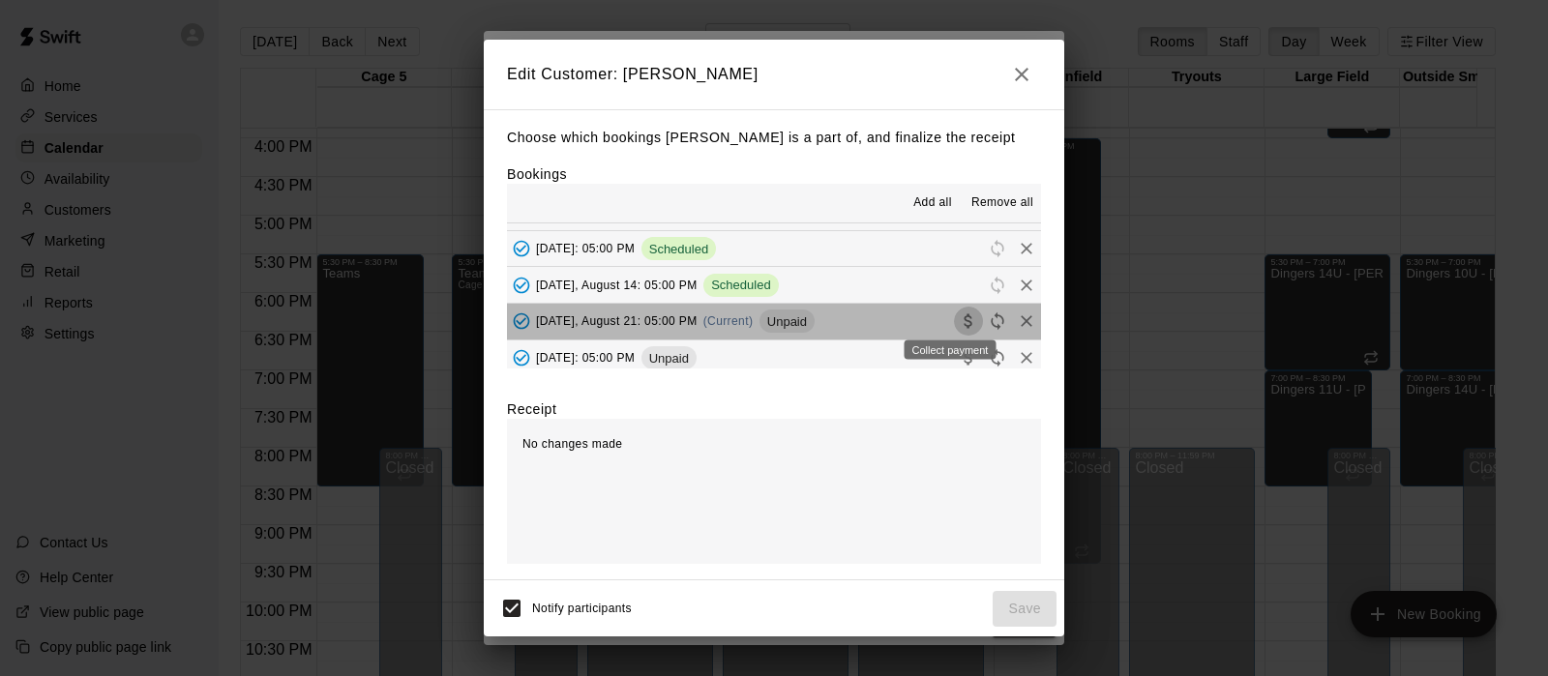
click at [959, 318] on icon "Collect payment" at bounding box center [968, 320] width 19 height 19
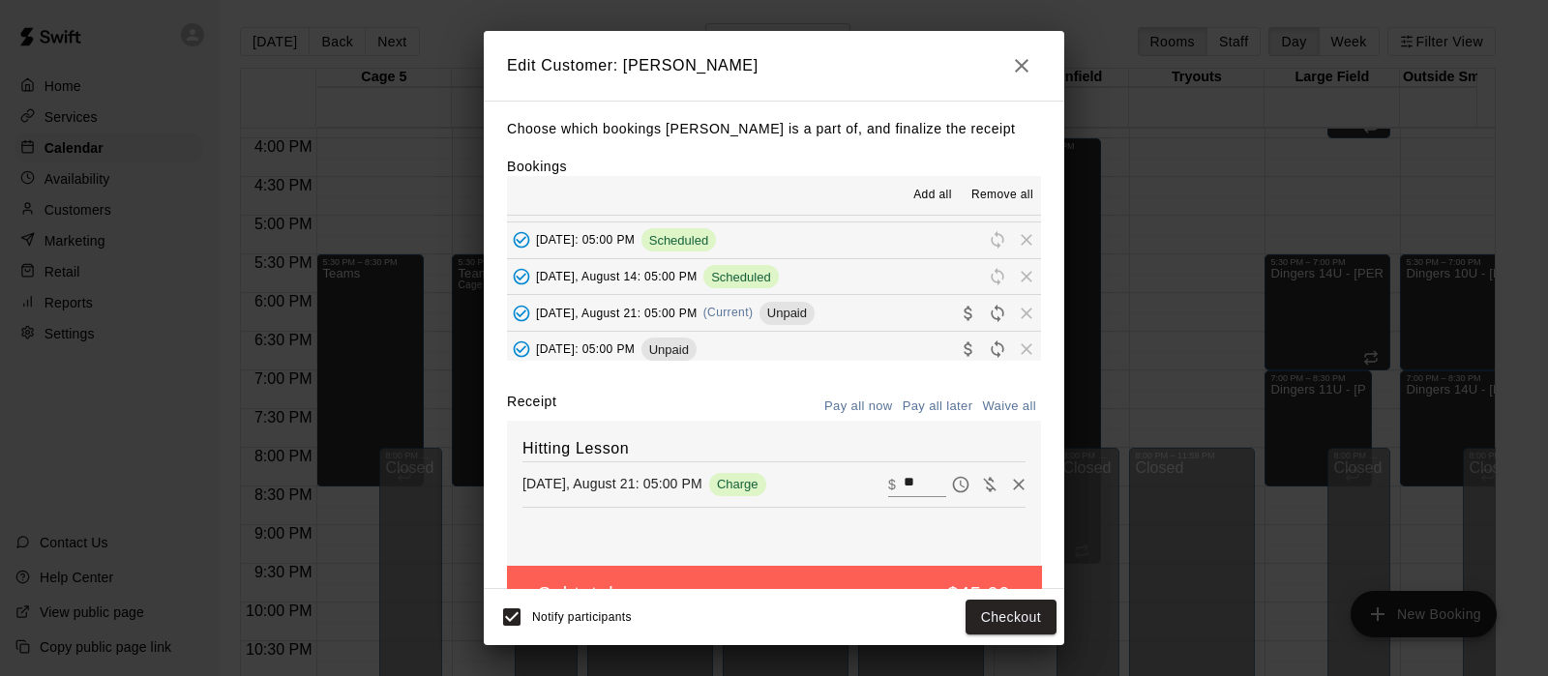
click at [1021, 69] on icon "button" at bounding box center [1021, 65] width 23 height 23
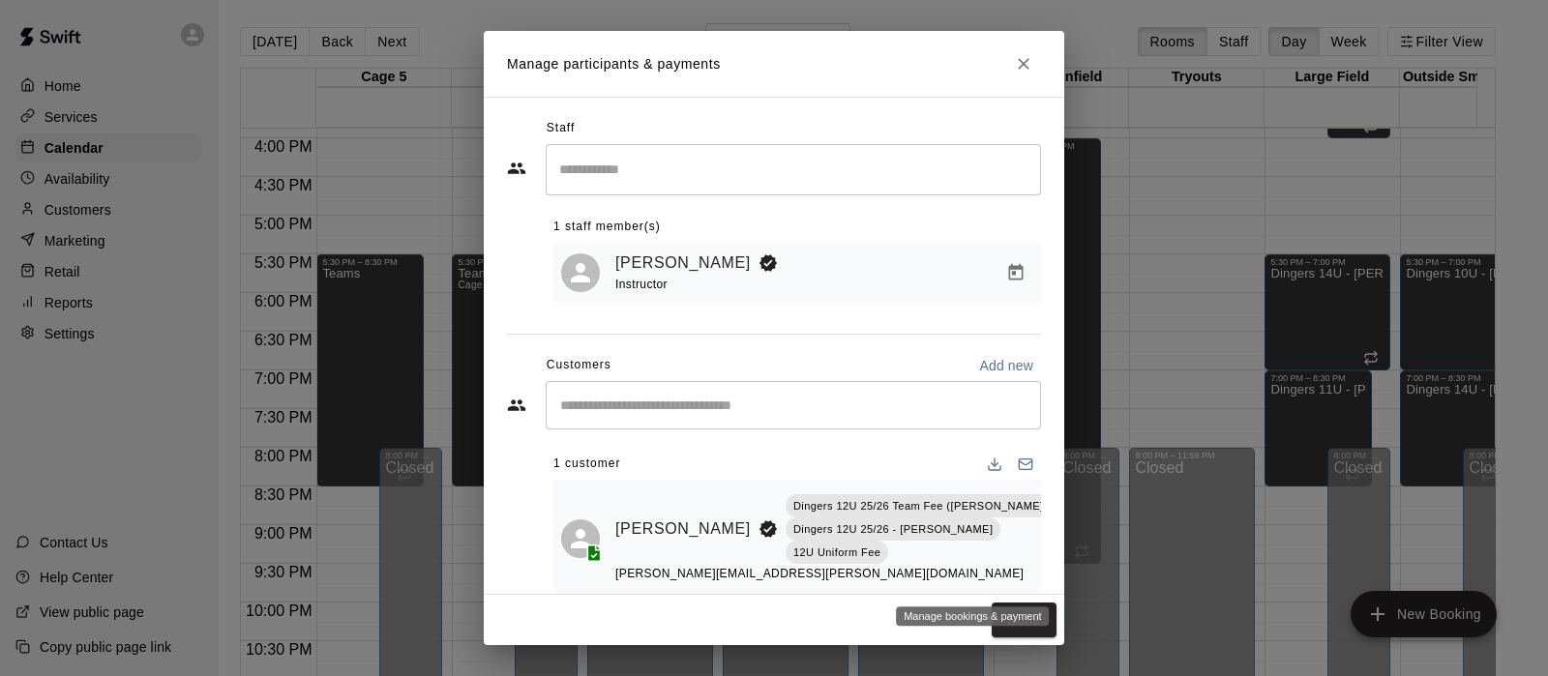
click at [1063, 574] on icon "Manage bookings & payment" at bounding box center [1072, 572] width 19 height 19
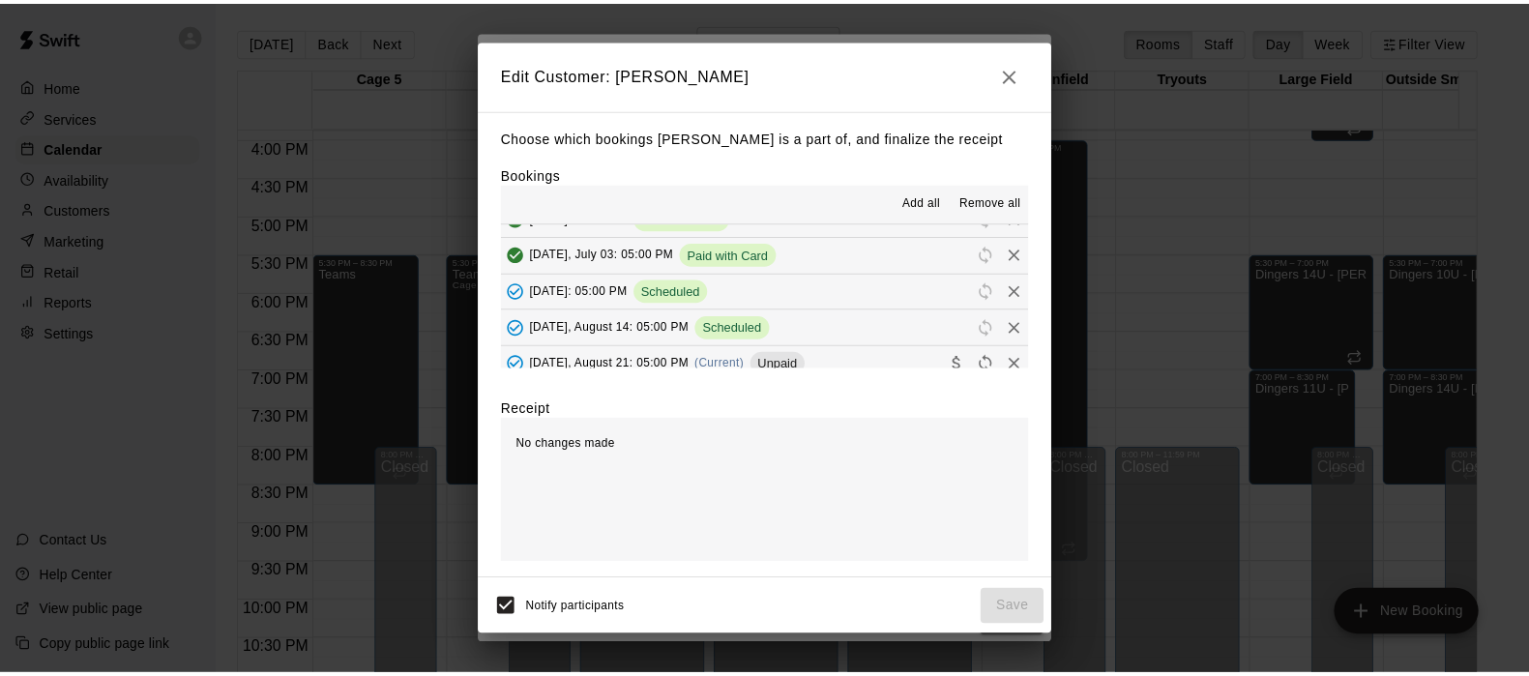
scroll to position [427, 0]
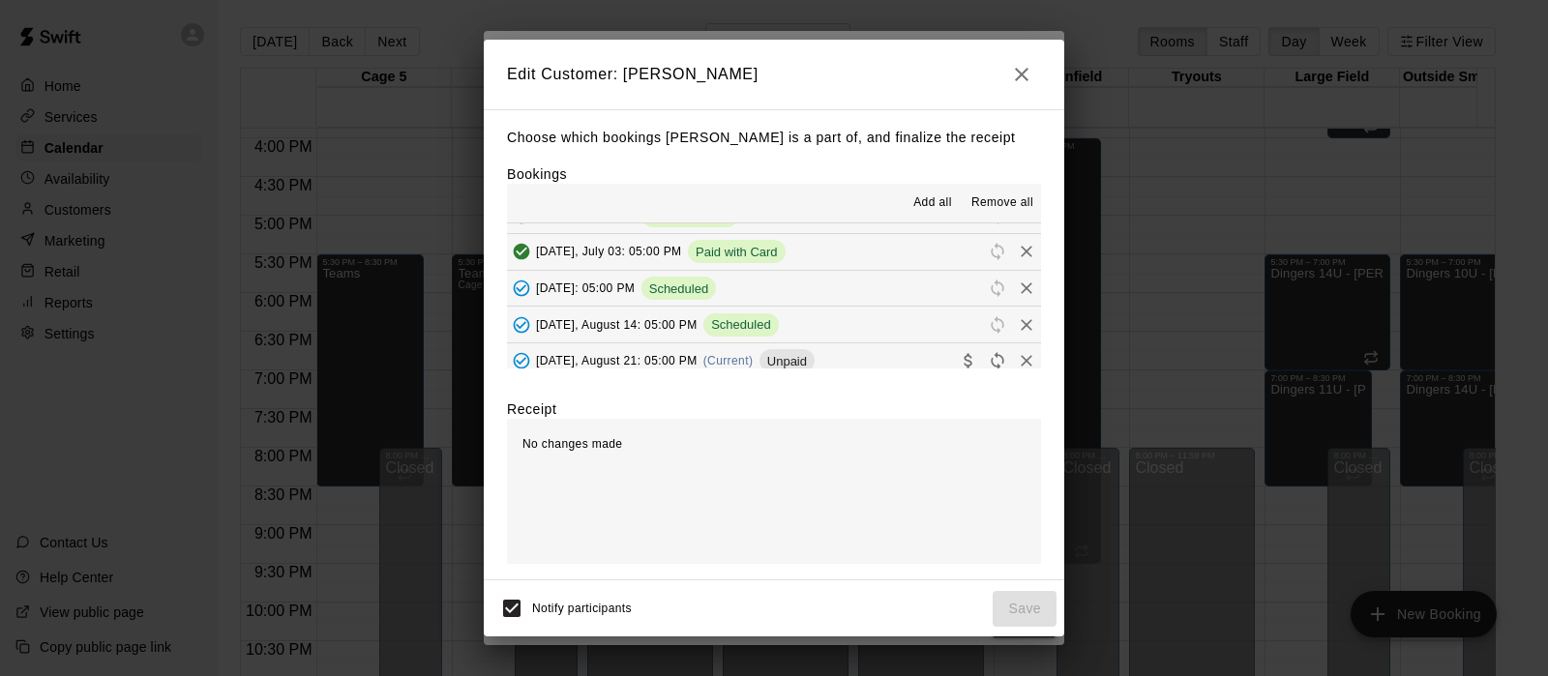
click at [1018, 74] on icon "button" at bounding box center [1021, 74] width 23 height 23
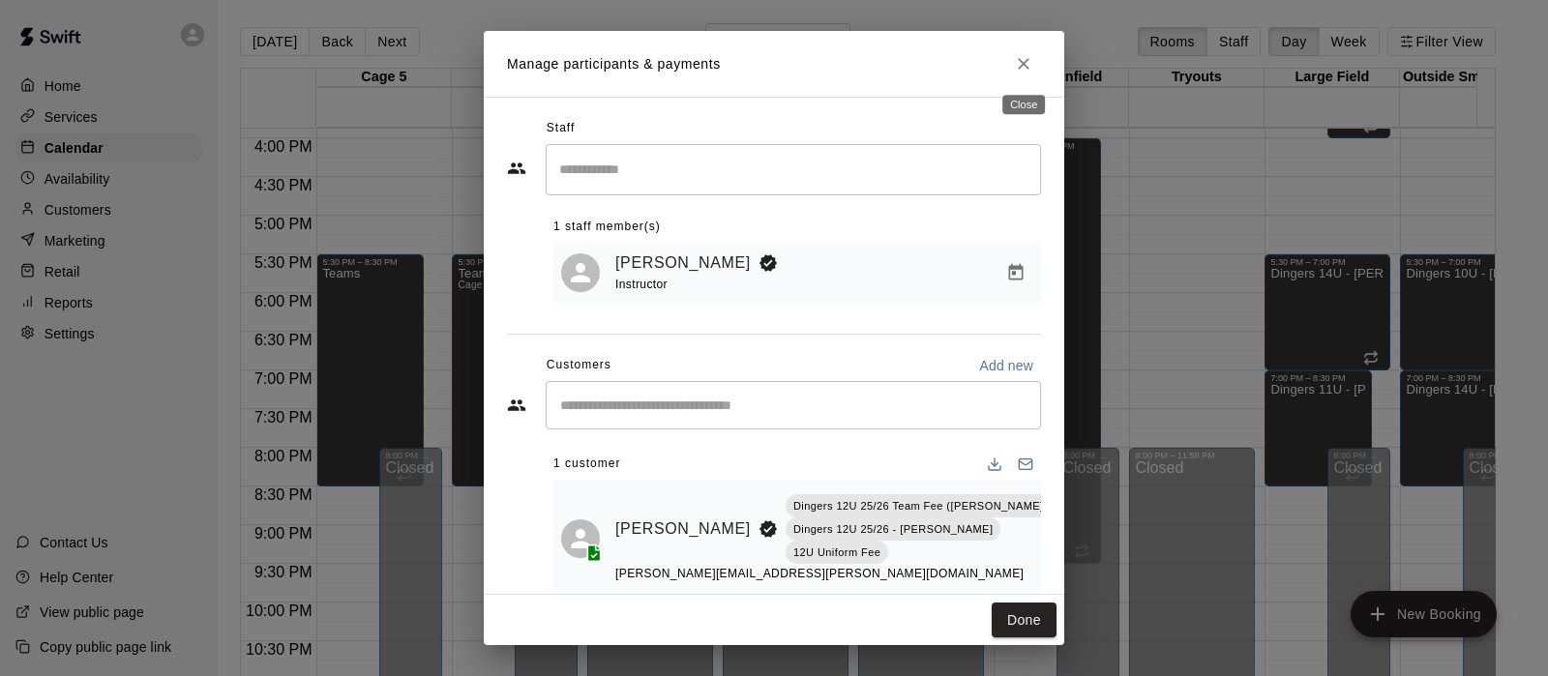
click at [1024, 66] on icon "Close" at bounding box center [1023, 63] width 19 height 19
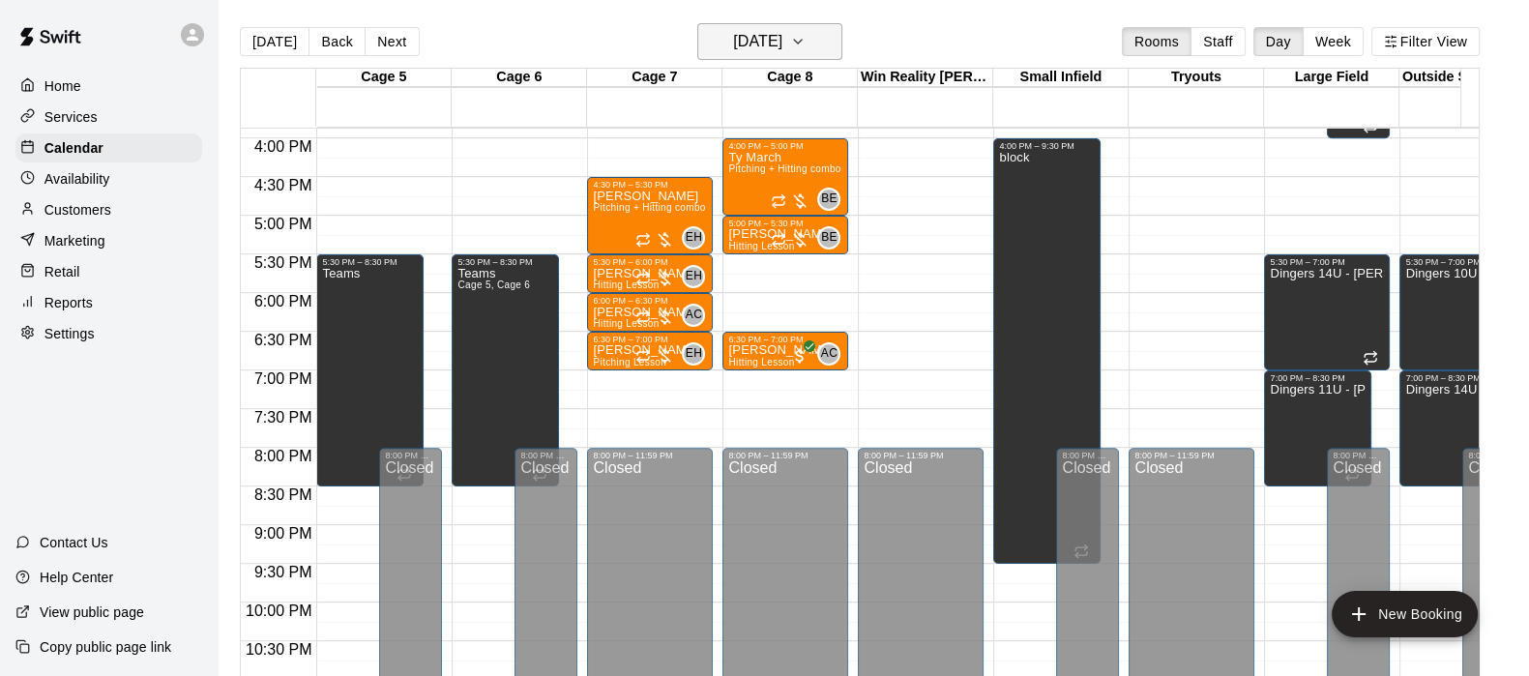
click at [806, 44] on icon "button" at bounding box center [797, 41] width 15 height 23
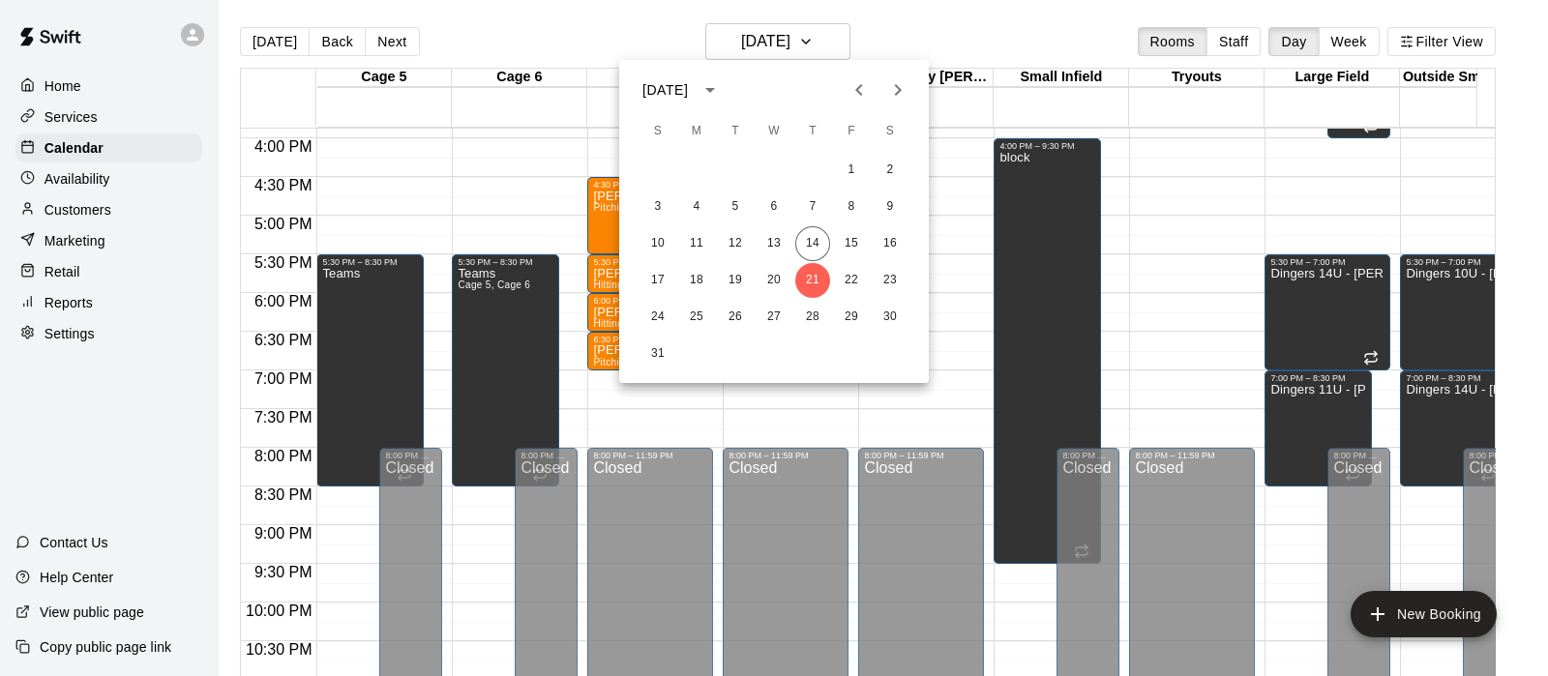
click at [858, 87] on icon "Previous month" at bounding box center [858, 90] width 7 height 12
click at [821, 321] on button "31" at bounding box center [812, 317] width 35 height 35
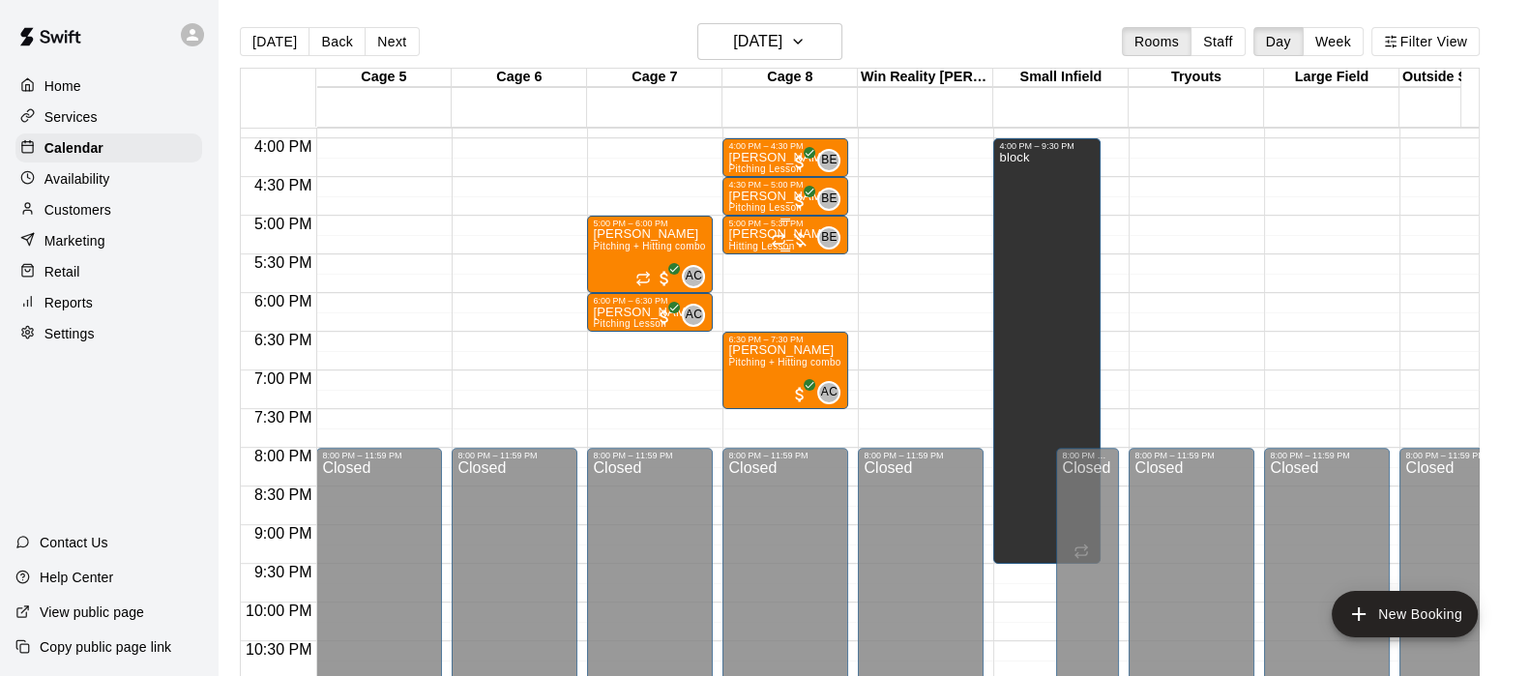
click at [798, 235] on div at bounding box center [790, 239] width 39 height 19
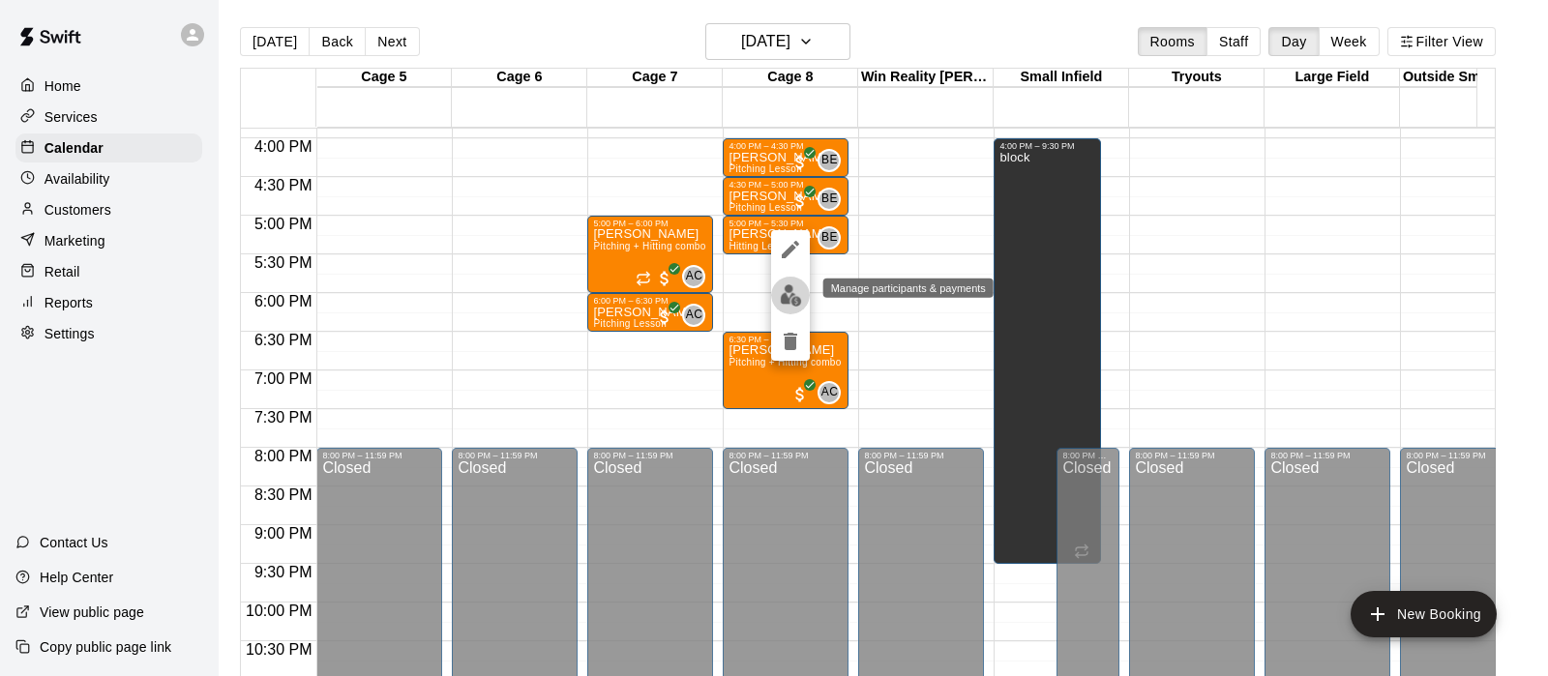
click at [784, 308] on button "edit" at bounding box center [790, 296] width 39 height 38
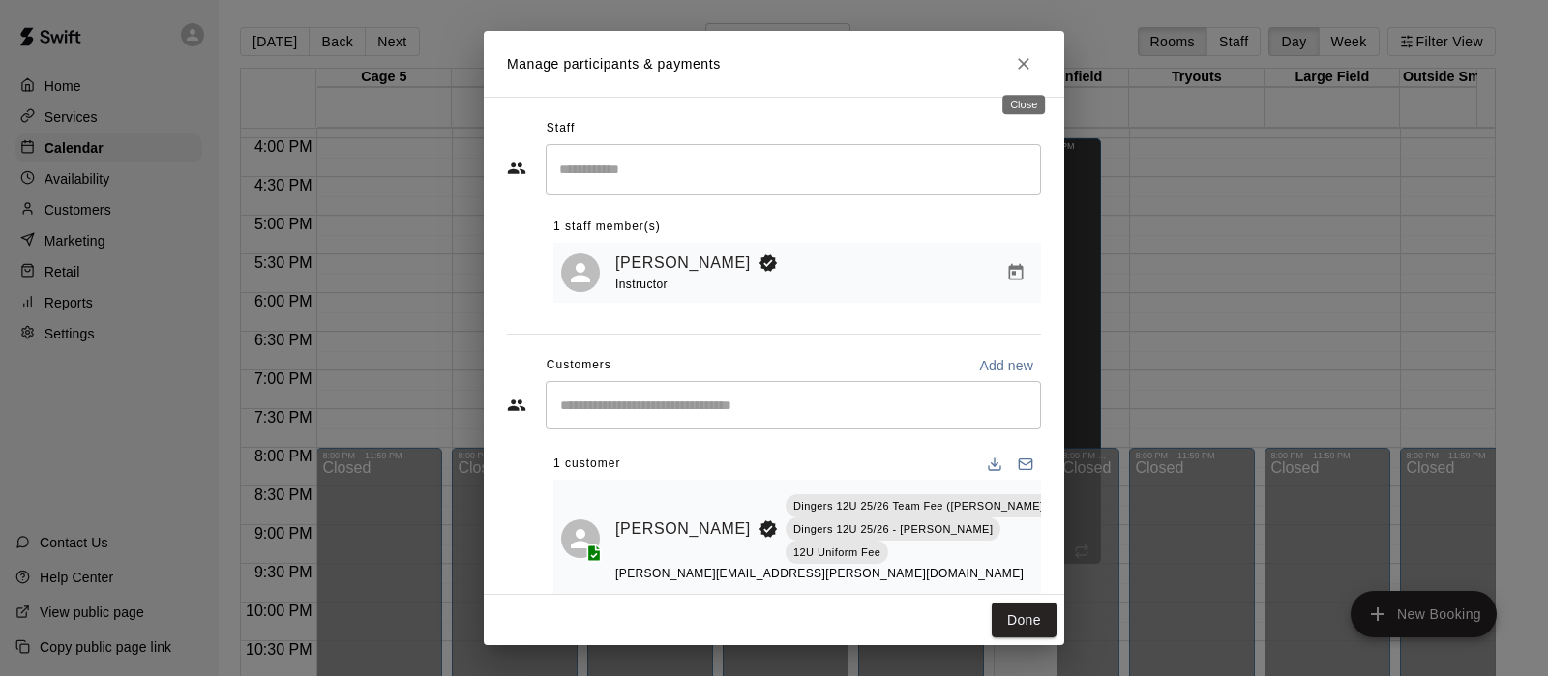
click at [1022, 60] on icon "Close" at bounding box center [1023, 63] width 19 height 19
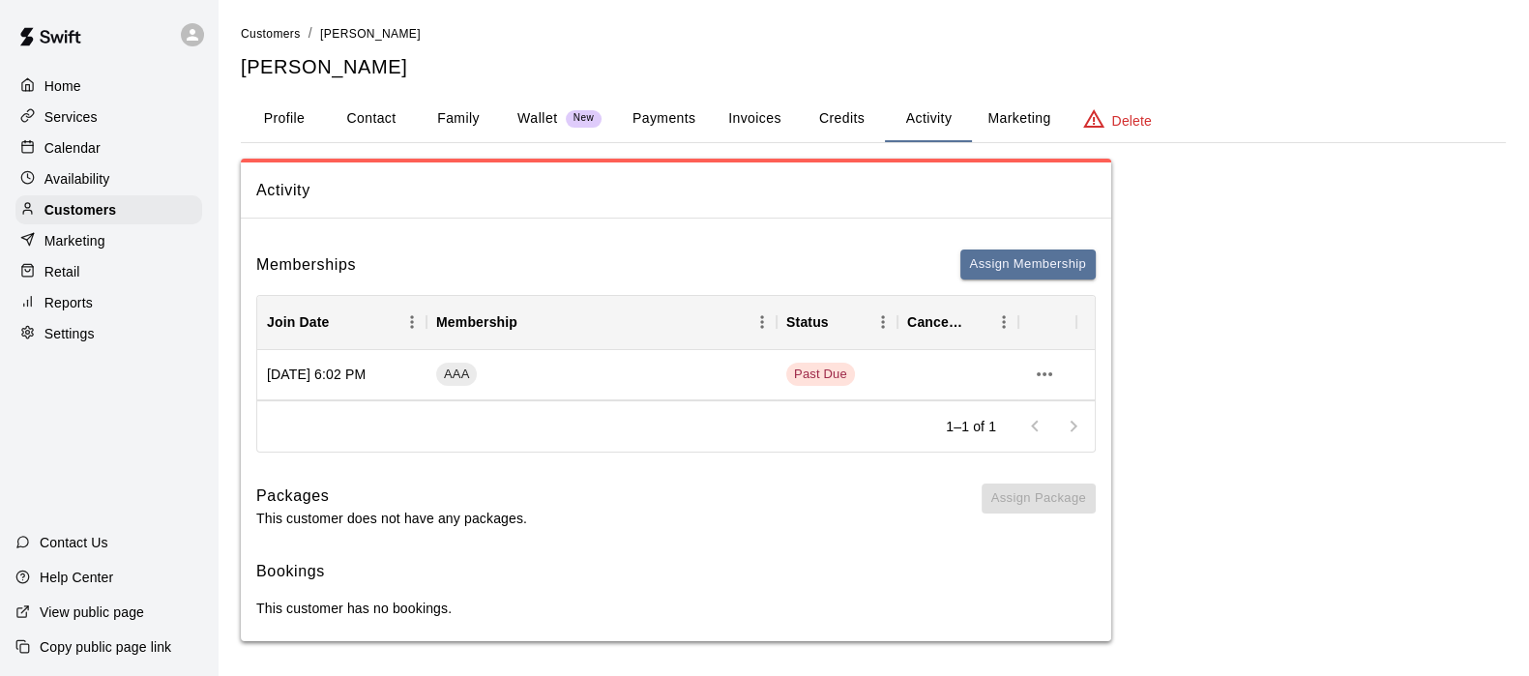
click at [77, 154] on p "Calendar" at bounding box center [72, 147] width 56 height 19
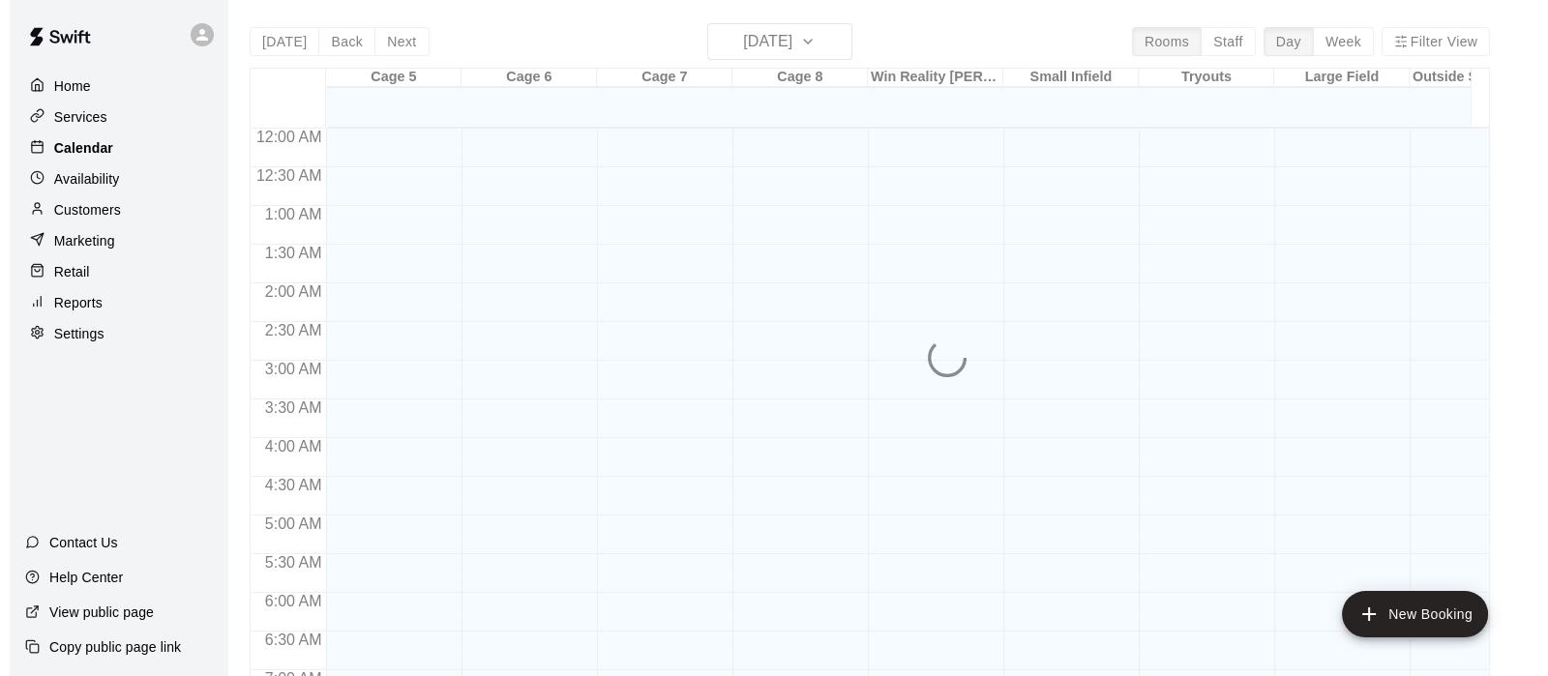
scroll to position [1229, 0]
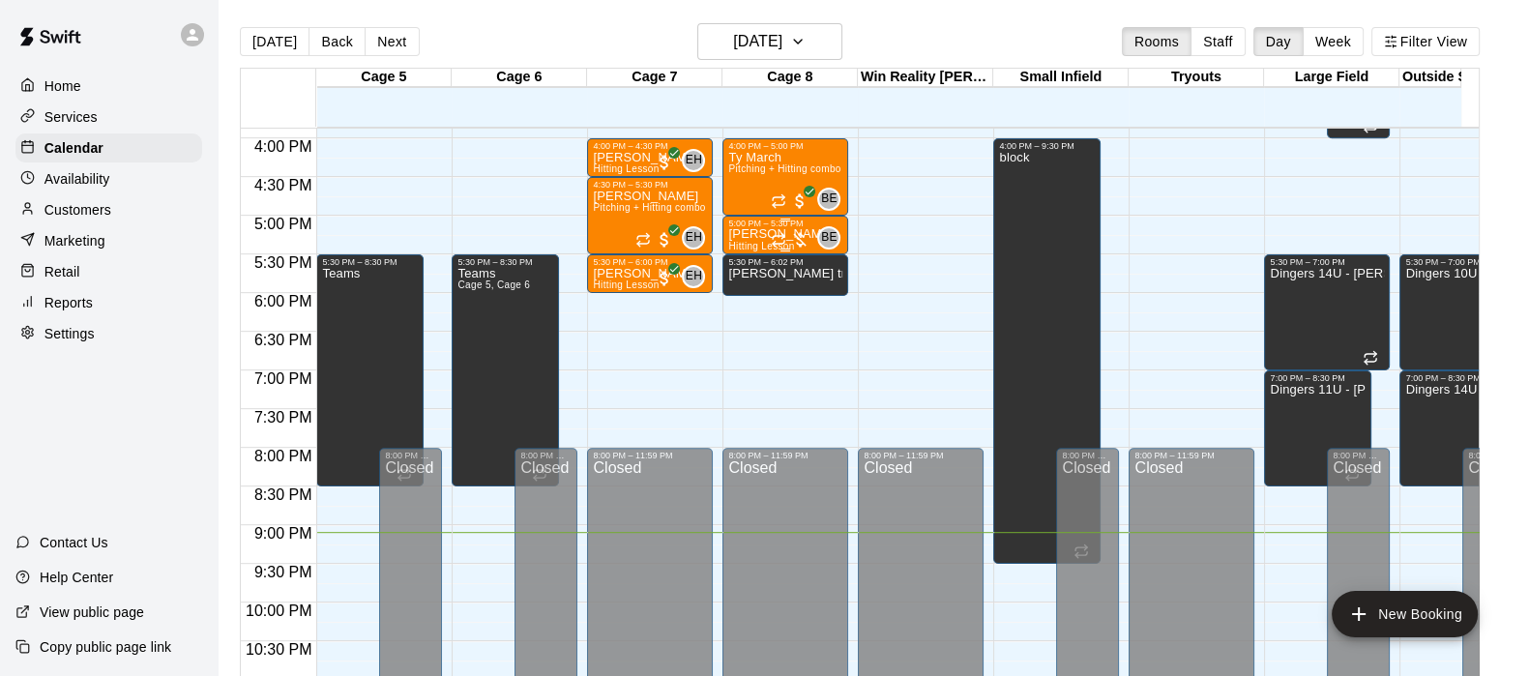
click at [771, 229] on div "BE 0" at bounding box center [806, 237] width 70 height 23
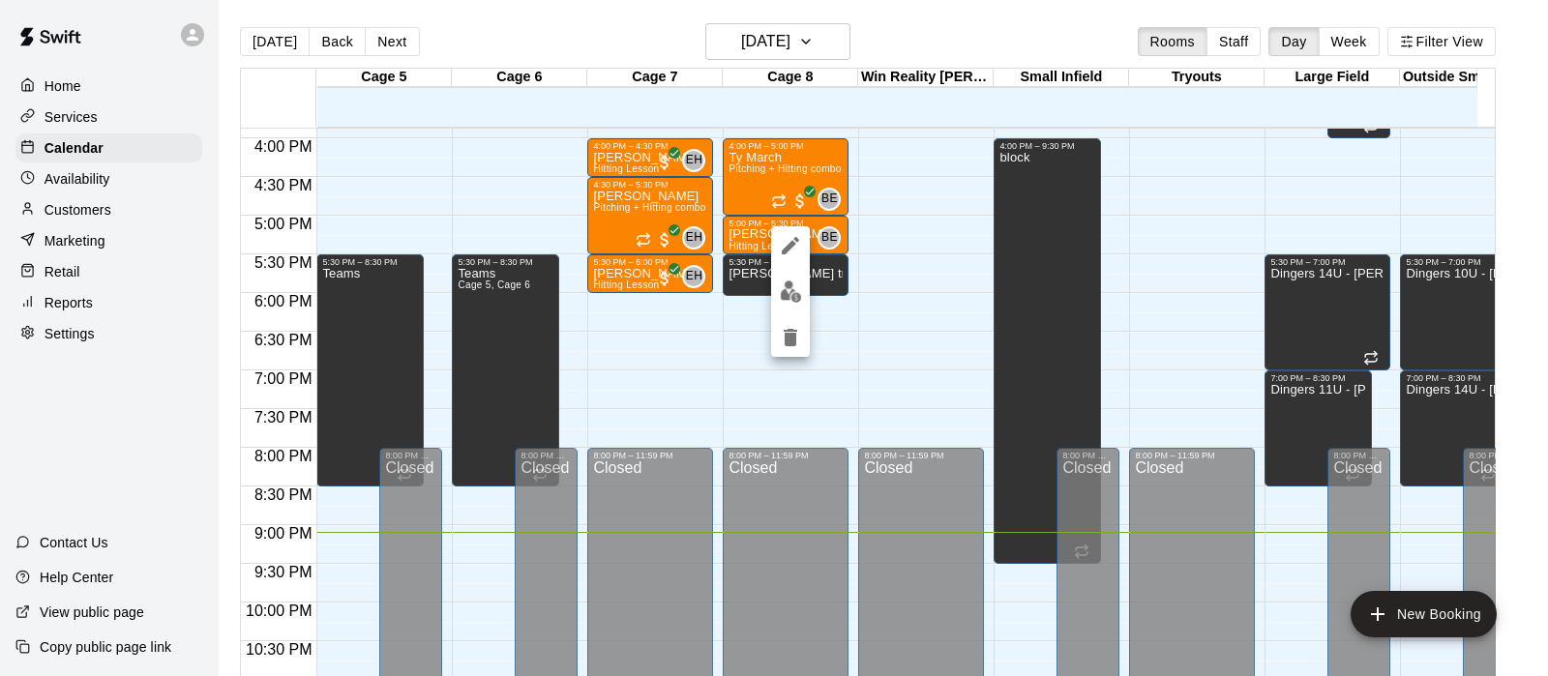
click at [791, 288] on img "edit" at bounding box center [791, 292] width 22 height 22
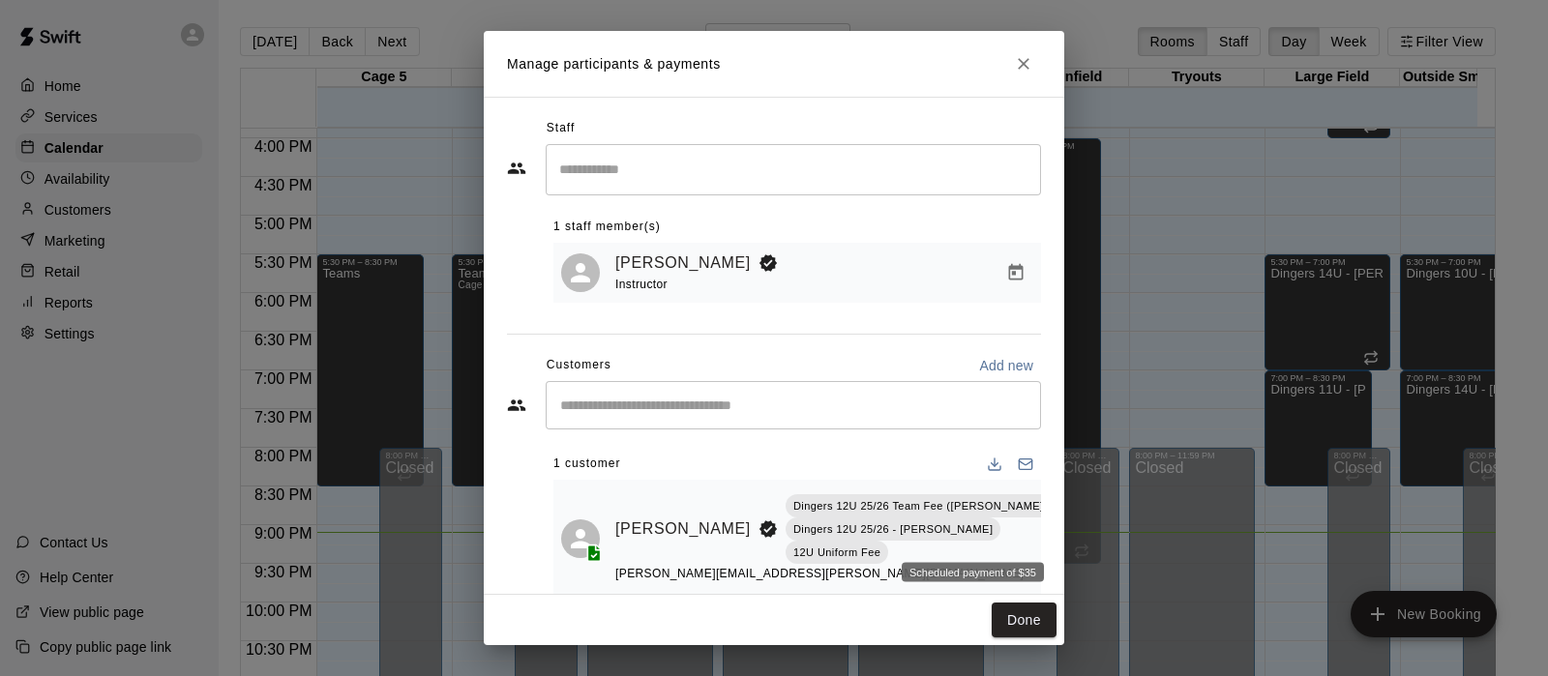
click at [973, 549] on div "Scheduled payment of $35" at bounding box center [973, 566] width 146 height 35
click at [880, 545] on p "12U Uniform Fee" at bounding box center [836, 553] width 87 height 16
click at [1063, 576] on icon "Manage bookings & payment" at bounding box center [1072, 572] width 19 height 19
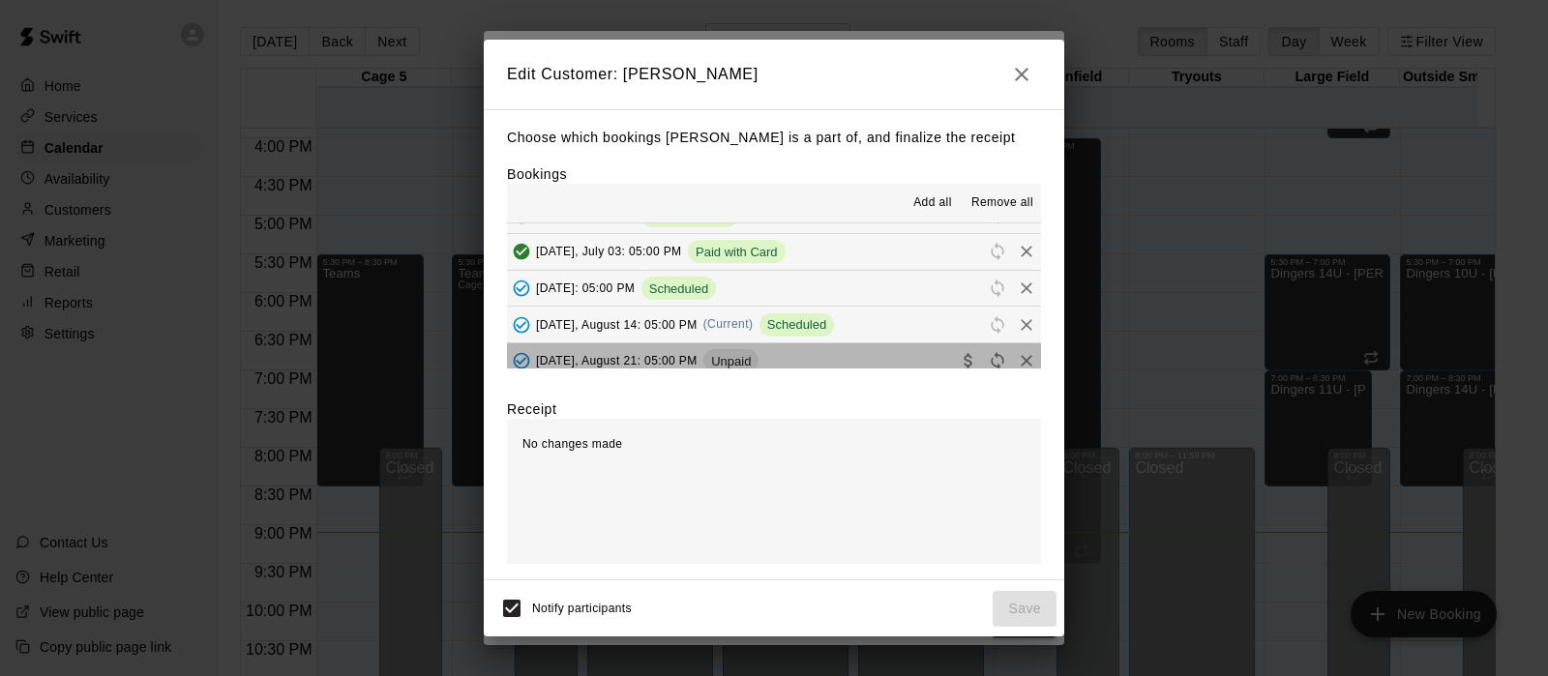
click at [913, 364] on button "[DATE], August 21: 05:00 PM Unpaid" at bounding box center [774, 361] width 534 height 36
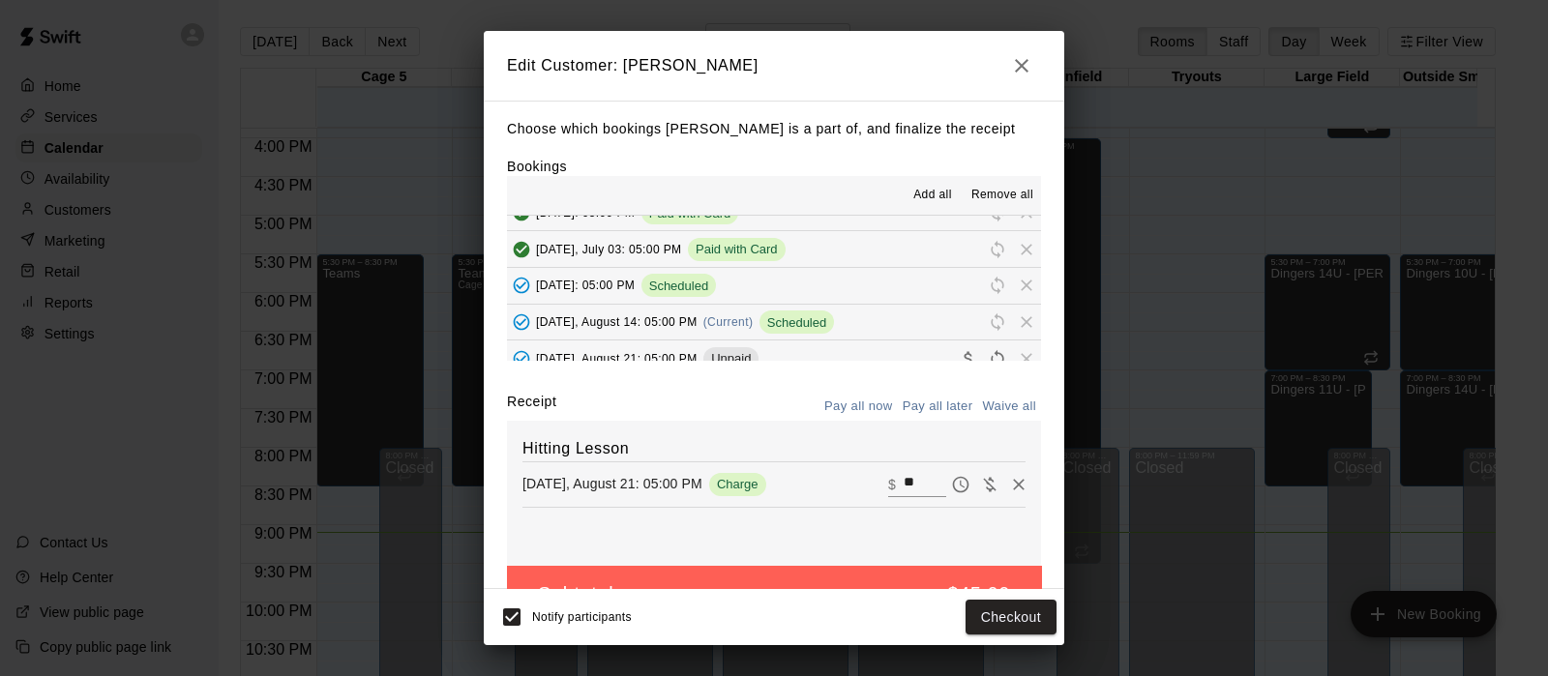
scroll to position [420, 0]
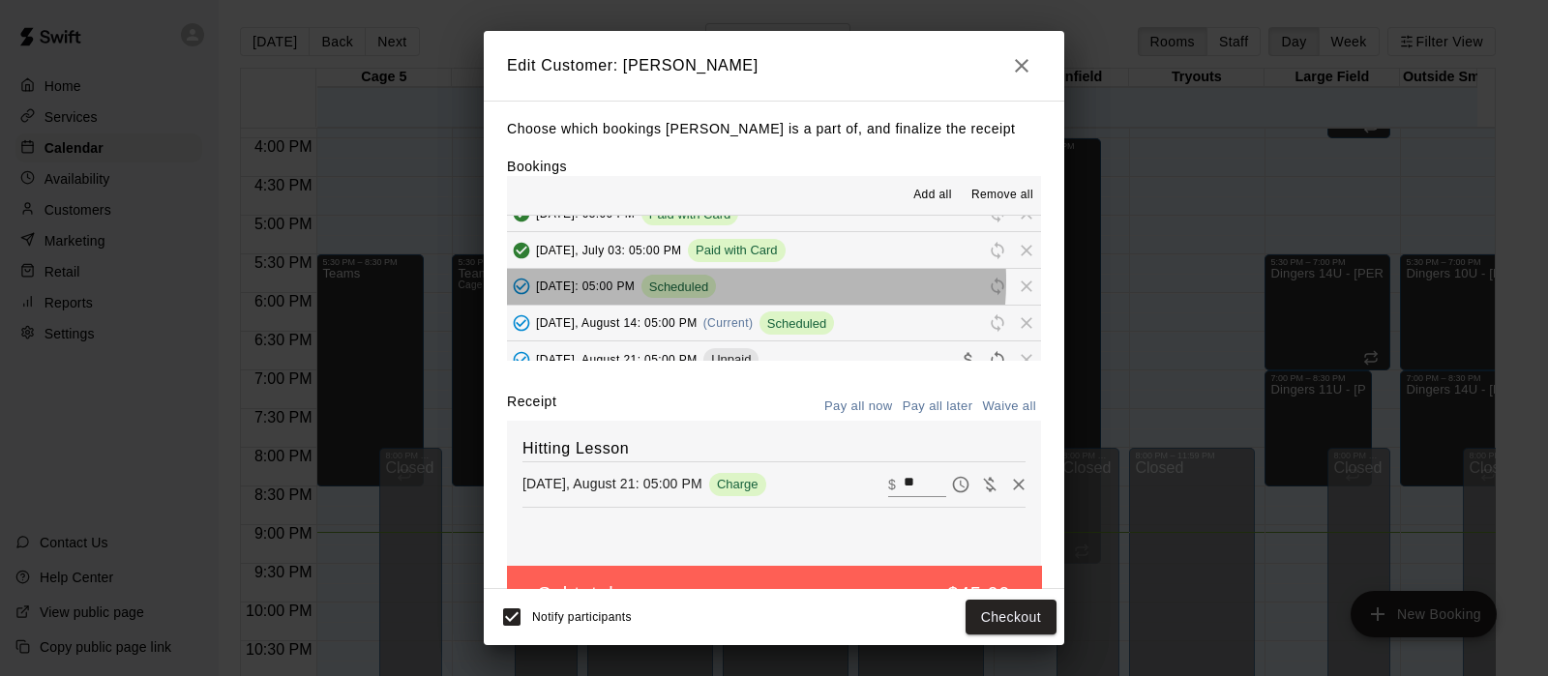
click at [715, 282] on span "Scheduled" at bounding box center [678, 287] width 74 height 15
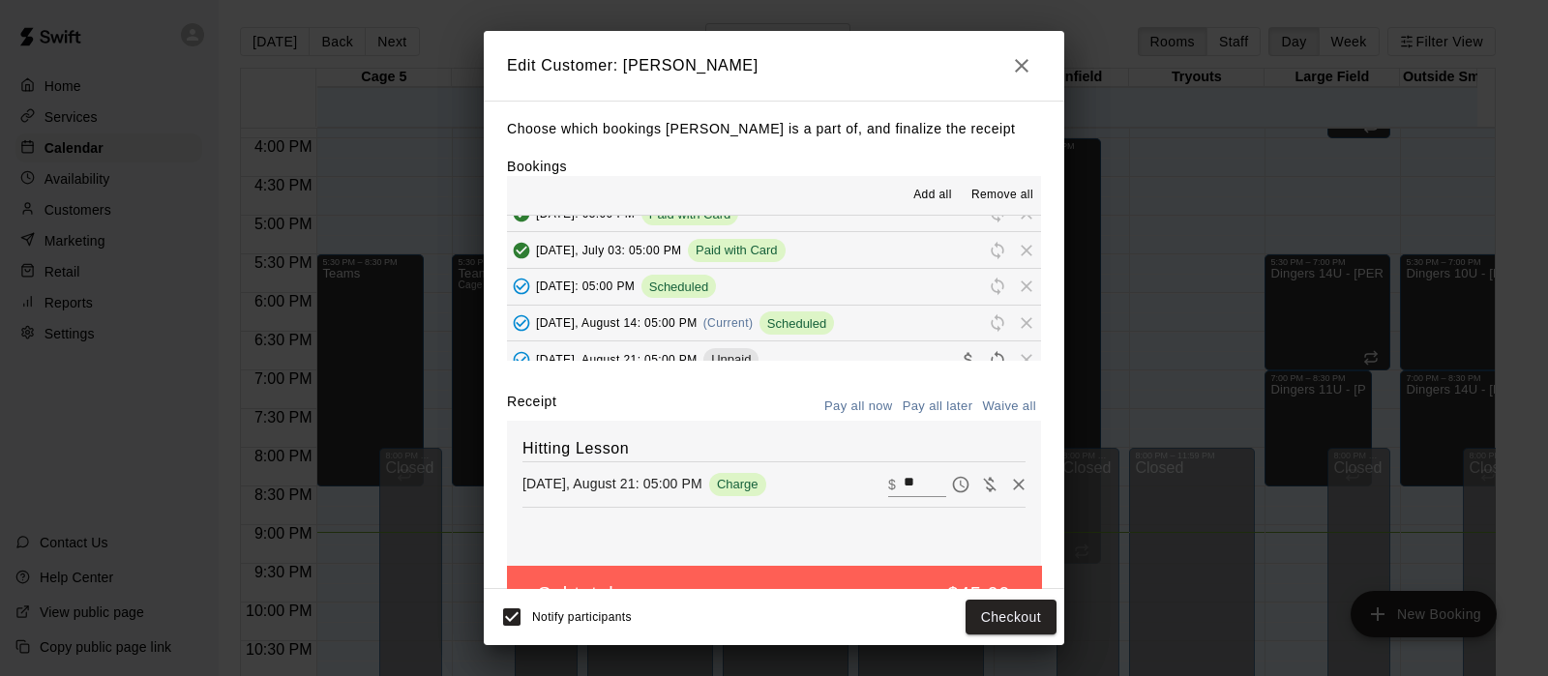
click at [1022, 70] on icon "button" at bounding box center [1021, 65] width 23 height 23
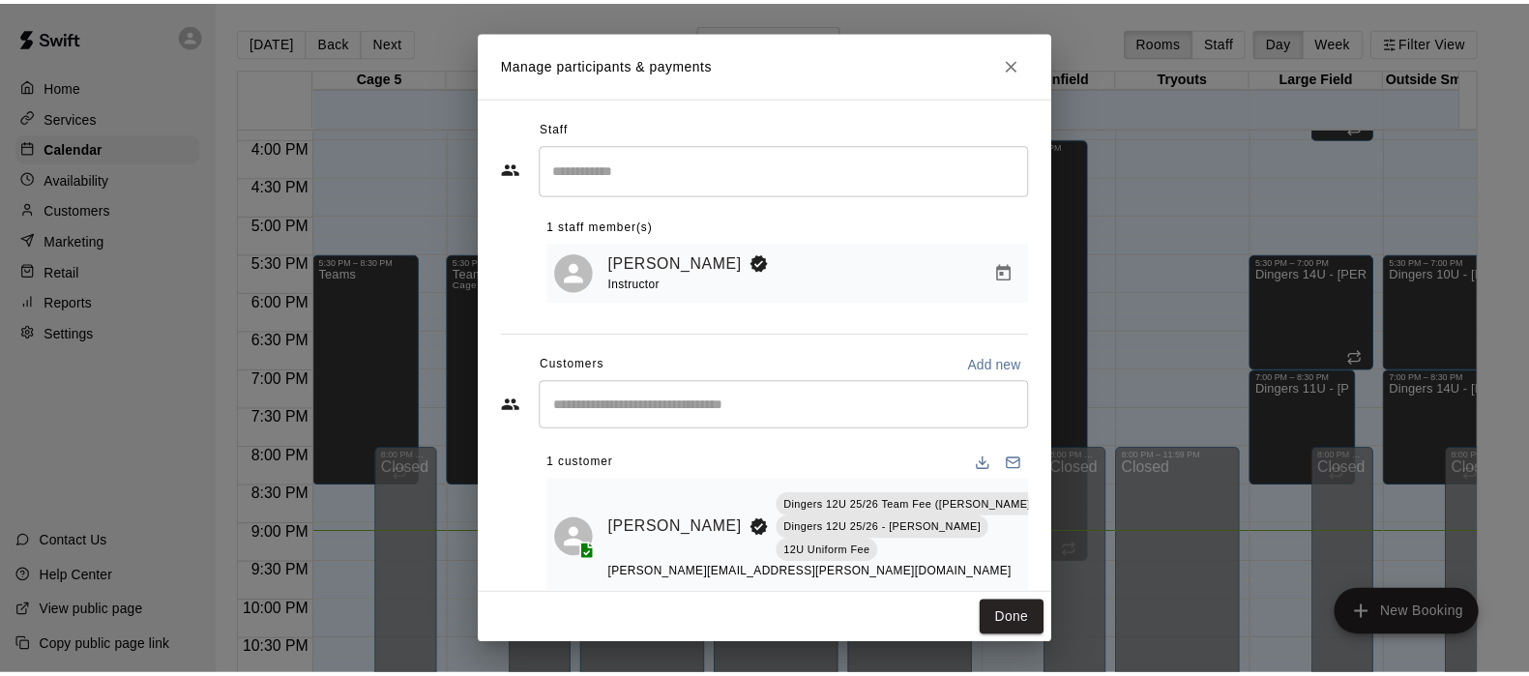
scroll to position [0, 0]
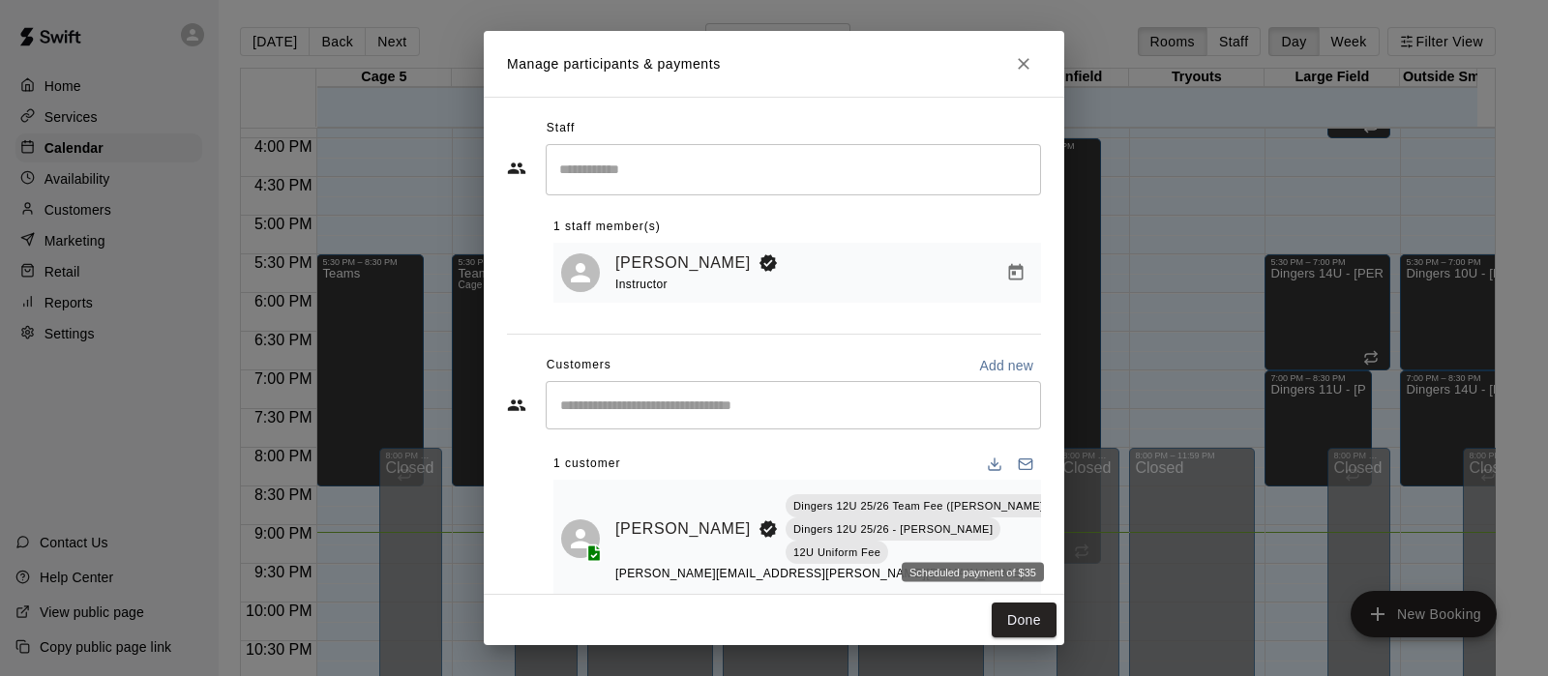
click at [966, 553] on div "Scheduled payment of $35" at bounding box center [973, 566] width 146 height 35
click at [1021, 61] on icon "Close" at bounding box center [1024, 64] width 12 height 12
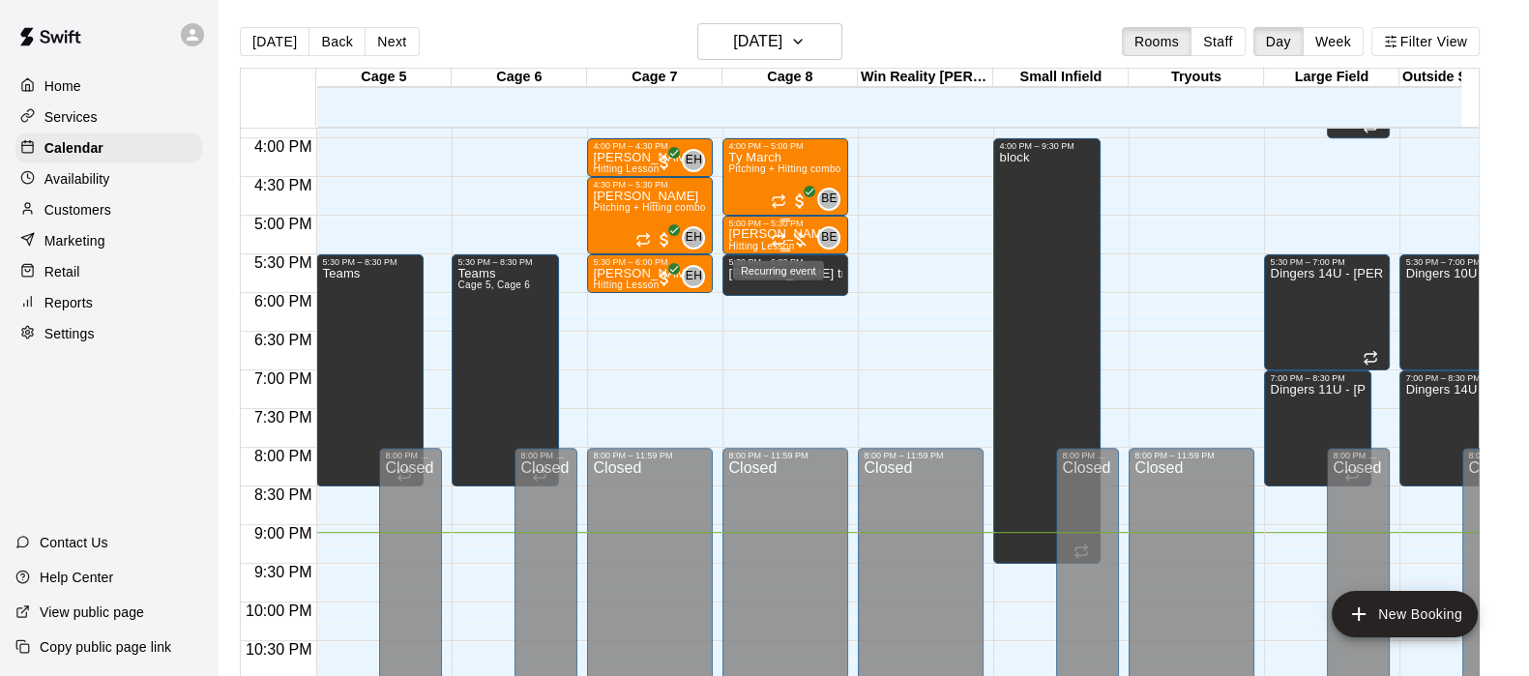
click at [779, 236] on icon "Recurring event" at bounding box center [779, 237] width 12 height 3
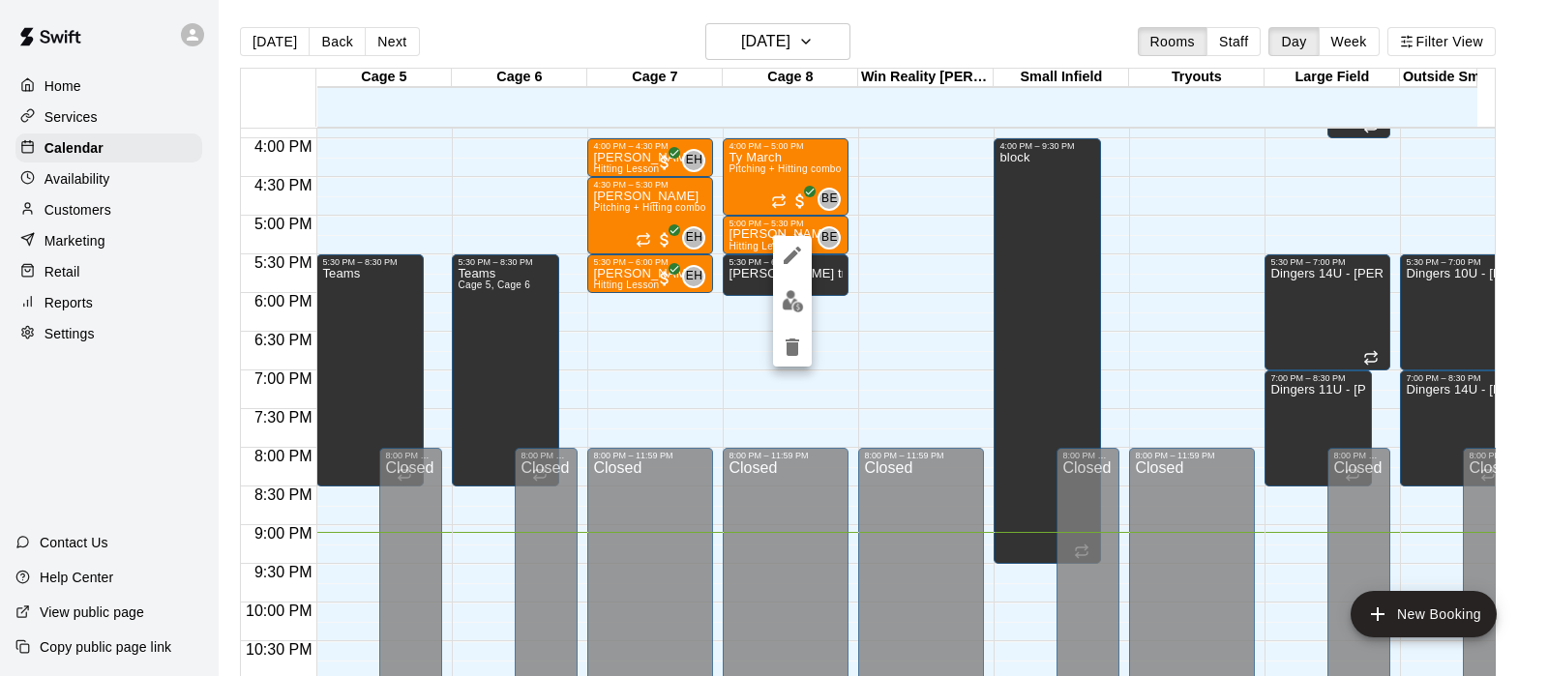
click at [745, 236] on div at bounding box center [774, 338] width 1548 height 676
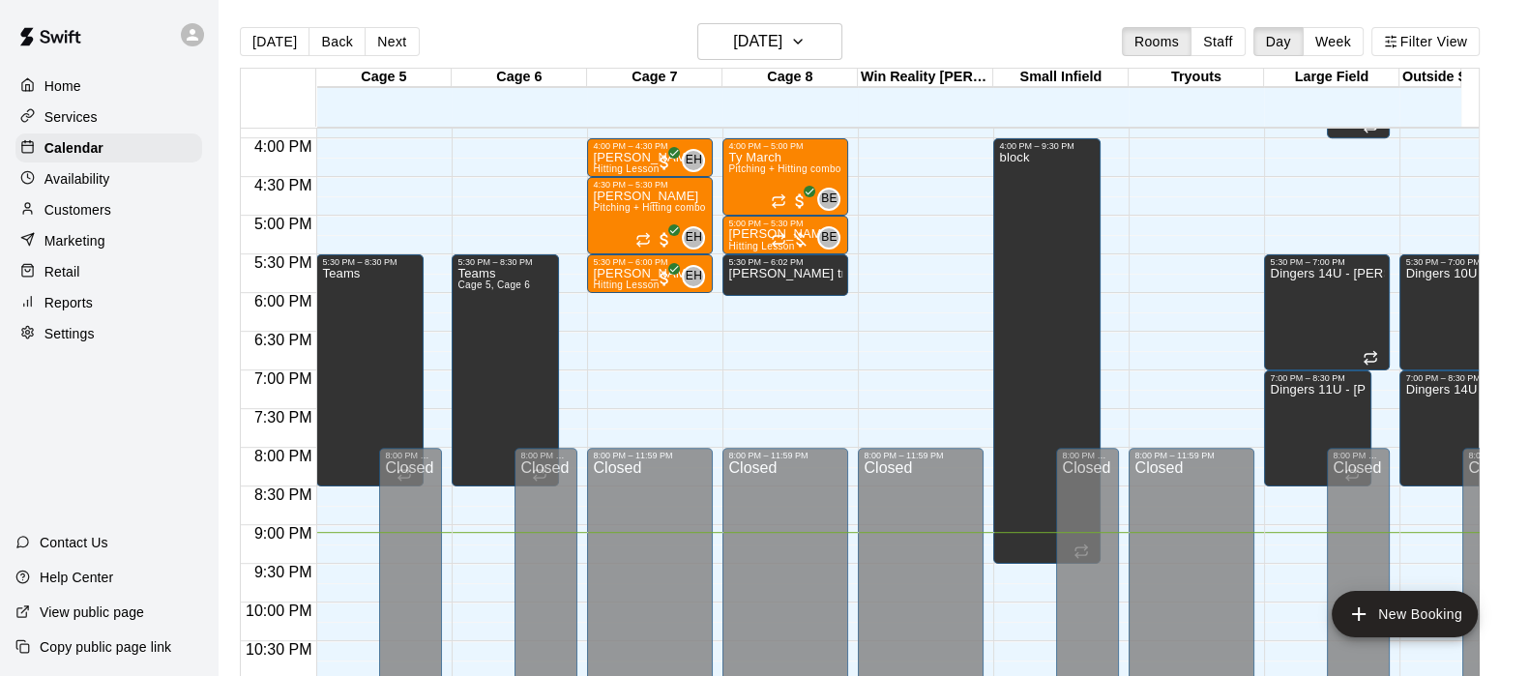
click at [745, 234] on p "[PERSON_NAME]" at bounding box center [780, 234] width 105 height 0
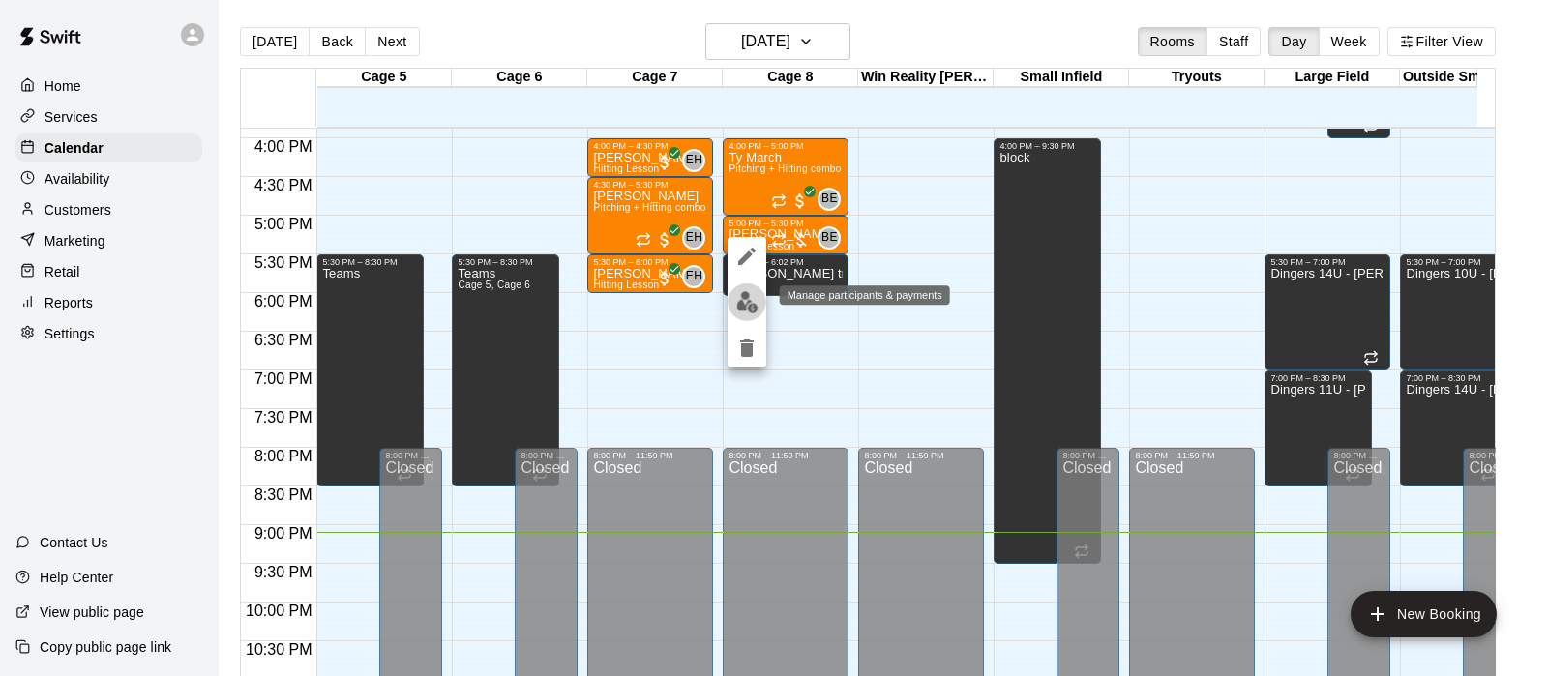
click at [746, 308] on img "edit" at bounding box center [747, 302] width 22 height 22
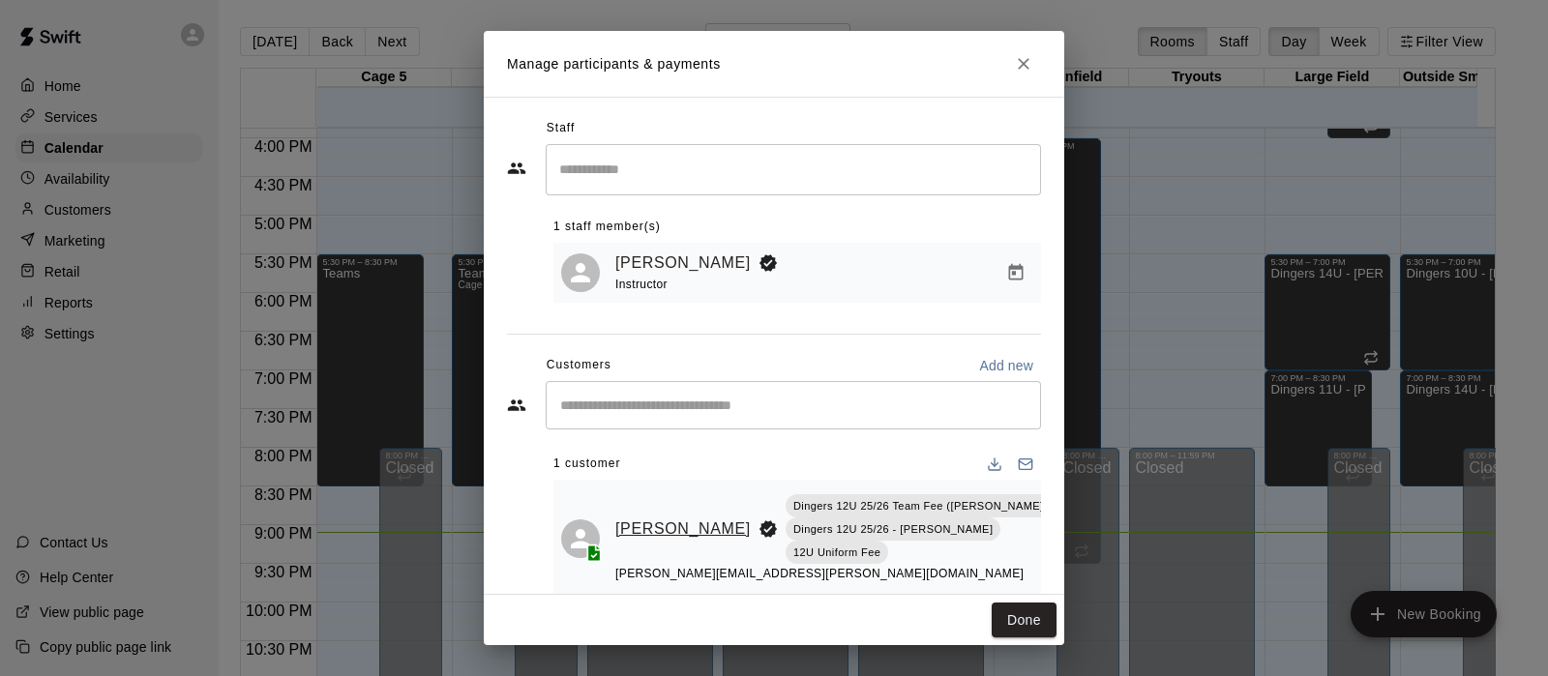
click at [634, 517] on link "[PERSON_NAME]" at bounding box center [682, 529] width 135 height 25
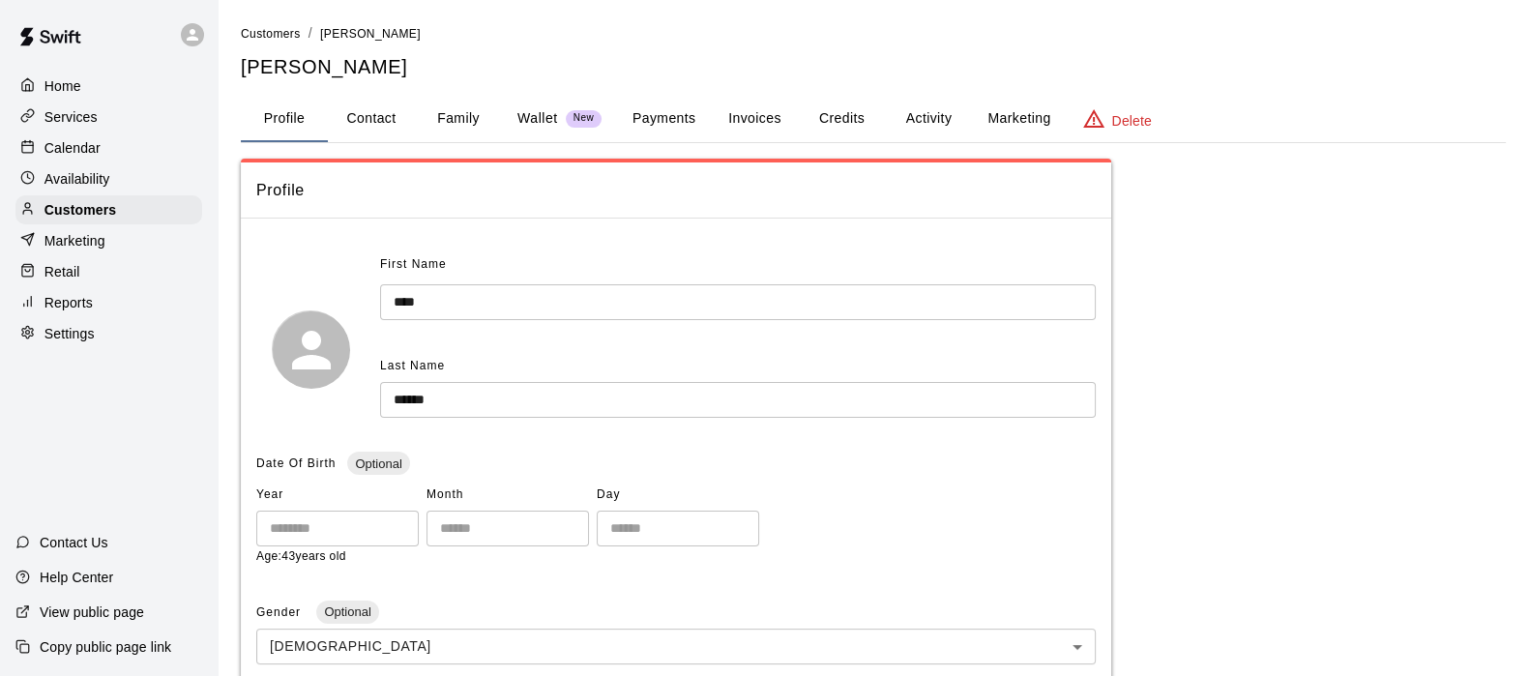
click at [677, 112] on button "Payments" at bounding box center [664, 119] width 94 height 46
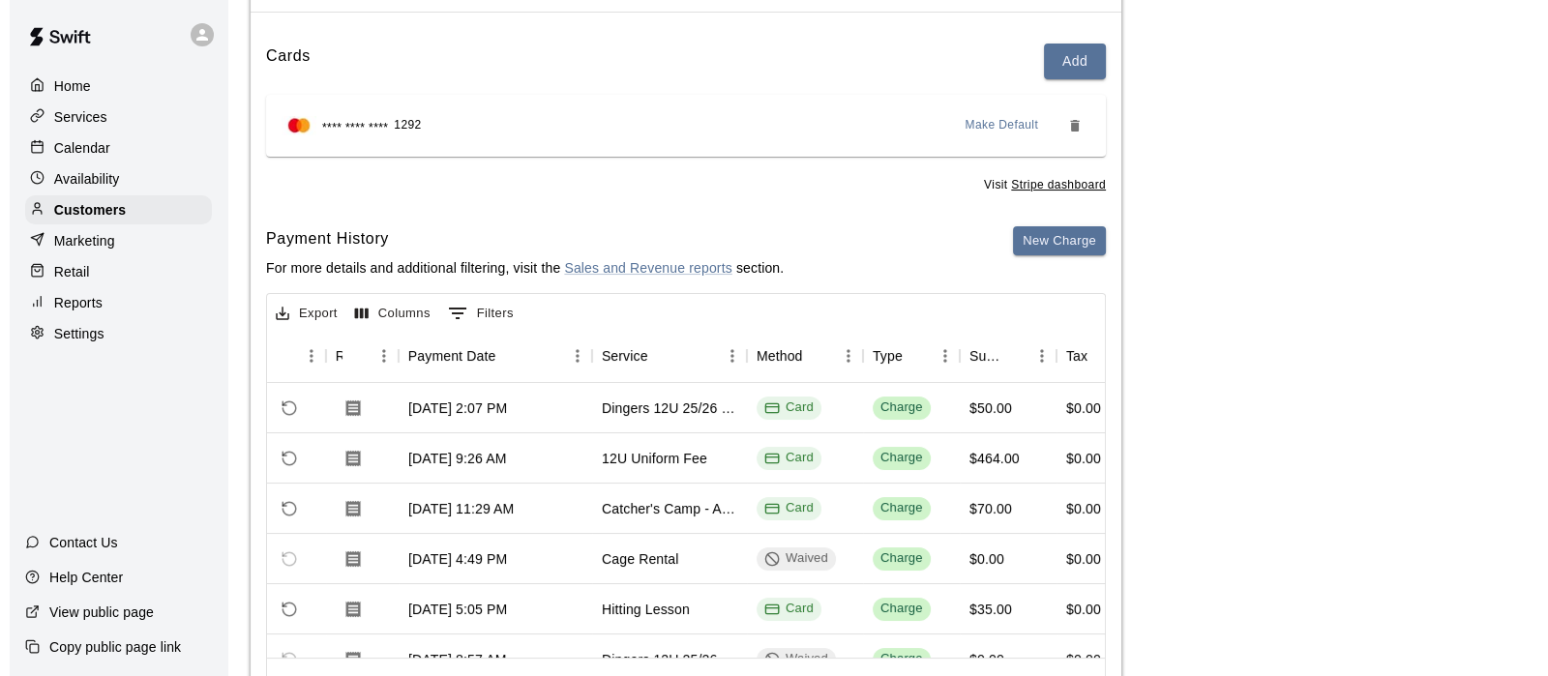
scroll to position [194, 0]
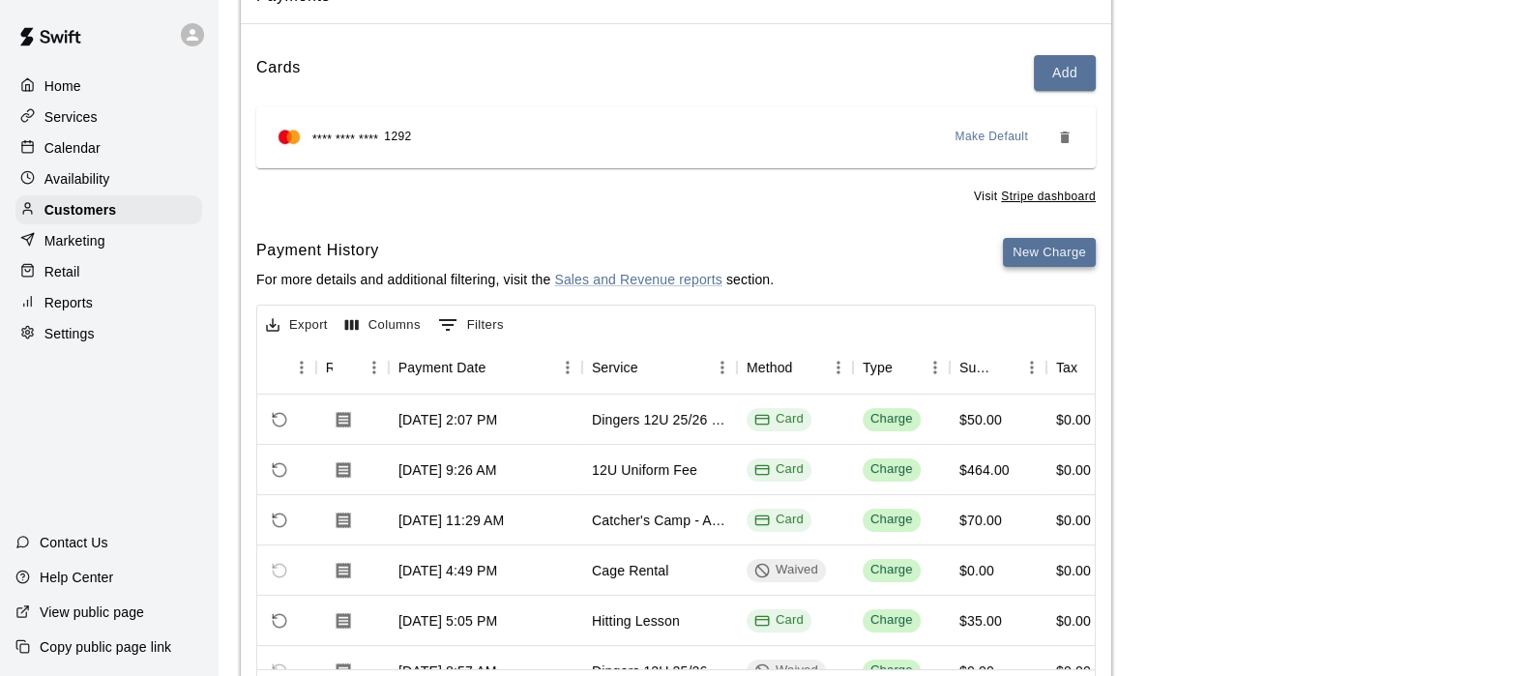
click at [1023, 254] on button "New Charge" at bounding box center [1049, 253] width 93 height 30
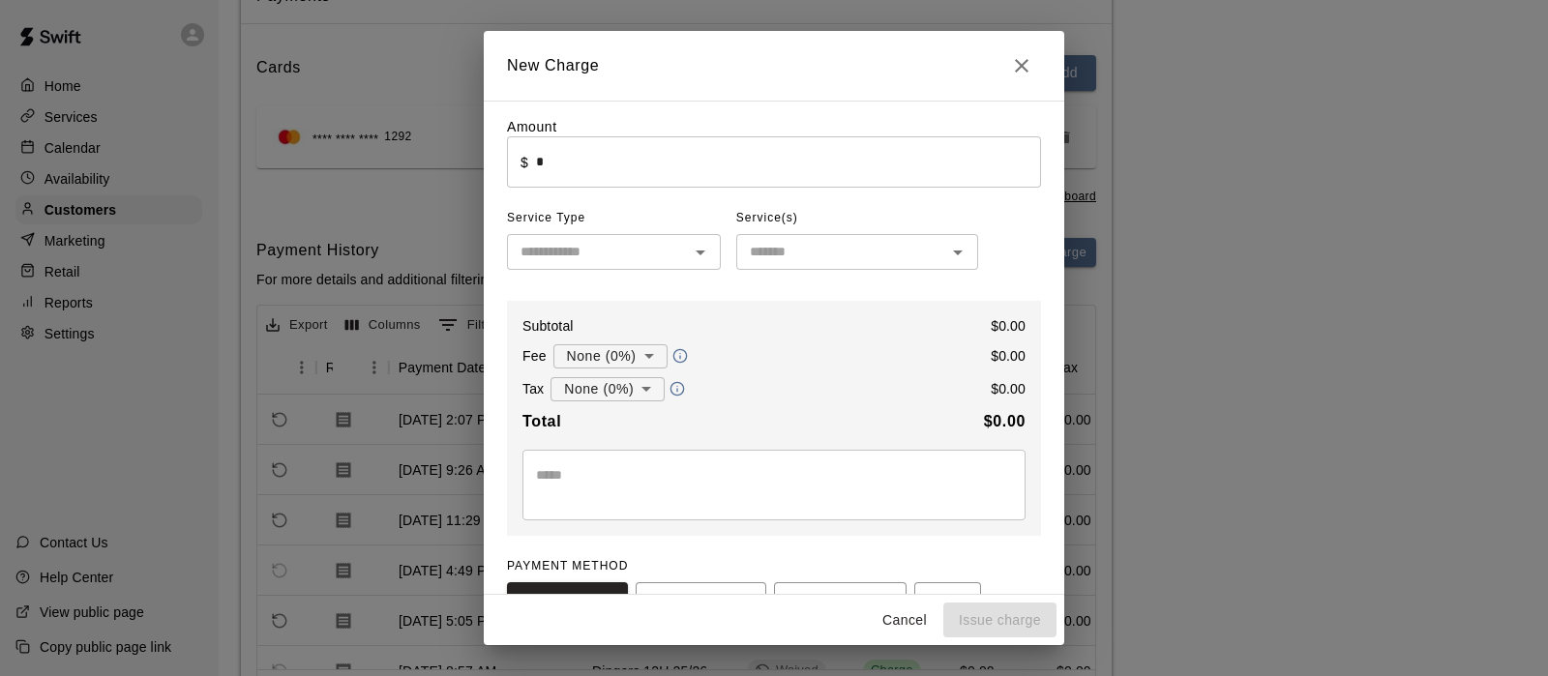
click at [562, 150] on input "*" at bounding box center [788, 161] width 505 height 51
type input "*****"
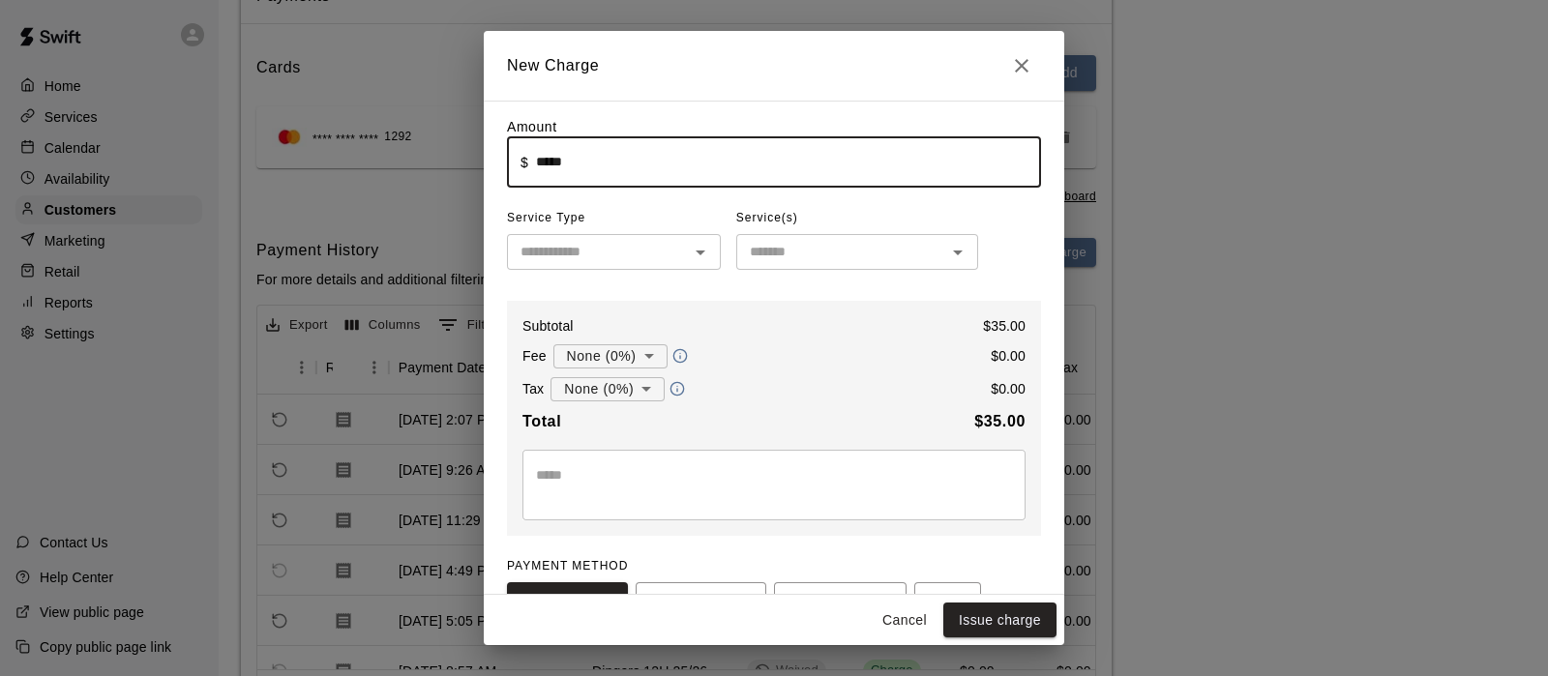
click at [658, 261] on input "text" at bounding box center [598, 252] width 170 height 24
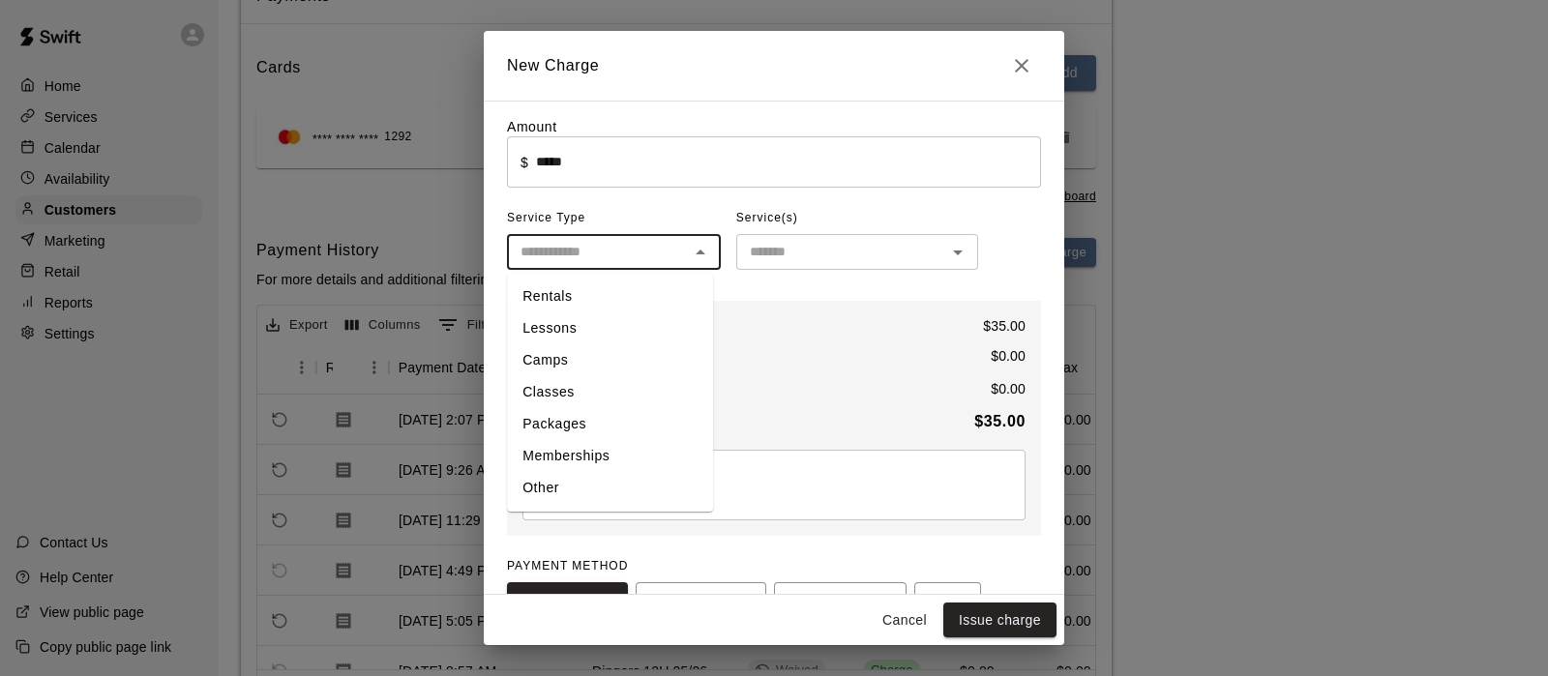
click at [639, 323] on li "Lessons" at bounding box center [610, 328] width 206 height 32
type input "*******"
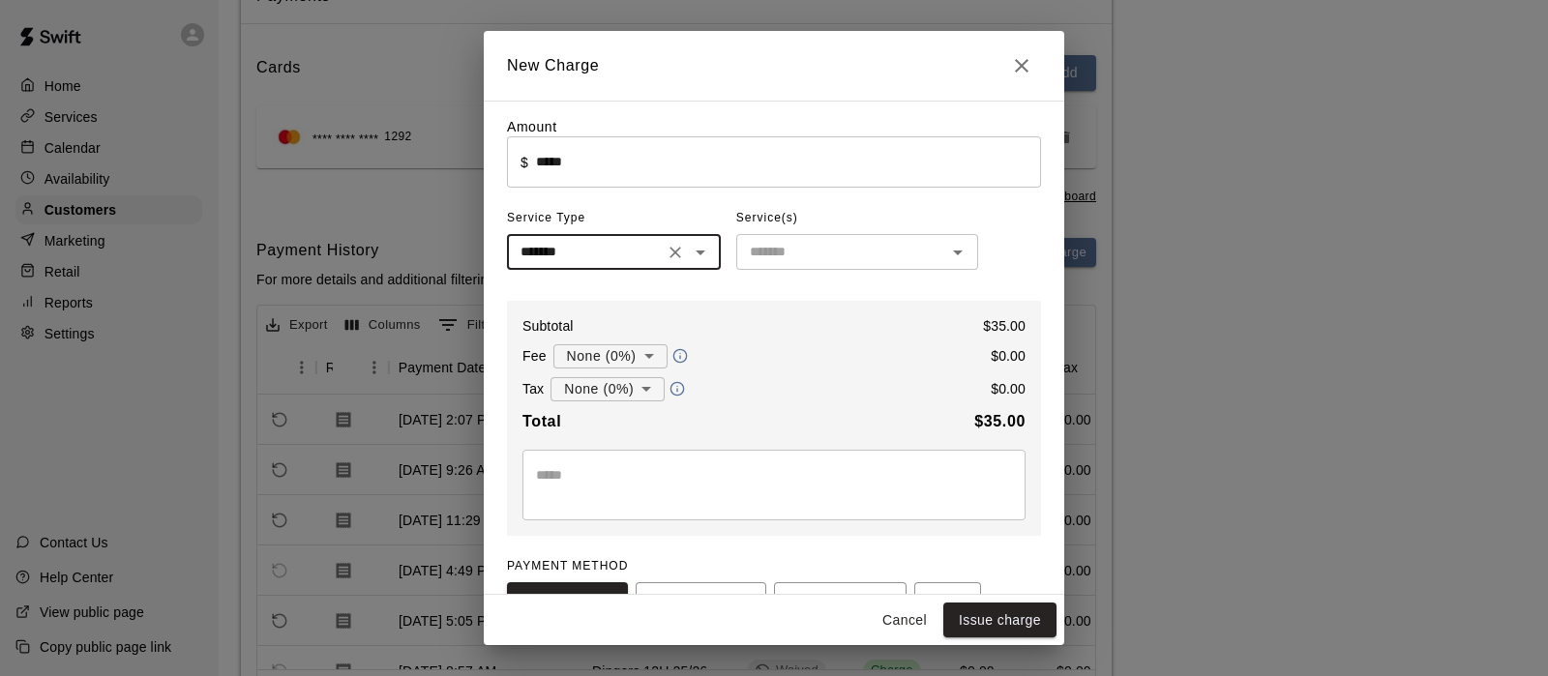
click at [761, 252] on input "text" at bounding box center [841, 252] width 198 height 24
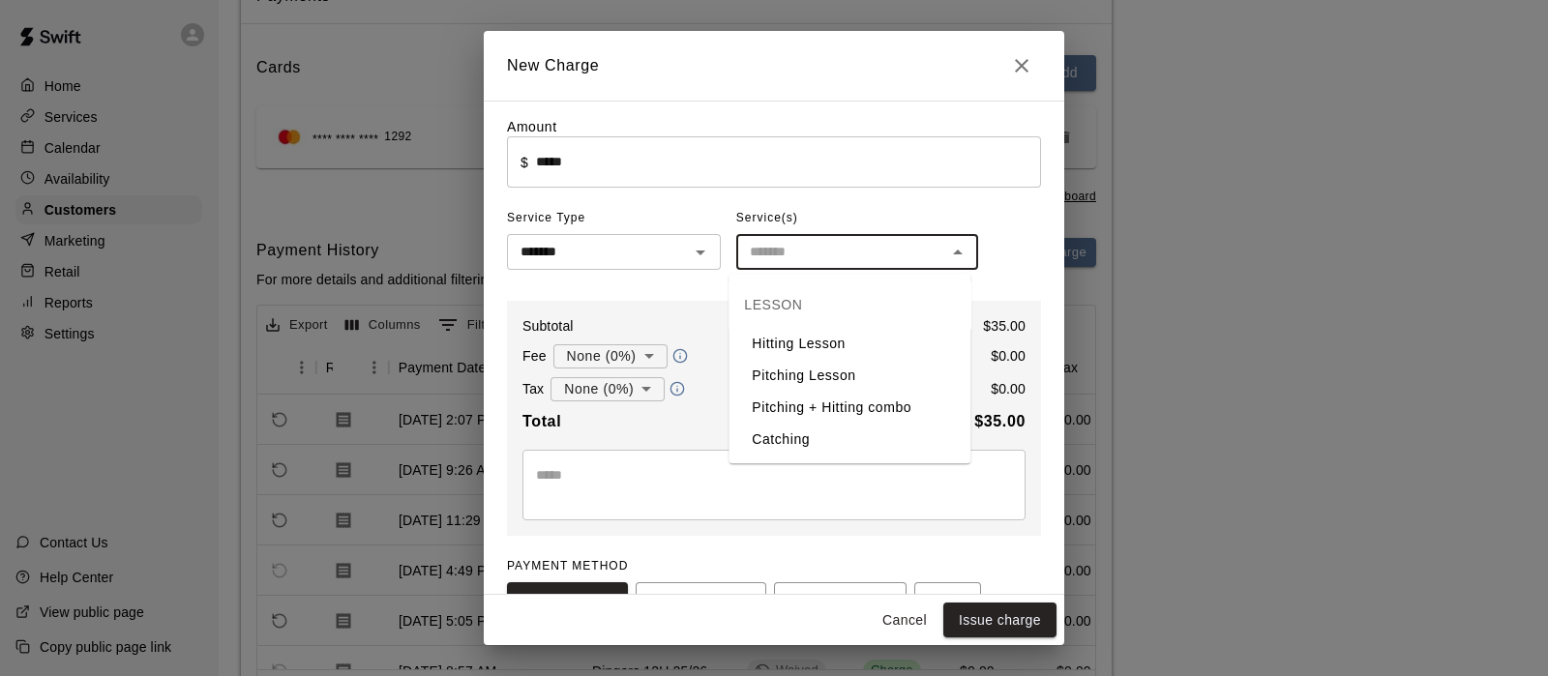
click at [779, 342] on li "Hitting Lesson" at bounding box center [849, 344] width 242 height 32
type input "**********"
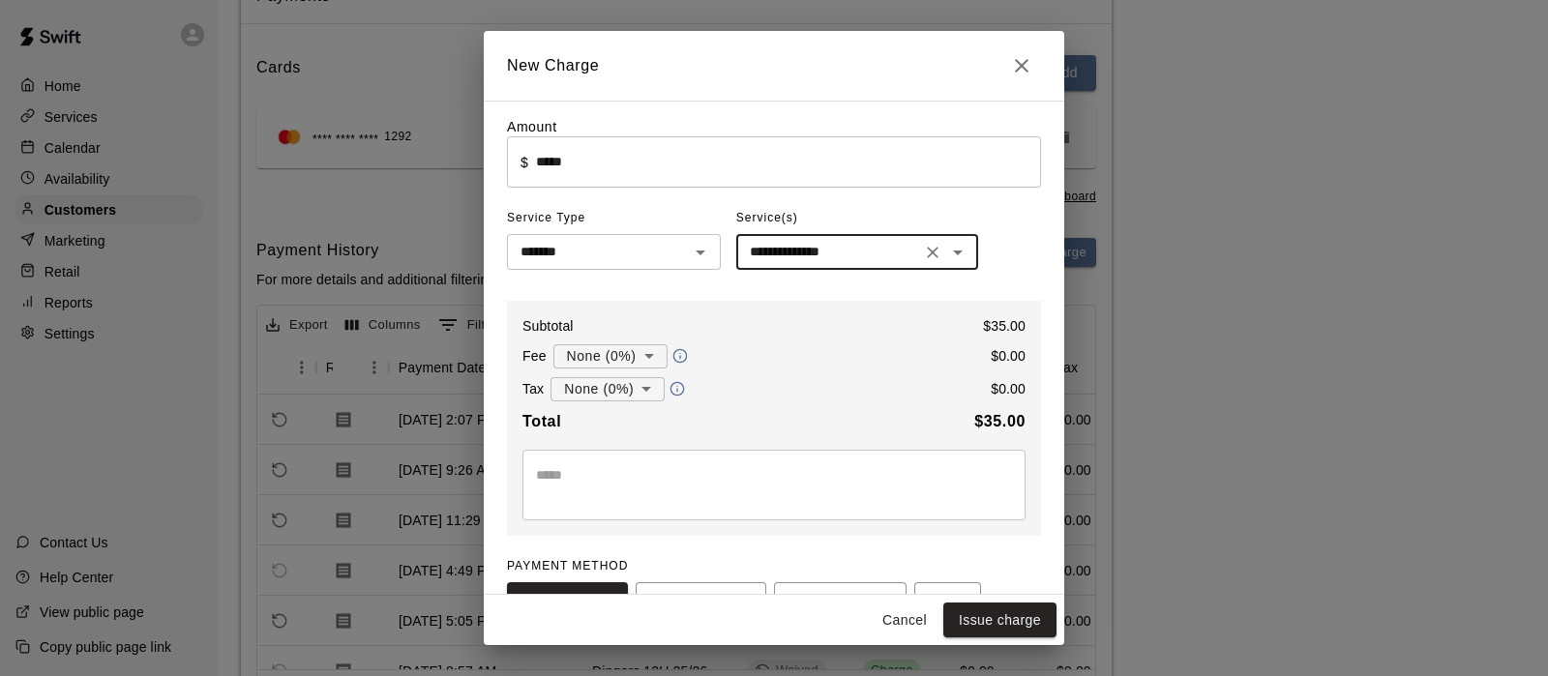
click at [699, 496] on textarea at bounding box center [774, 484] width 476 height 39
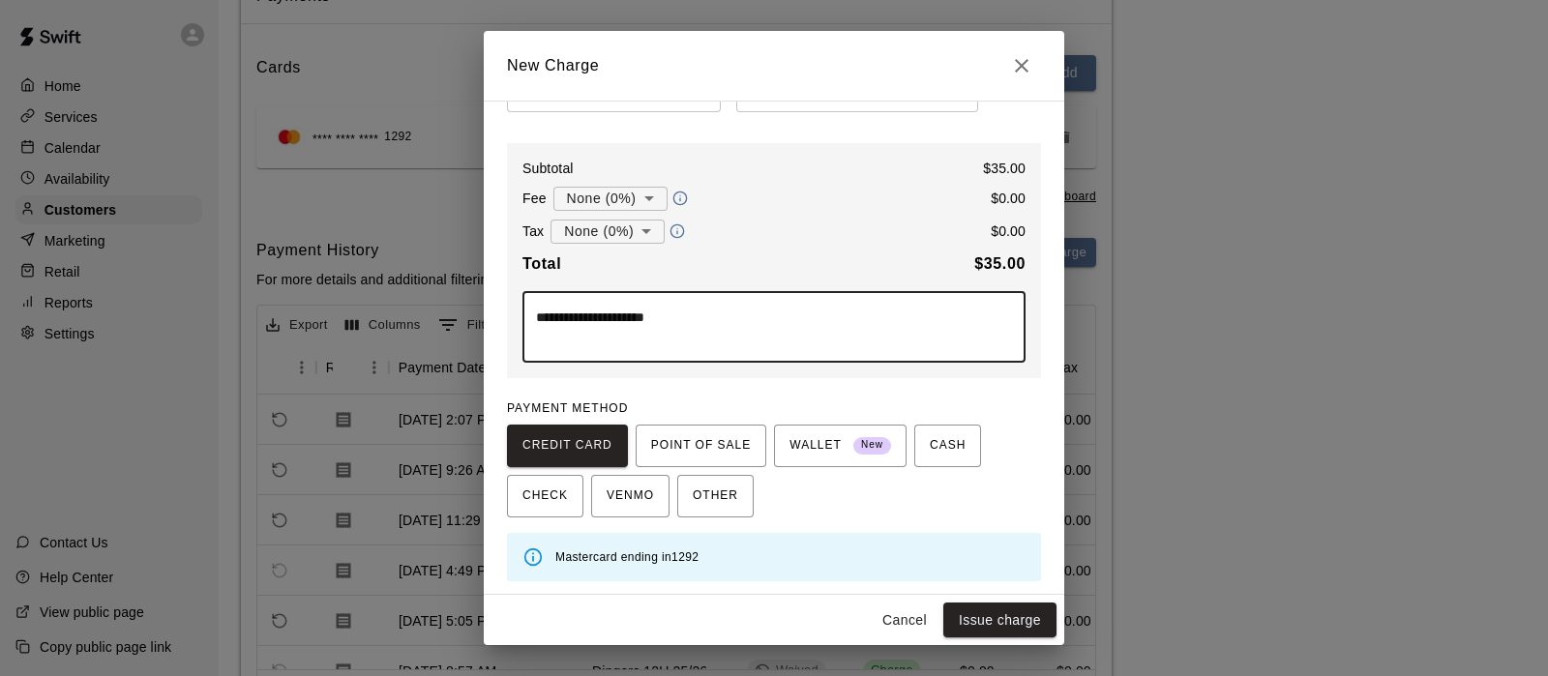
scroll to position [161, 0]
type textarea "**********"
click at [978, 619] on button "Issue charge" at bounding box center [999, 621] width 113 height 36
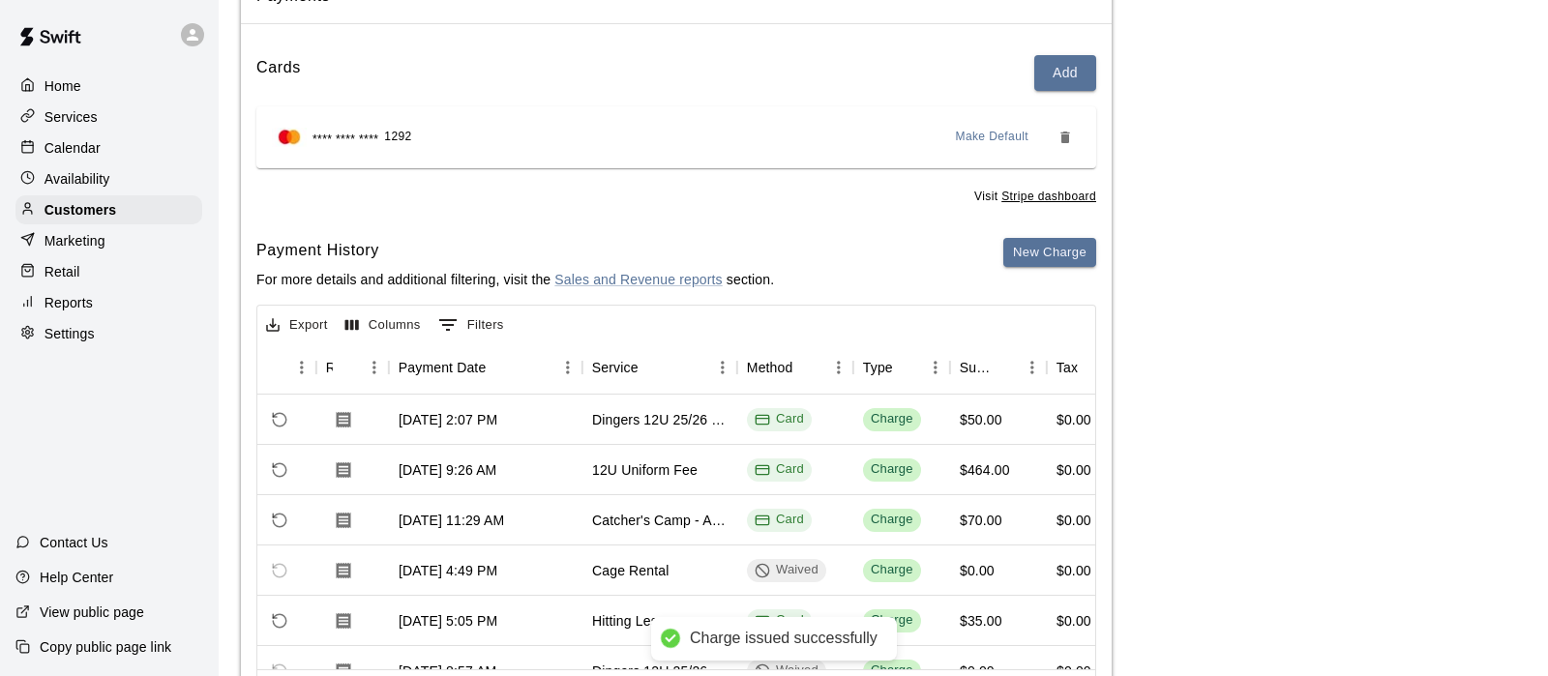
type input "*"
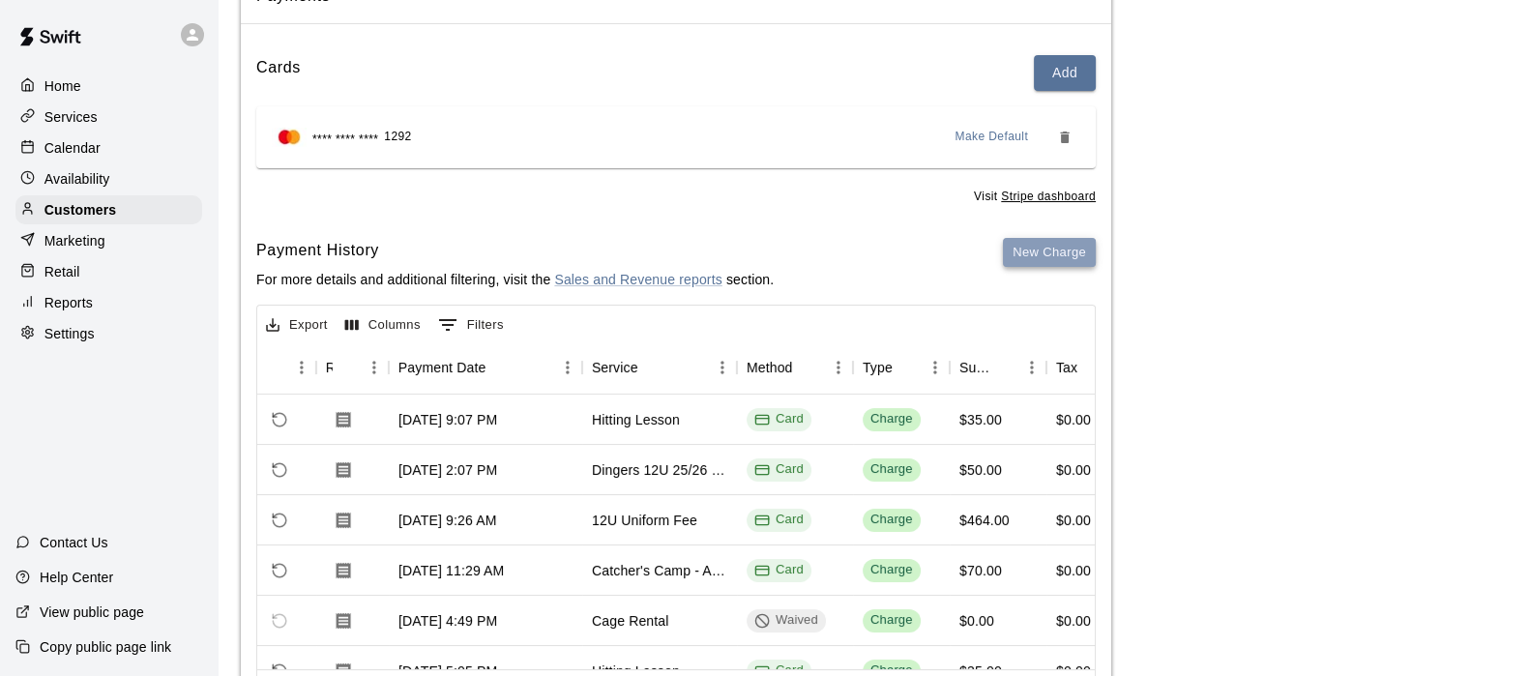
click at [1030, 258] on button "New Charge" at bounding box center [1049, 253] width 93 height 30
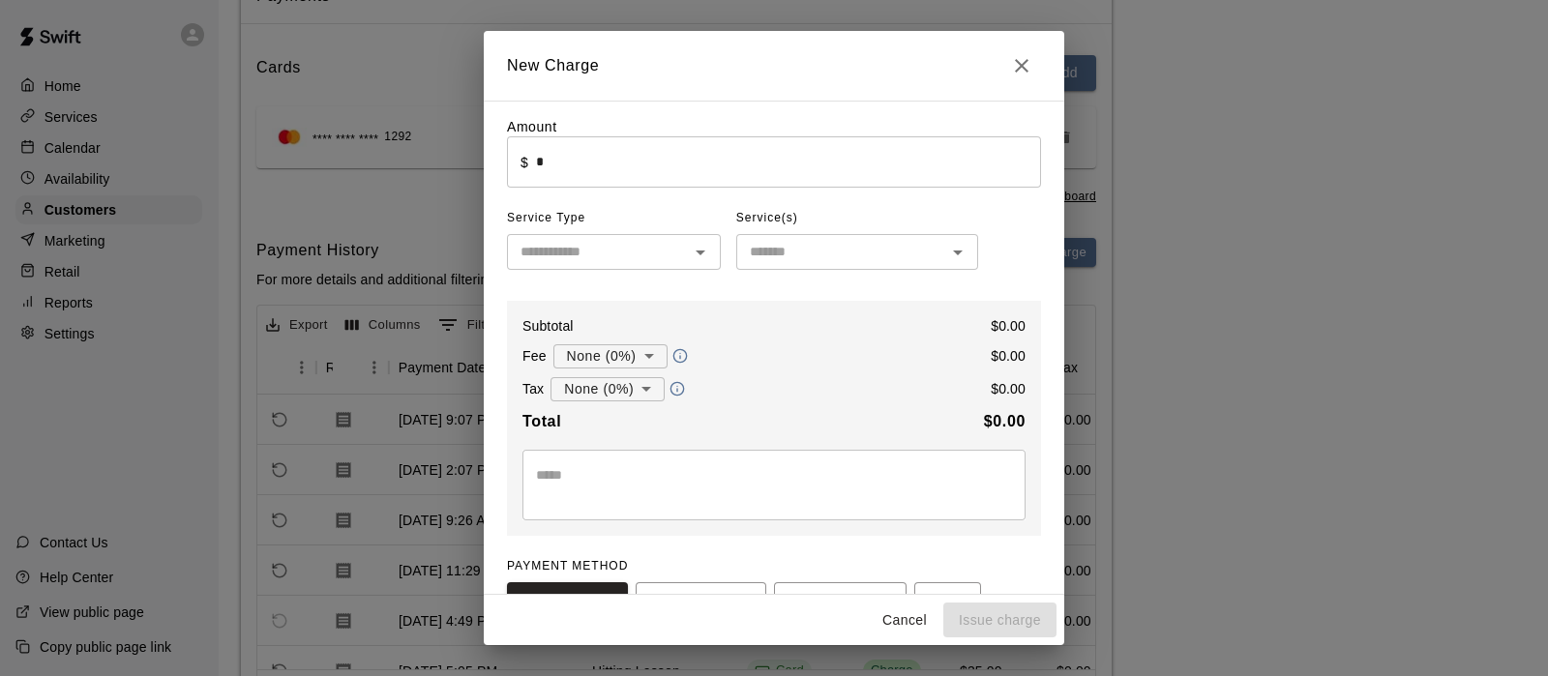
click at [696, 191] on div "Amount ​ $ * ​ Service Type ​ Service(s) ​ Subtotal $ 0.00 Fee None (0%) * ​ $ …" at bounding box center [774, 428] width 534 height 622
click at [697, 171] on input "*" at bounding box center [788, 161] width 505 height 51
type input "*****"
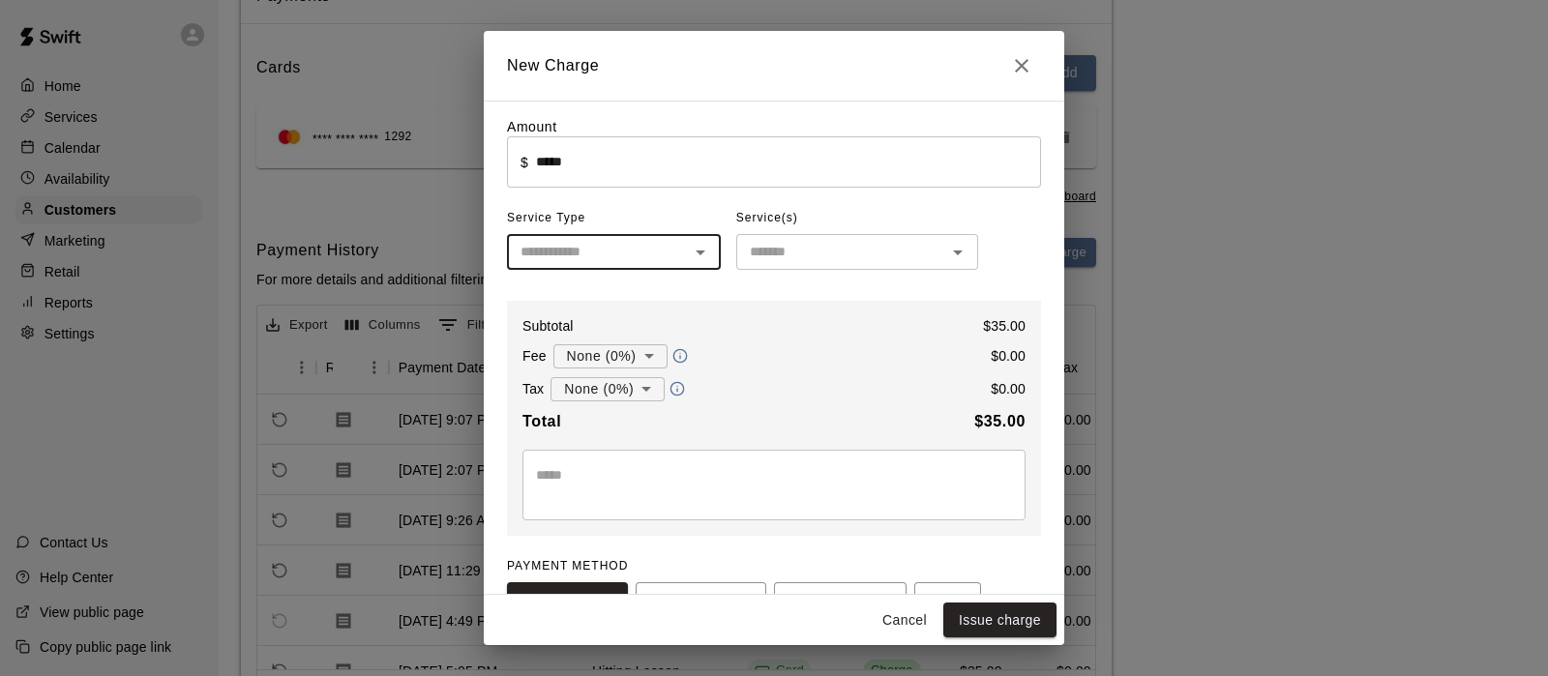
click at [681, 504] on textarea at bounding box center [774, 484] width 476 height 39
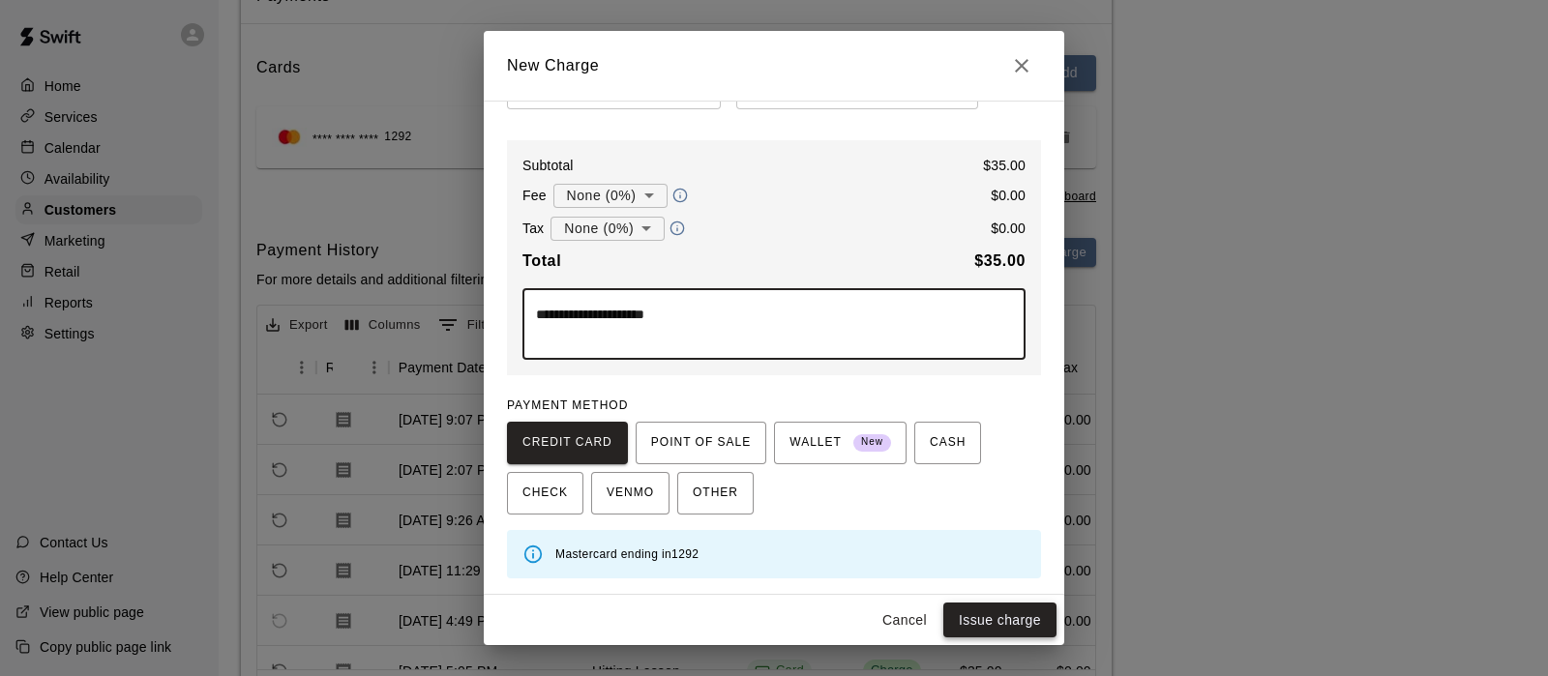
type textarea "**********"
click at [972, 625] on button "Issue charge" at bounding box center [999, 621] width 113 height 36
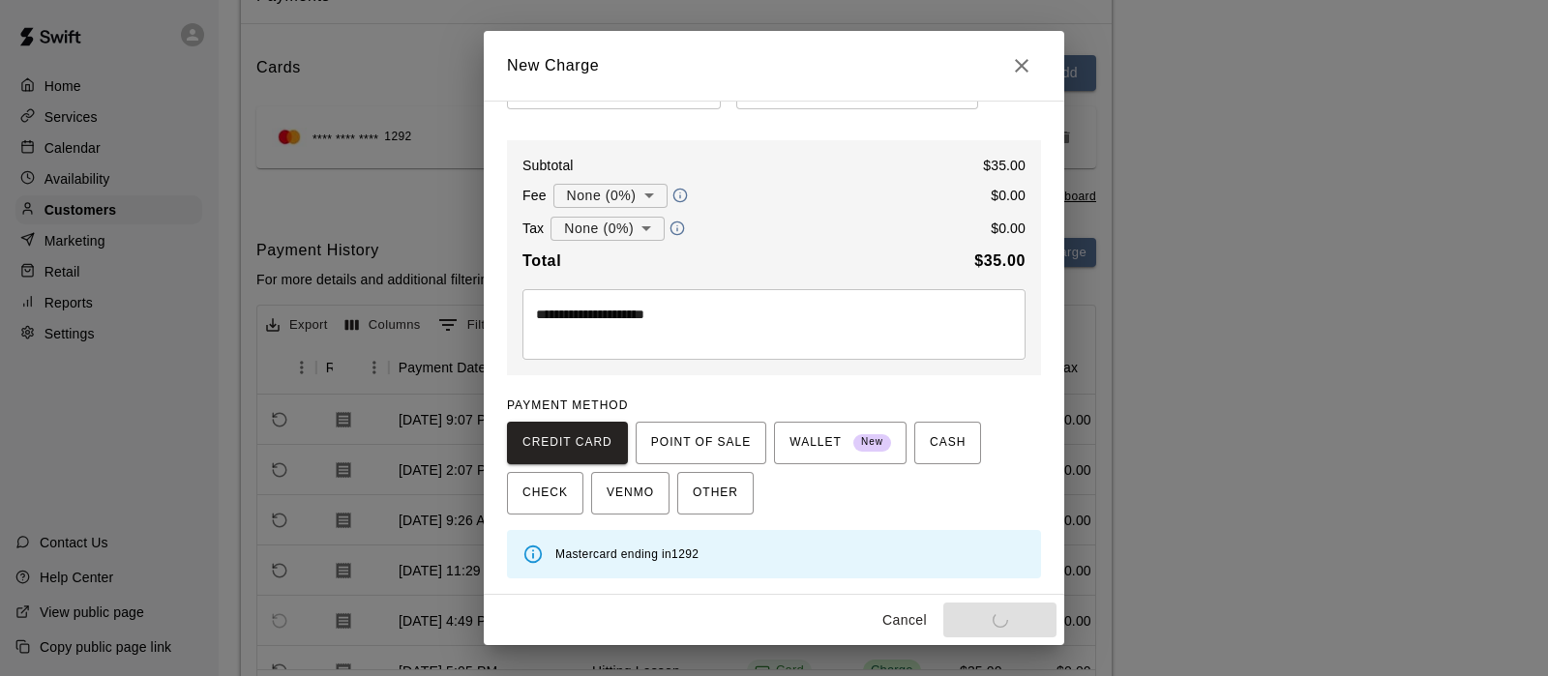
type input "*"
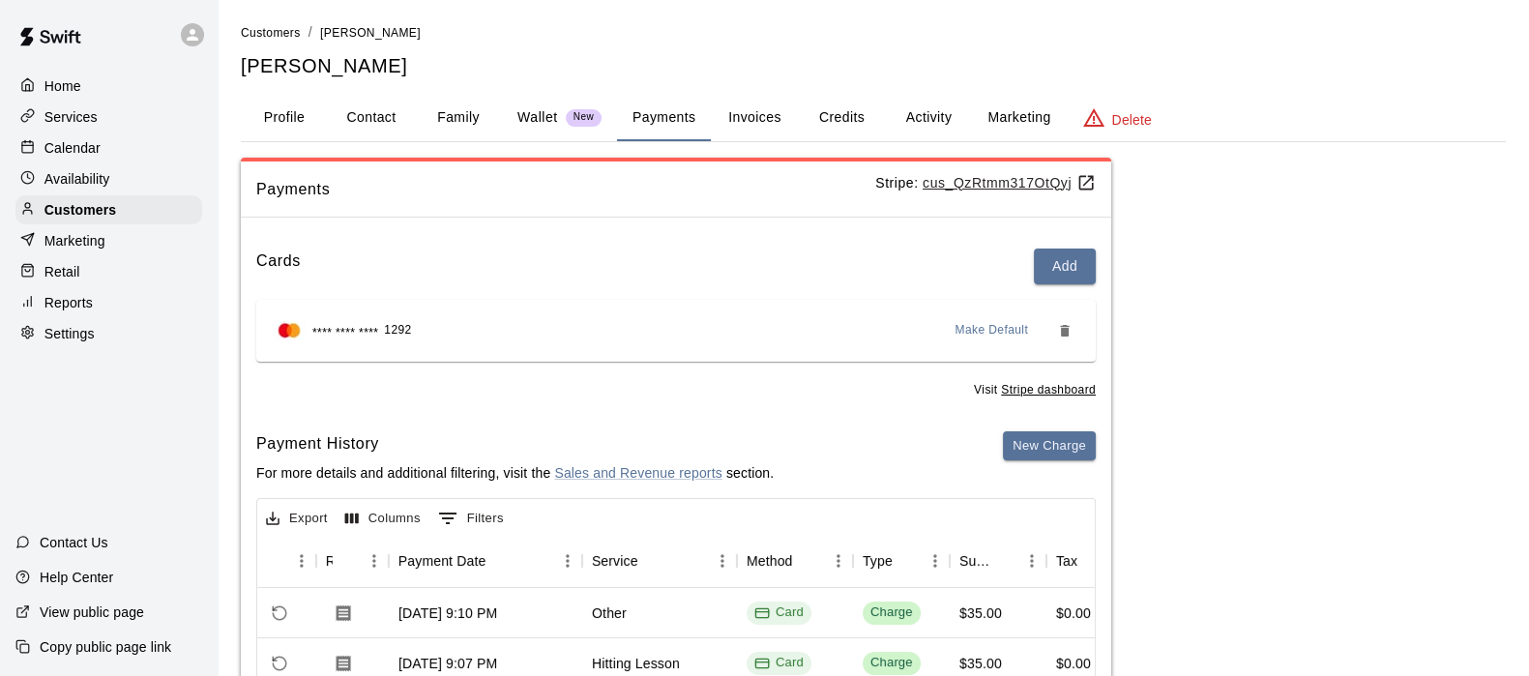
scroll to position [0, 0]
